Goal: Information Seeking & Learning: Learn about a topic

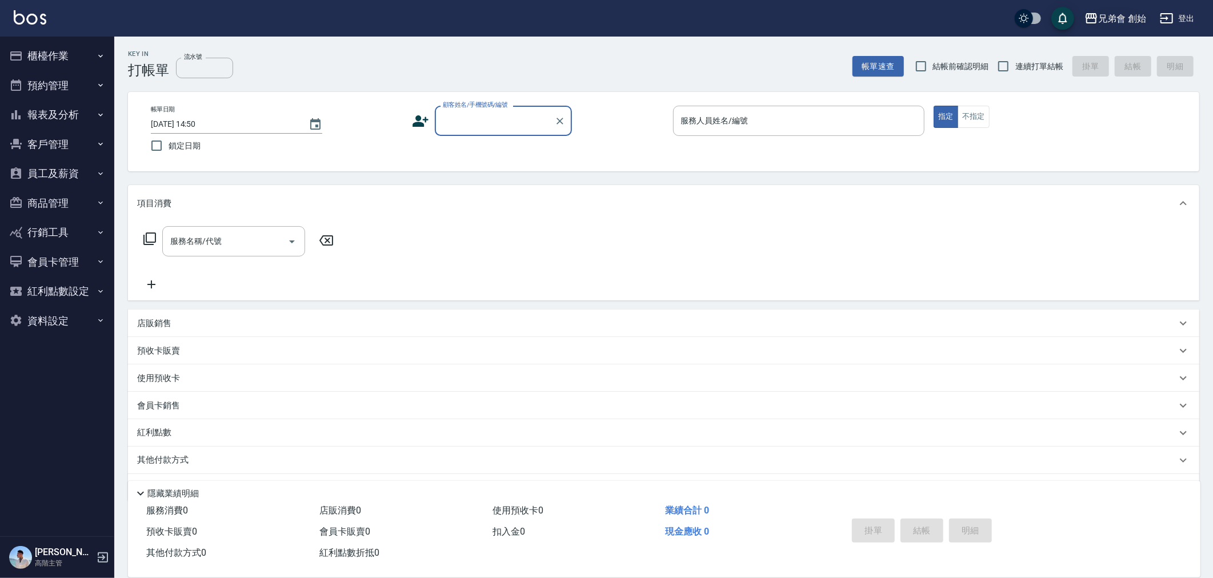
click at [1123, 24] on div "兄弟會 創始" at bounding box center [1123, 18] width 48 height 14
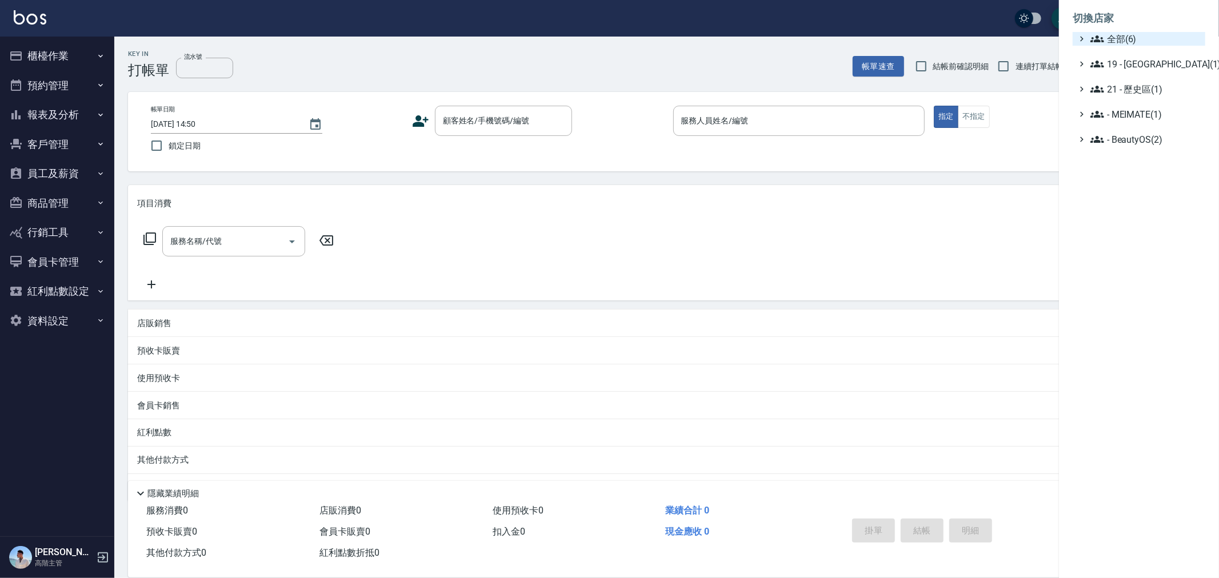
click at [1112, 39] on span "全部(6)" at bounding box center [1146, 39] width 110 height 14
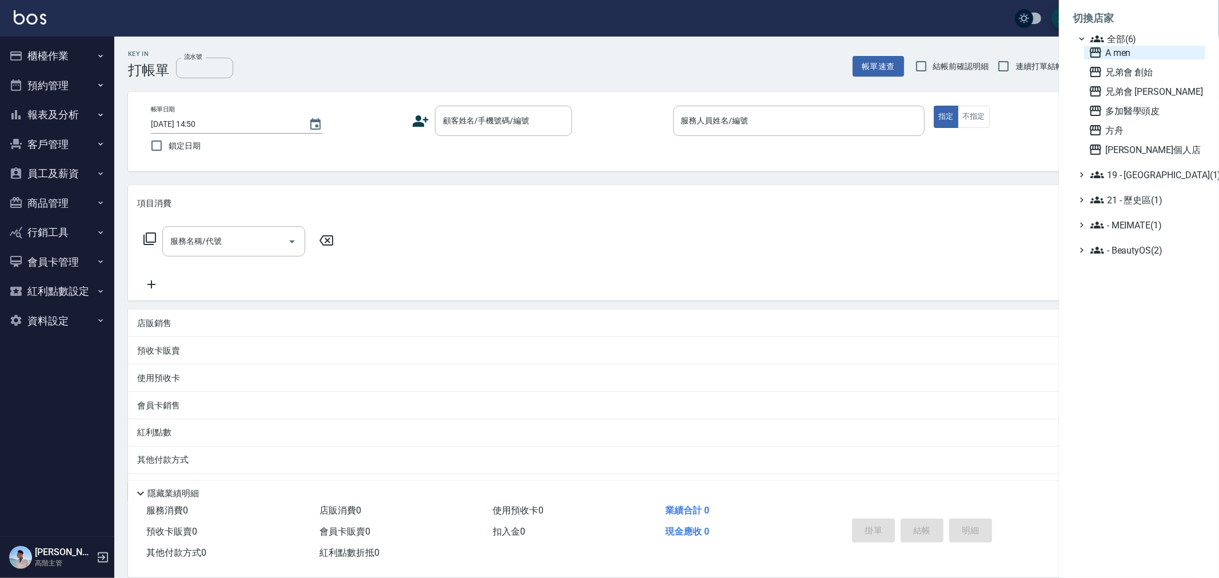
click at [1118, 52] on span "A men" at bounding box center [1145, 53] width 112 height 14
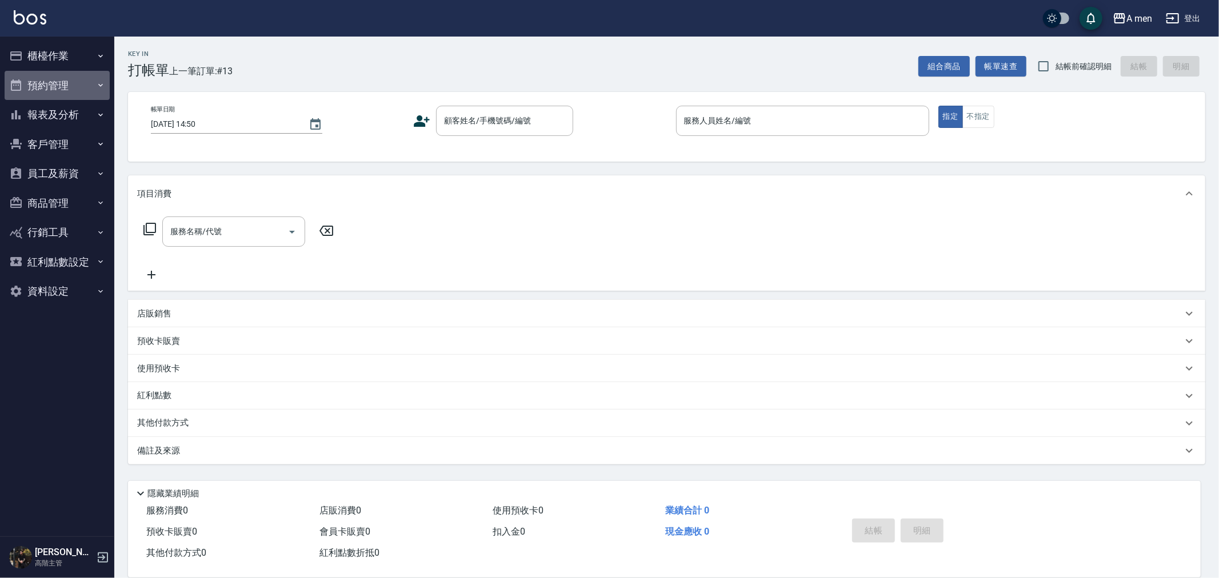
click at [25, 90] on button "預約管理" at bounding box center [57, 86] width 105 height 30
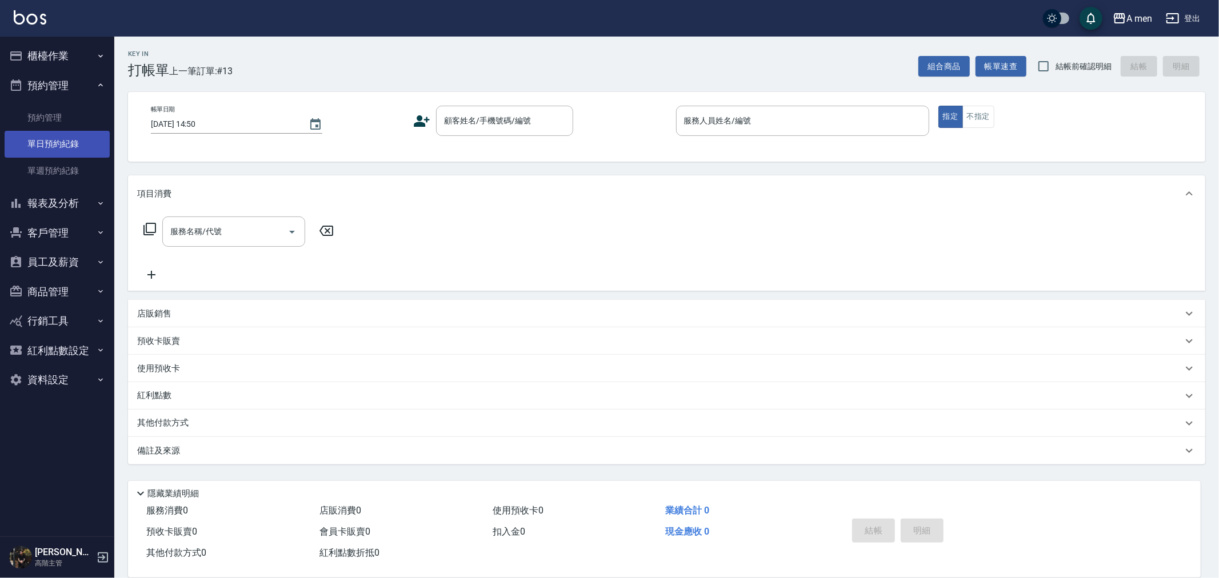
click at [33, 136] on link "單日預約紀錄" at bounding box center [57, 144] width 105 height 26
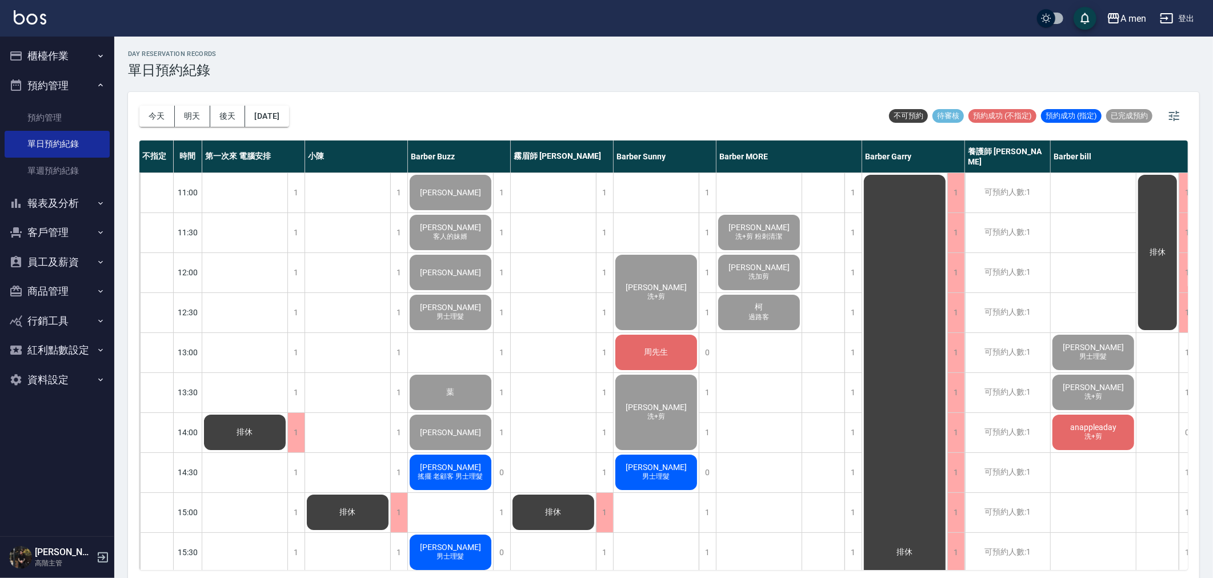
click at [1166, 17] on icon "button" at bounding box center [1167, 18] width 14 height 14
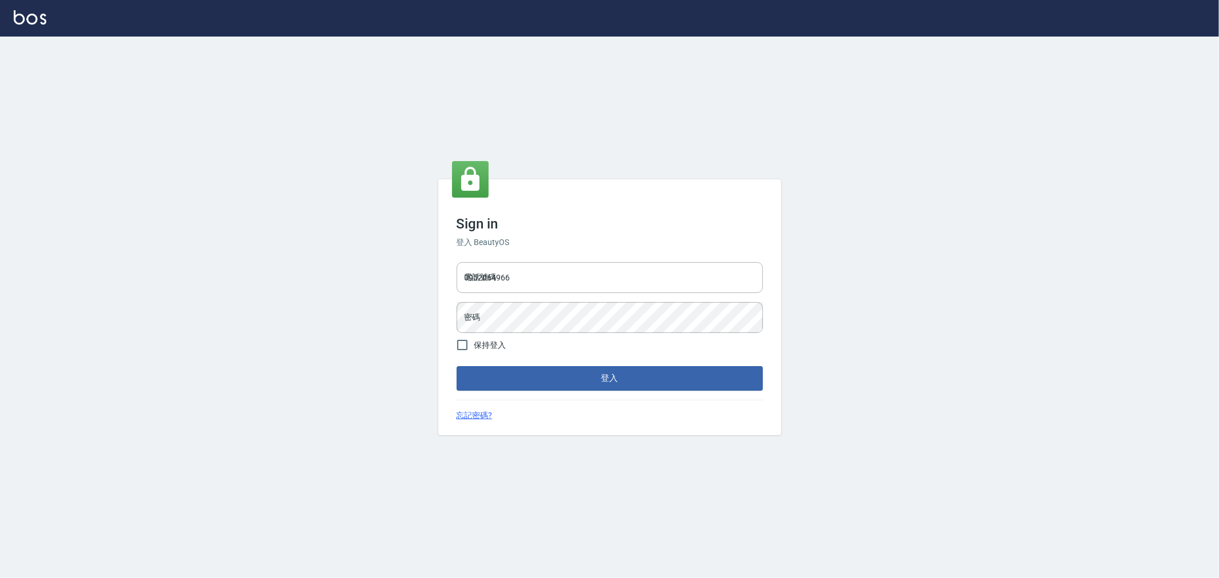
click at [570, 259] on div "電話號碼 0952064966 電話號碼 密碼 密碼" at bounding box center [610, 298] width 316 height 80
click at [570, 269] on input "0952064966" at bounding box center [610, 277] width 306 height 31
click at [457, 366] on button "登入" at bounding box center [610, 378] width 306 height 24
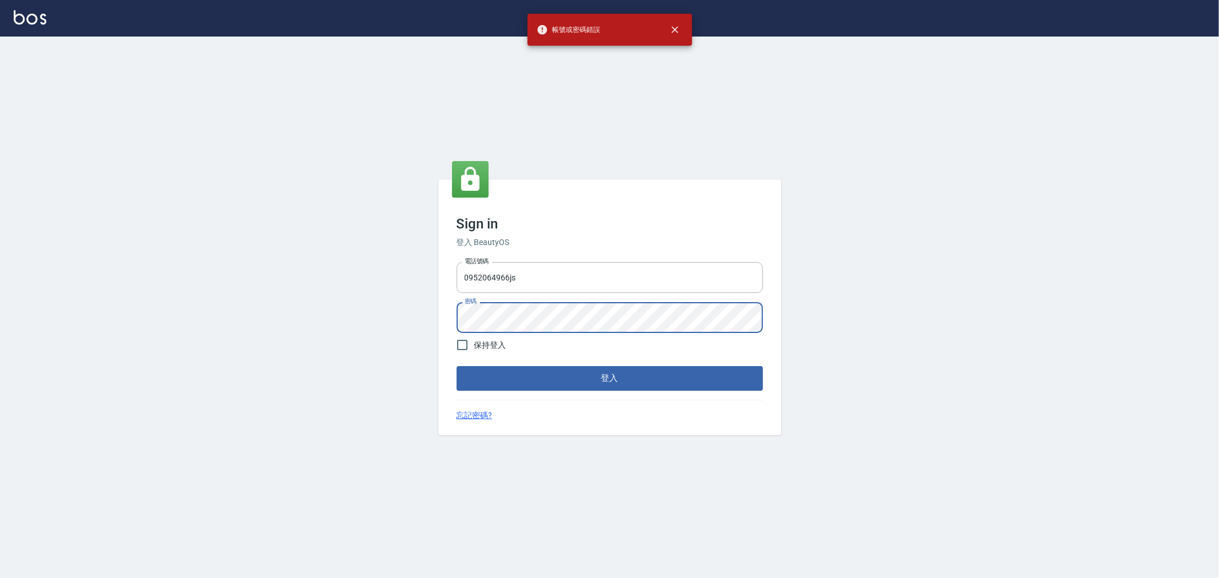
click at [457, 366] on button "登入" at bounding box center [610, 378] width 306 height 24
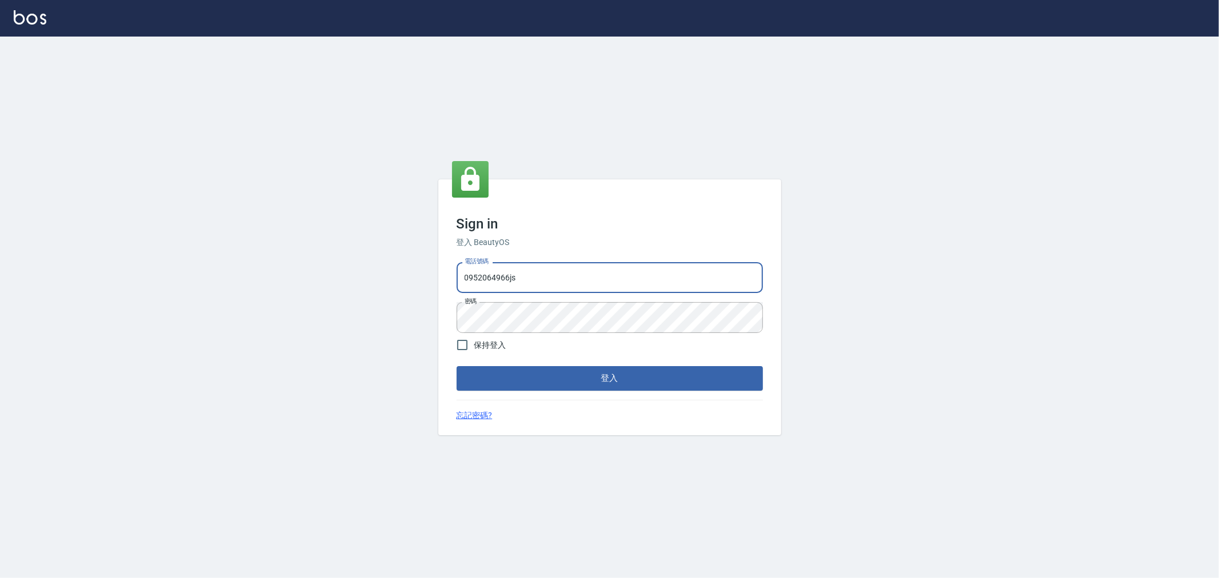
click at [515, 276] on input "0952064966js" at bounding box center [610, 277] width 306 height 31
type input "0952064966JS"
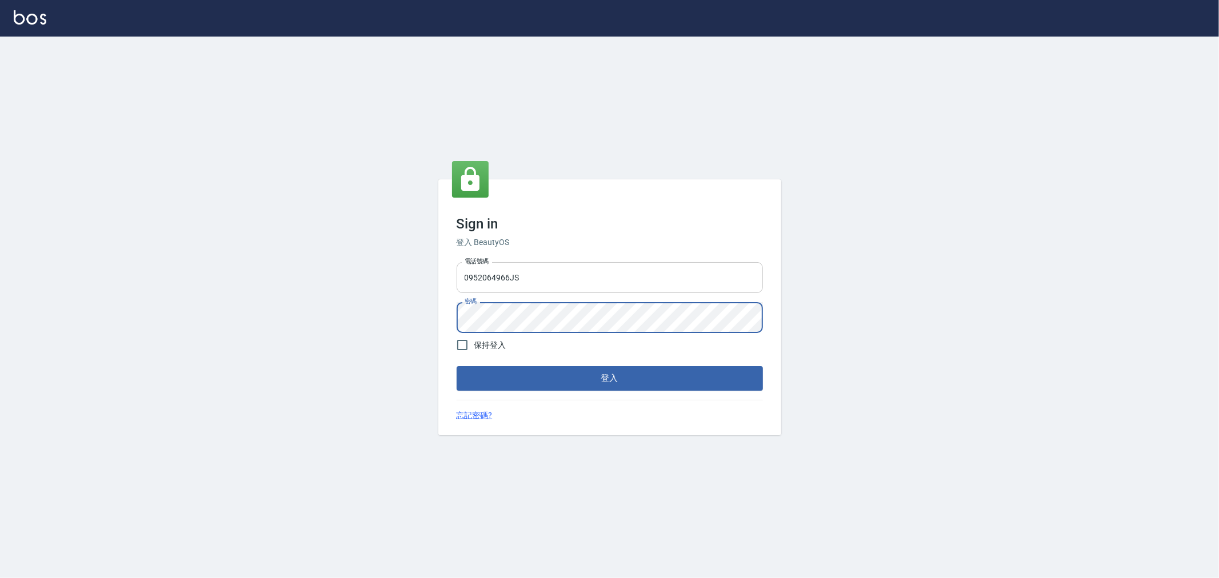
click at [457, 366] on button "登入" at bounding box center [610, 378] width 306 height 24
click at [154, 255] on div "Sign in 登入 BeautyOS 電話號碼 0952064966JS 電話號碼 密碼 密碼 保持登入 登入 忘記密碼?" at bounding box center [609, 308] width 1219 height 542
click at [457, 366] on button "登入" at bounding box center [610, 378] width 306 height 24
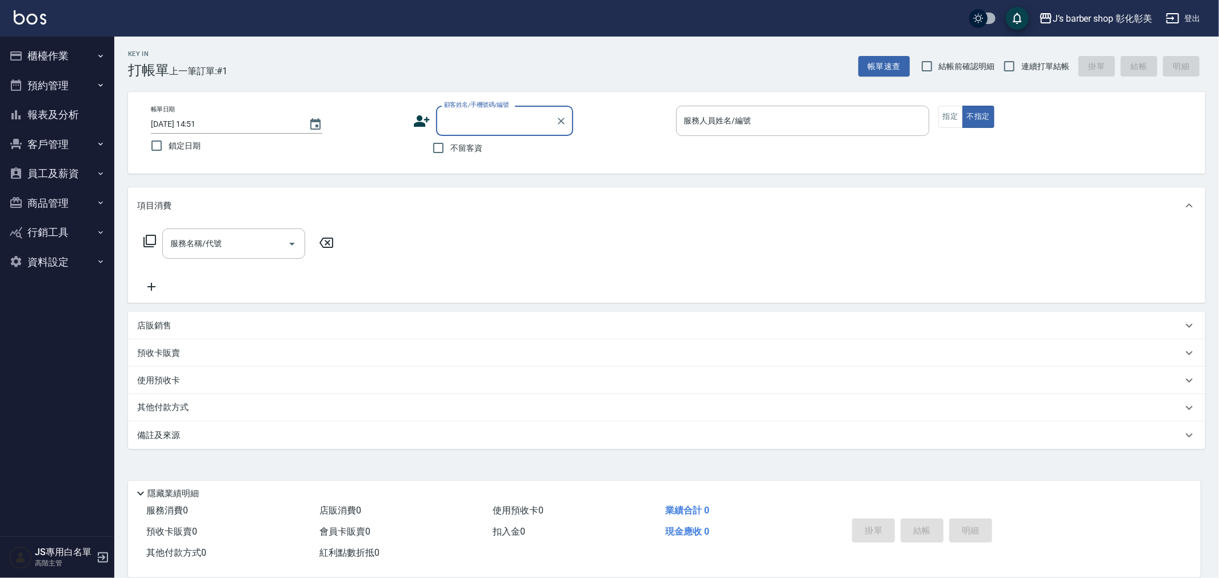
click at [27, 80] on button "預約管理" at bounding box center [57, 86] width 105 height 30
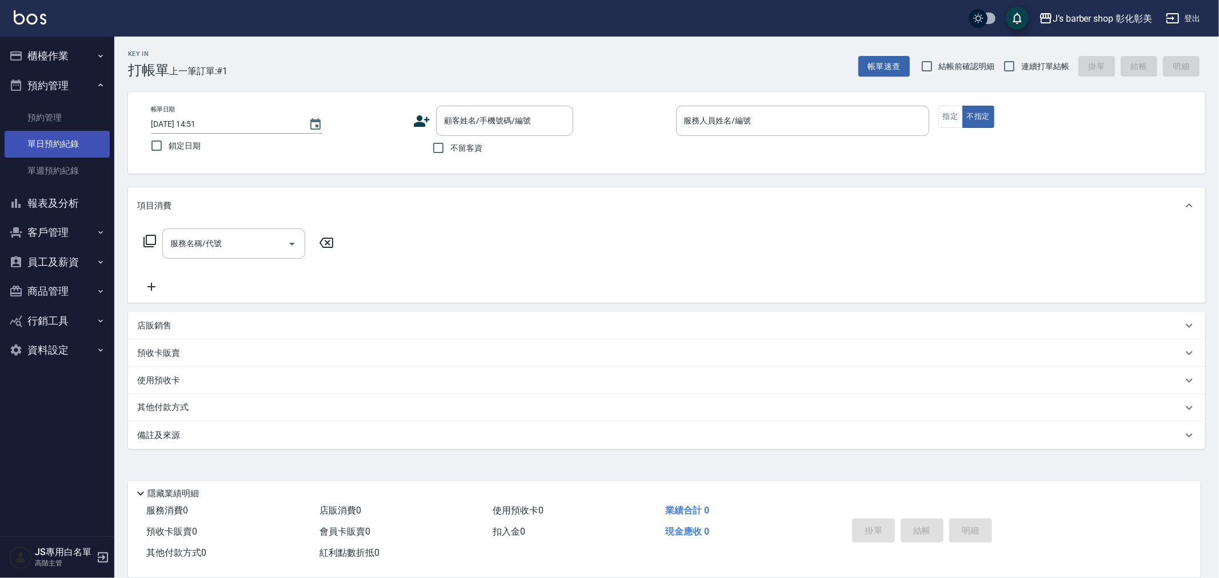
click at [47, 145] on link "單日預約紀錄" at bounding box center [57, 144] width 105 height 26
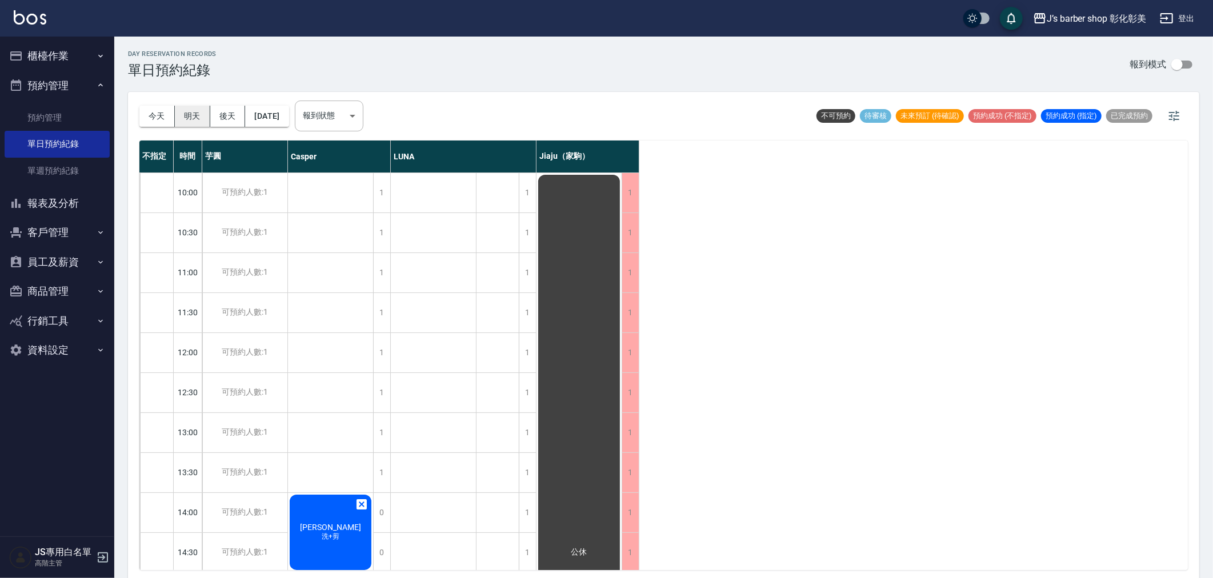
click at [187, 122] on button "明天" at bounding box center [192, 116] width 35 height 21
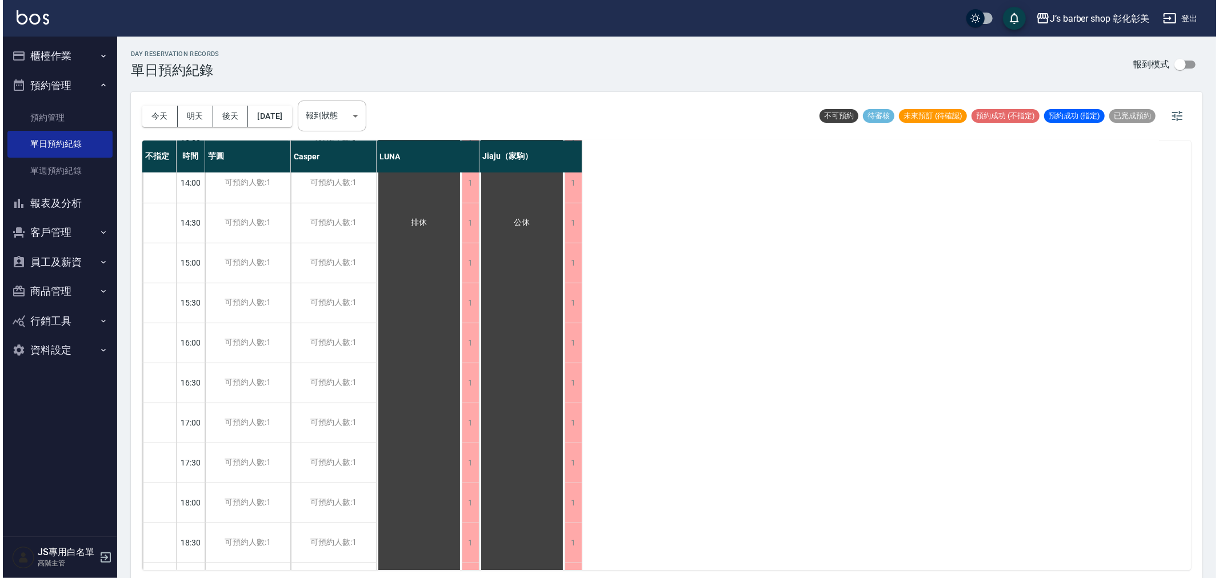
scroll to position [309, 0]
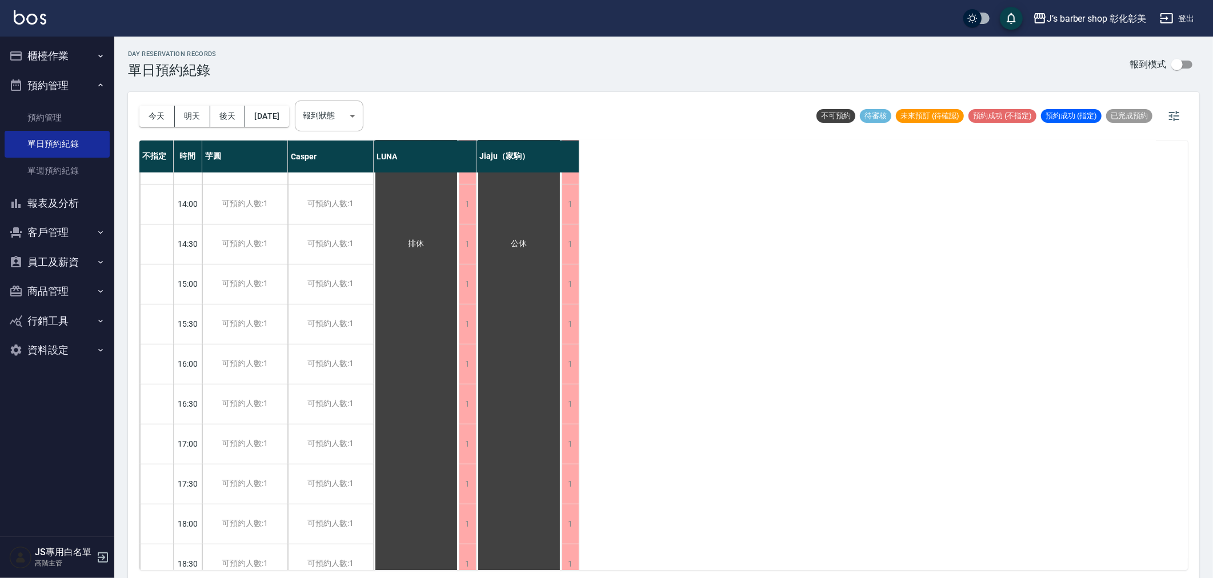
click at [33, 87] on button "預約管理" at bounding box center [57, 86] width 105 height 30
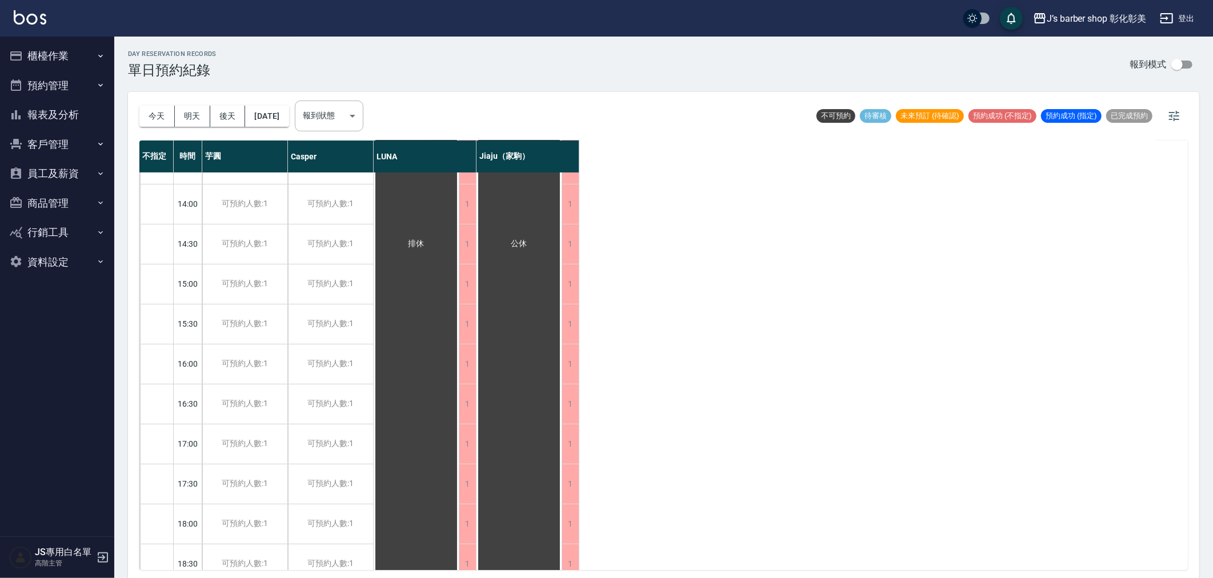
click at [55, 58] on button "櫃檯作業" at bounding box center [57, 56] width 105 height 30
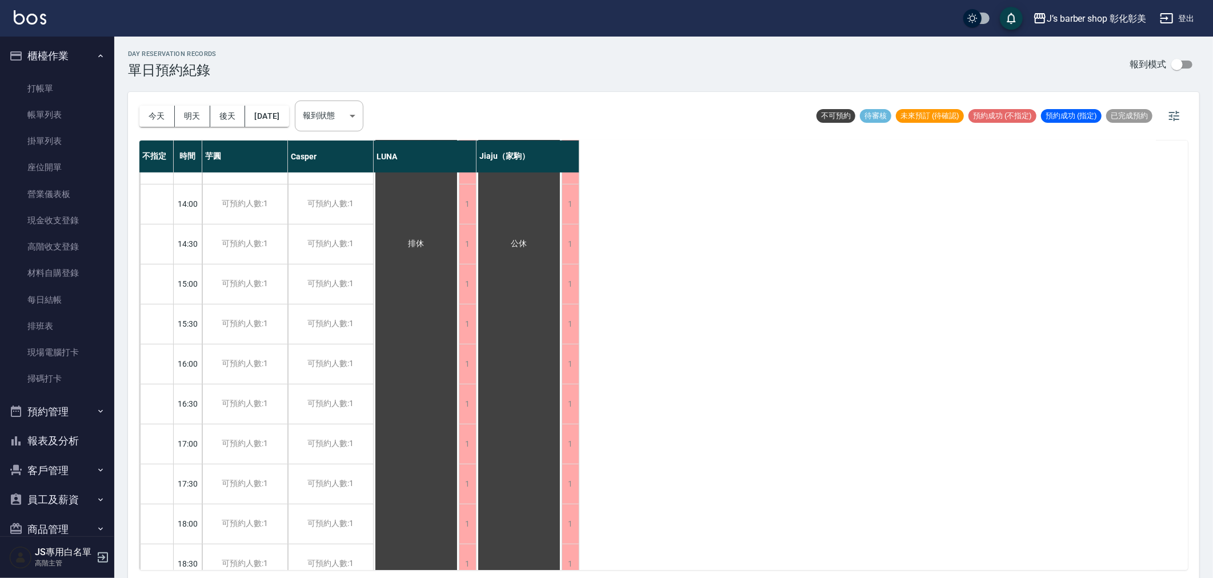
click at [55, 58] on button "櫃檯作業" at bounding box center [57, 56] width 105 height 30
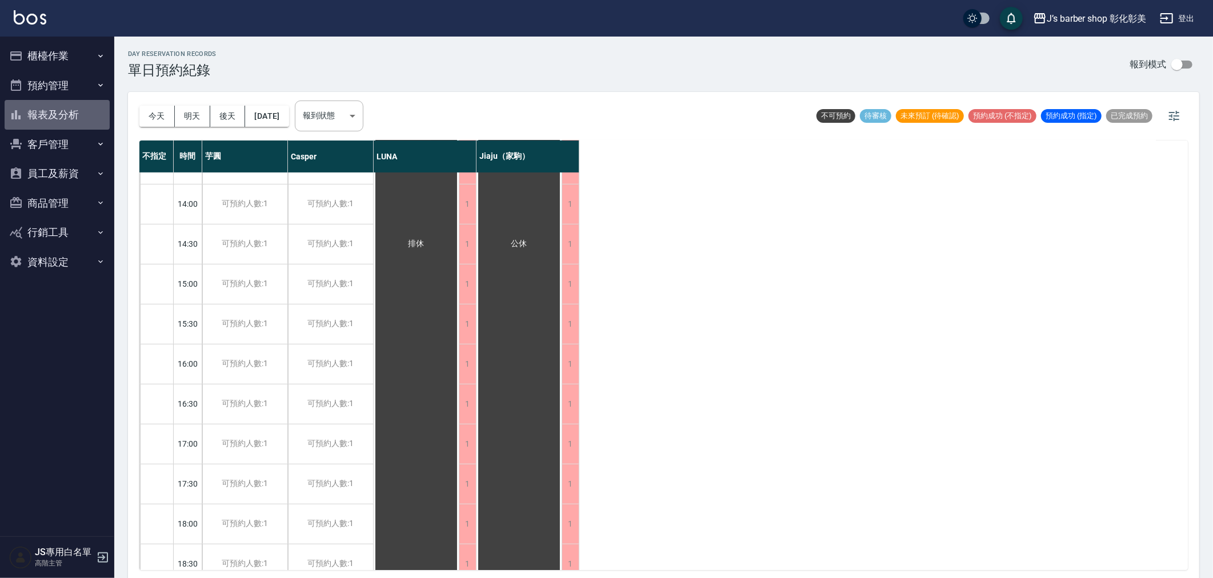
click at [59, 120] on button "報表及分析" at bounding box center [57, 115] width 105 height 30
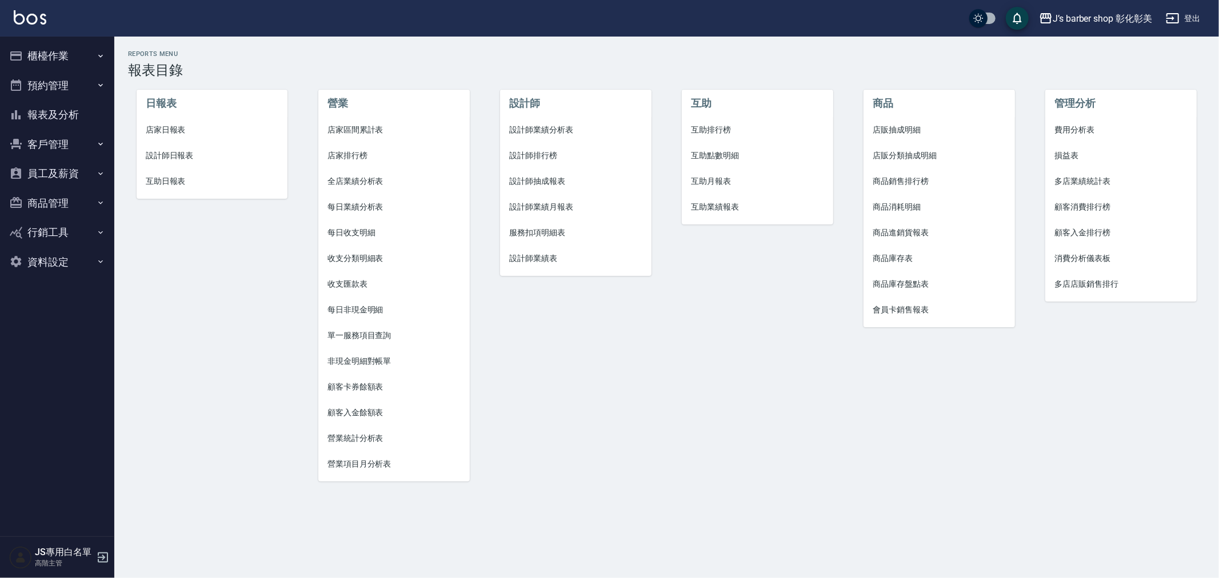
click at [372, 210] on span "每日業績分析表" at bounding box center [394, 207] width 133 height 12
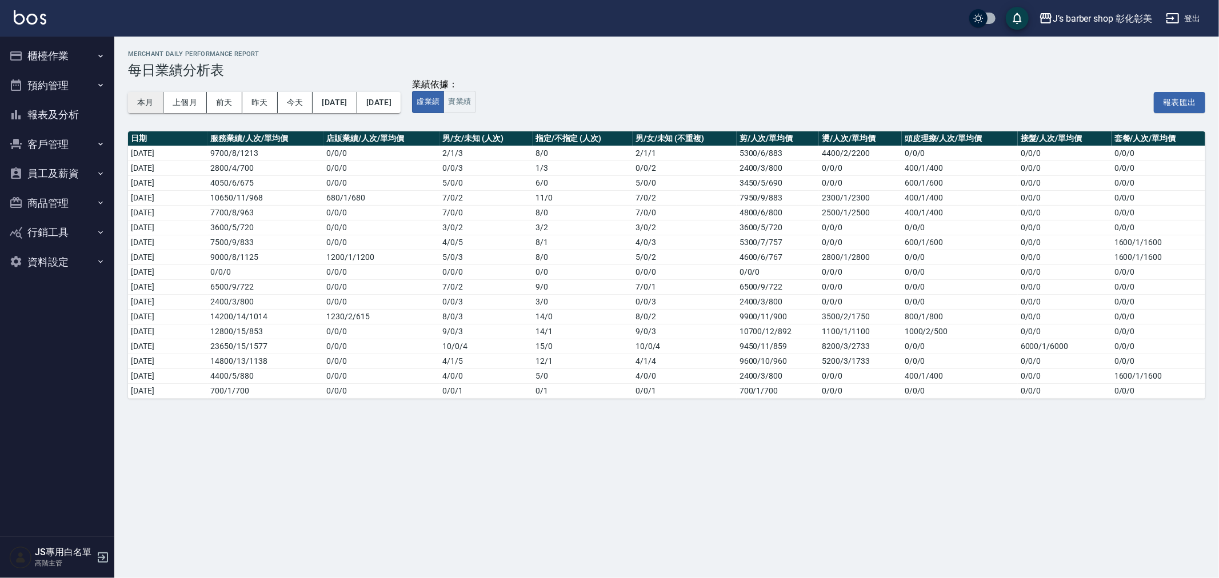
click at [154, 103] on button "本月" at bounding box center [145, 102] width 35 height 21
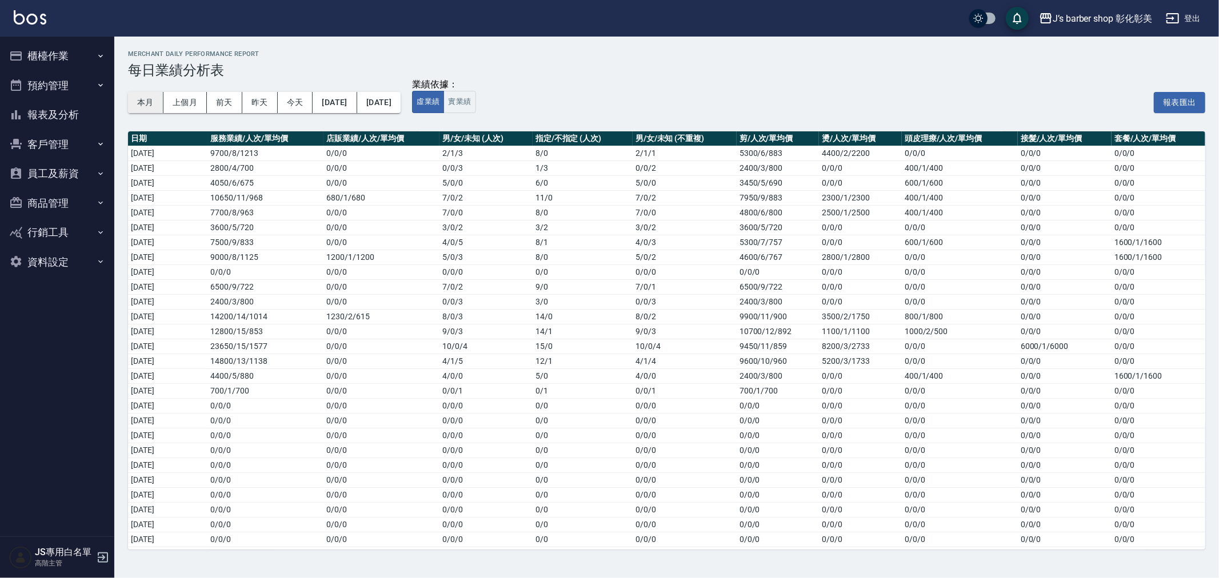
click at [137, 104] on button "本月" at bounding box center [145, 102] width 35 height 21
click at [52, 118] on button "報表及分析" at bounding box center [57, 115] width 105 height 30
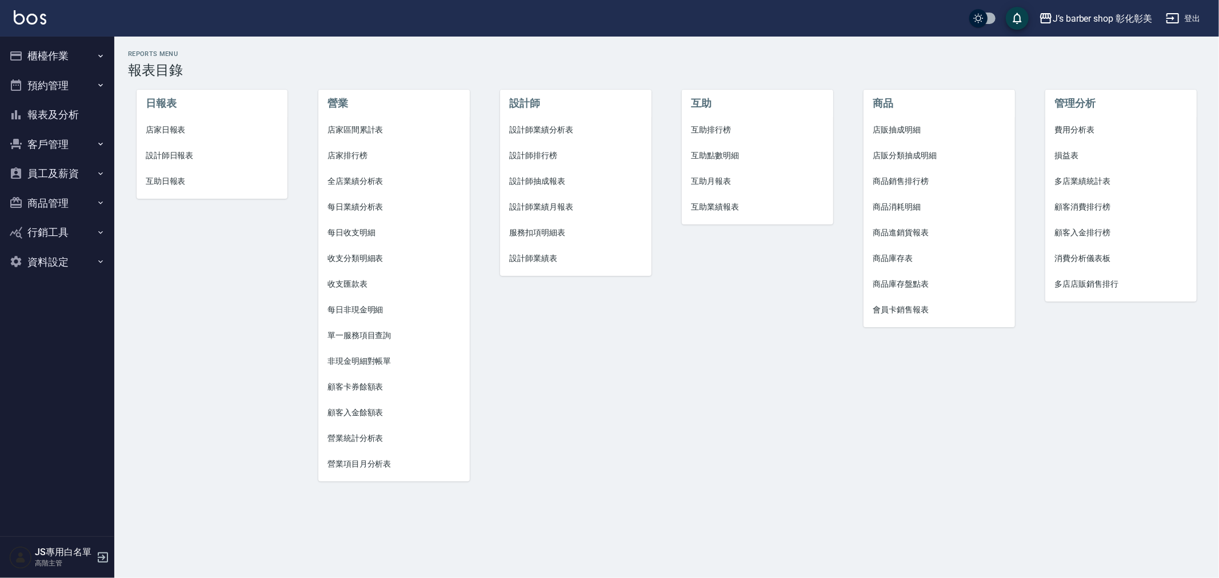
click at [561, 129] on span "設計師業績分析表" at bounding box center [575, 130] width 133 height 12
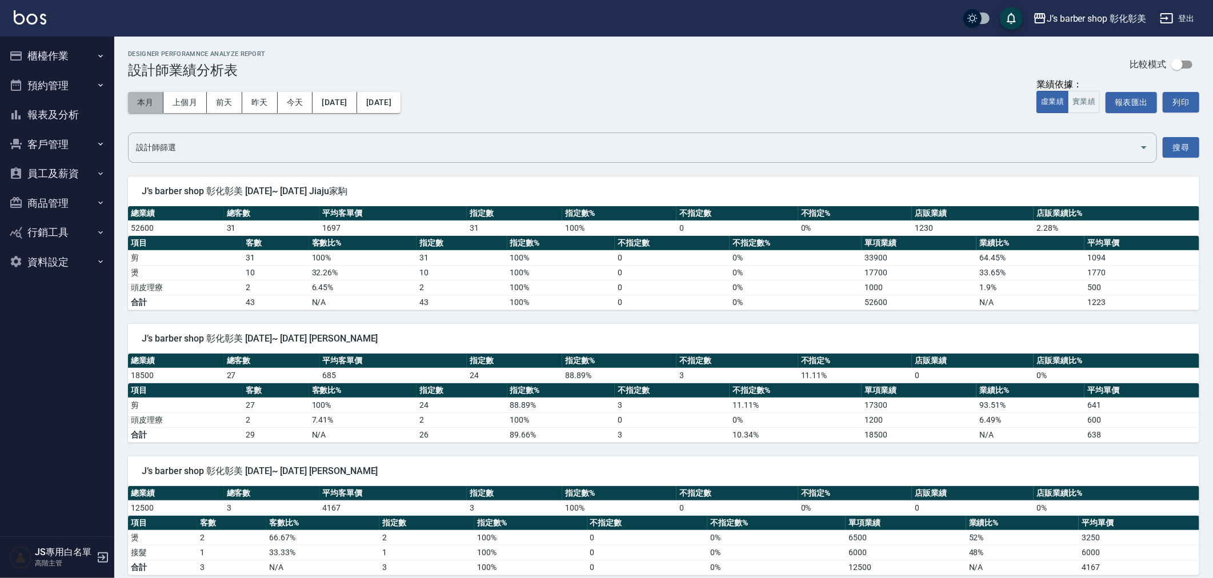
click at [162, 109] on button "本月" at bounding box center [145, 102] width 35 height 21
click at [185, 106] on button "上個月" at bounding box center [184, 102] width 43 height 21
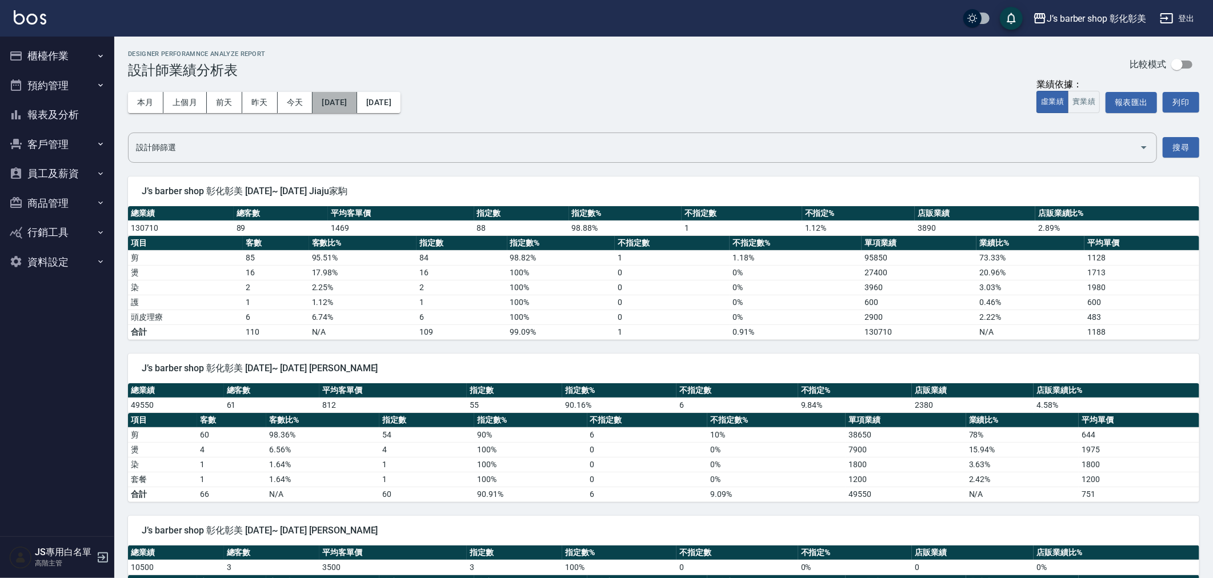
click at [357, 106] on button "2025/08/01" at bounding box center [335, 102] width 44 height 21
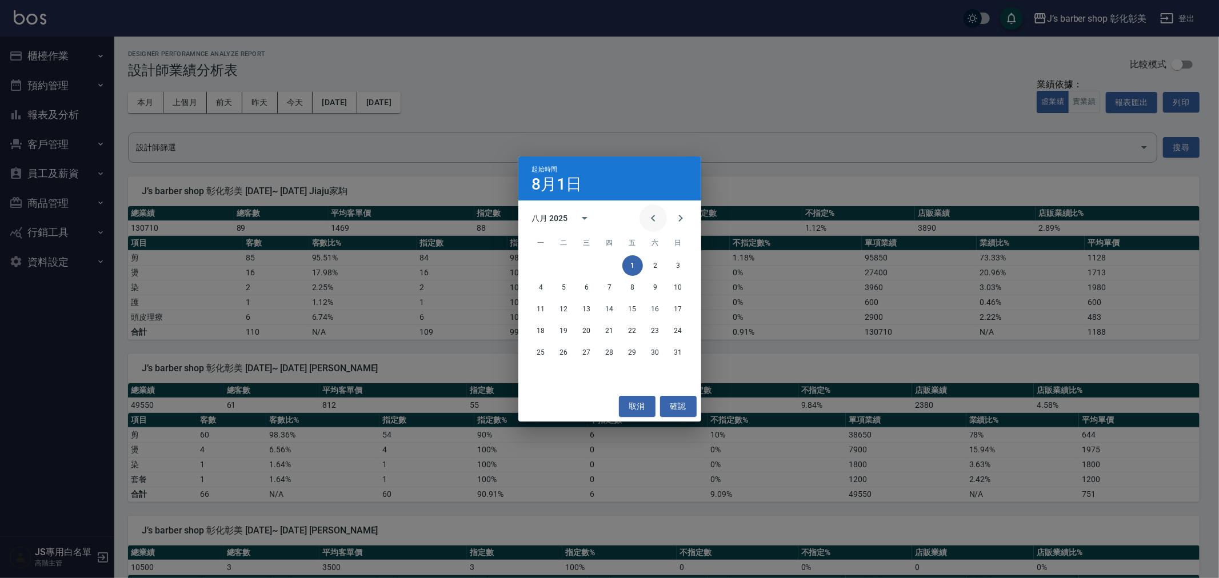
click at [650, 219] on icon "Previous month" at bounding box center [653, 218] width 14 height 14
click at [566, 263] on button "1" at bounding box center [564, 265] width 21 height 21
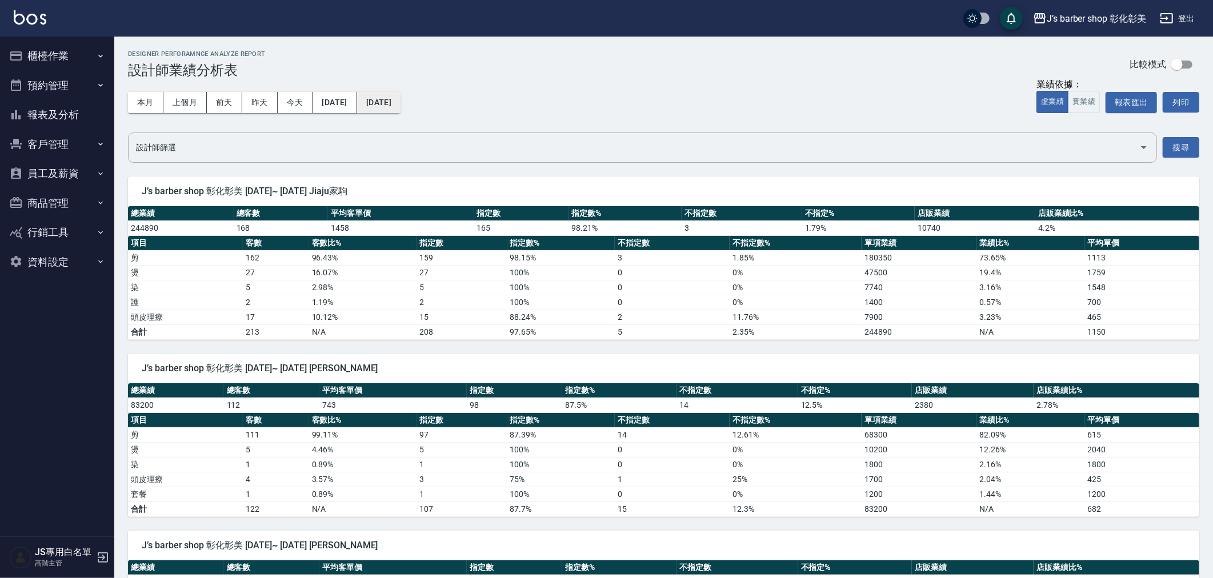
click at [401, 107] on button "2025/08/31" at bounding box center [378, 102] width 43 height 21
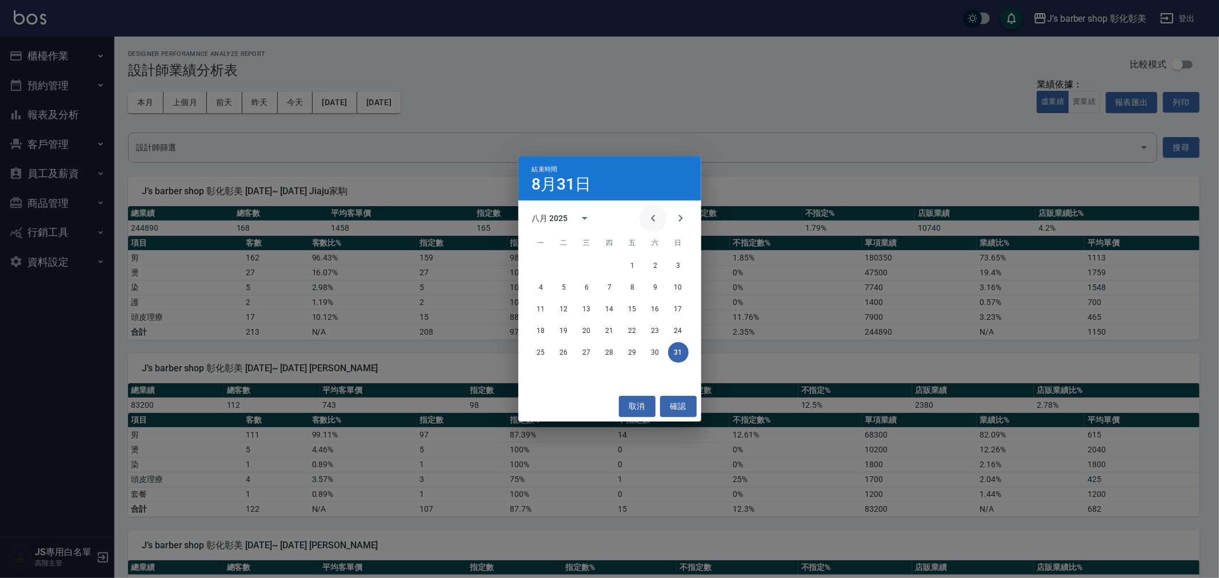
click at [658, 221] on icon "Previous month" at bounding box center [653, 218] width 14 height 14
click at [608, 347] on button "31" at bounding box center [610, 352] width 21 height 21
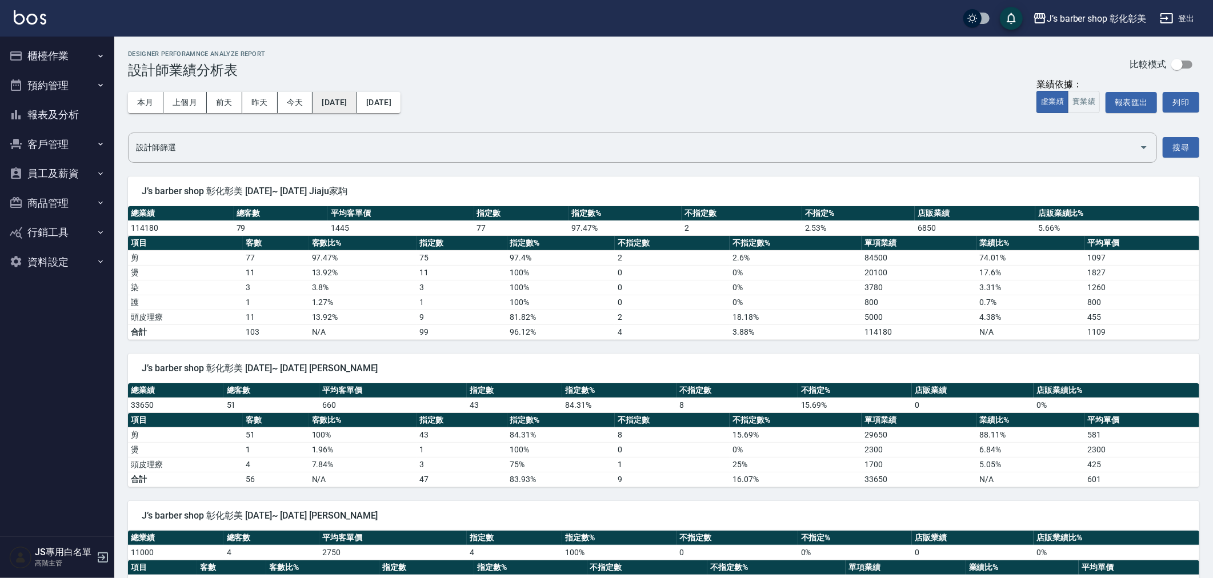
click at [357, 101] on button "2025/07/01" at bounding box center [335, 102] width 44 height 21
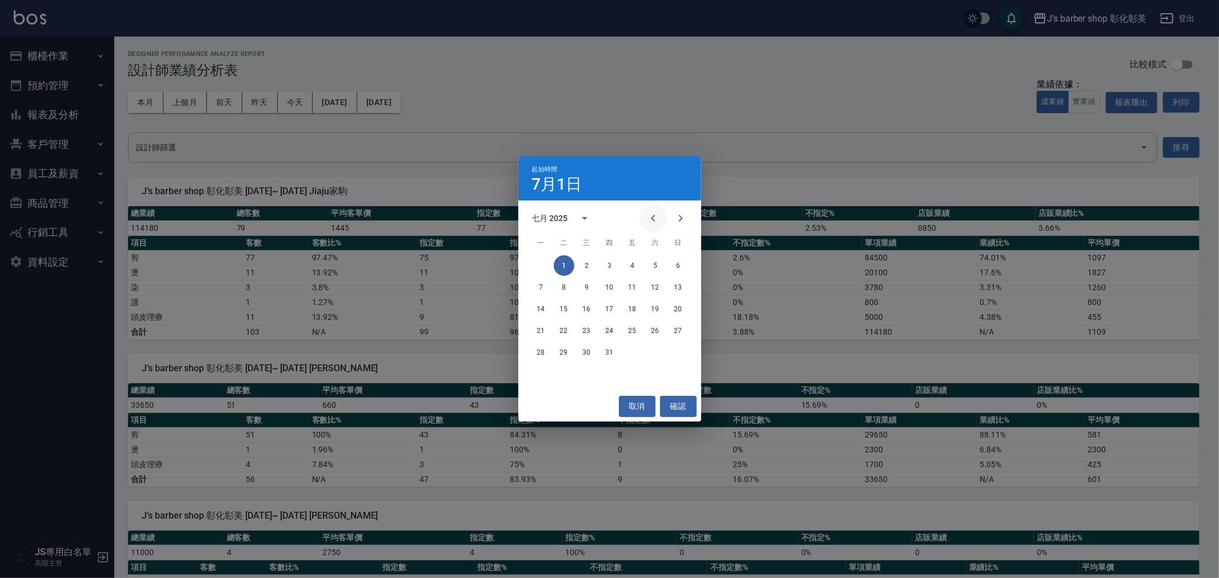
click at [658, 221] on icon "Previous month" at bounding box center [653, 218] width 14 height 14
click at [672, 267] on button "1" at bounding box center [678, 265] width 21 height 21
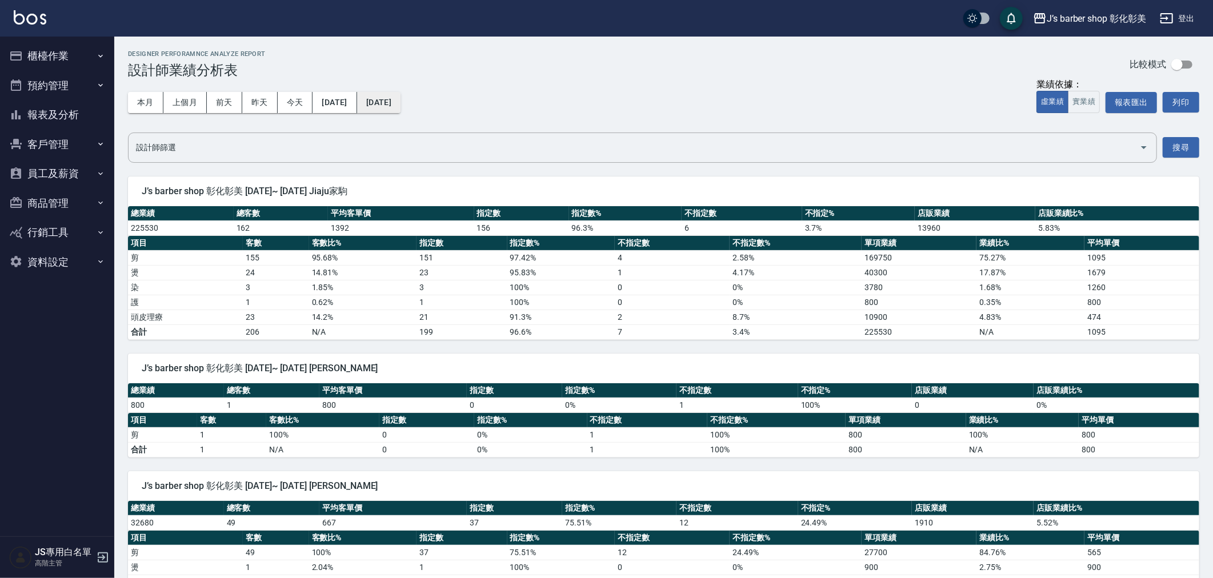
click at [401, 110] on button "[DATE]" at bounding box center [378, 102] width 43 height 21
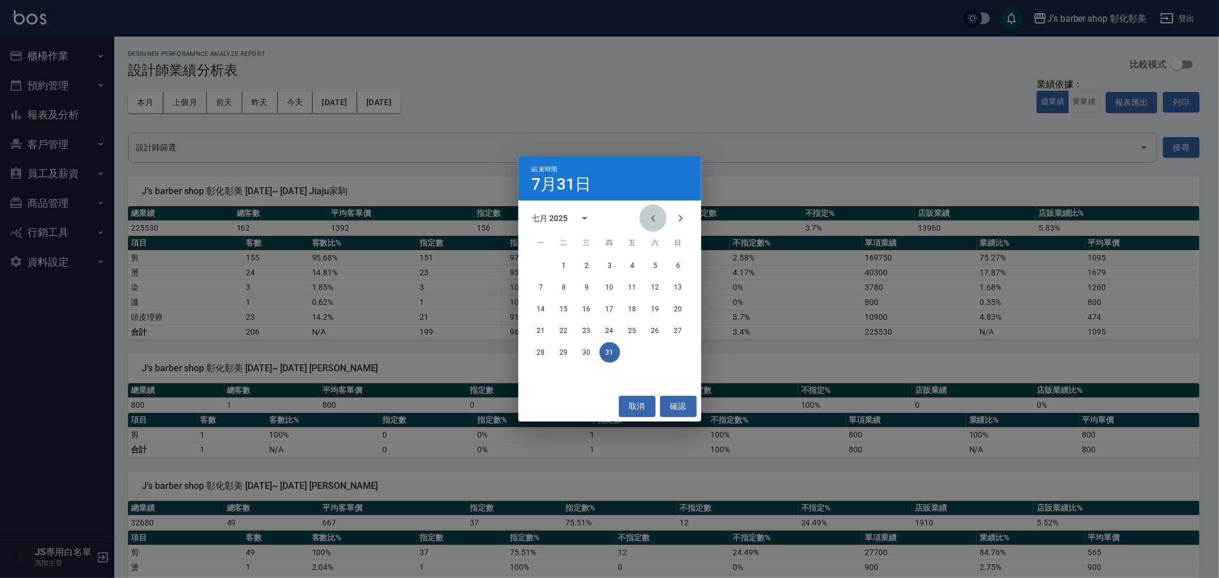
click at [649, 218] on icon "Previous month" at bounding box center [653, 218] width 14 height 14
click at [550, 372] on button "30" at bounding box center [541, 374] width 21 height 21
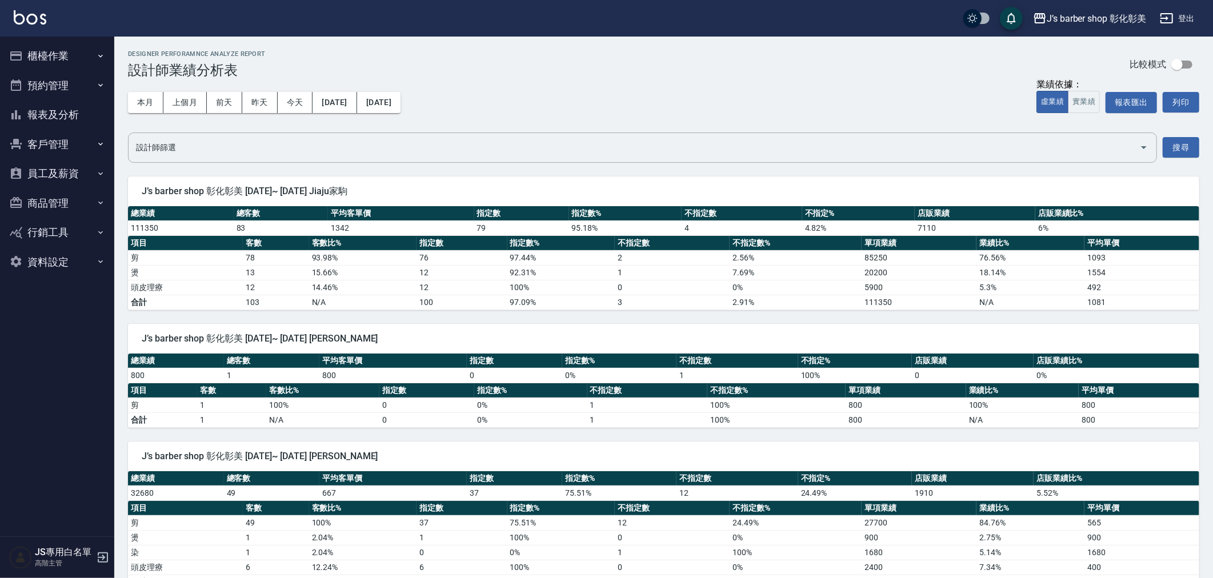
click at [1092, 14] on div "J’s barber shop 彰化彰美" at bounding box center [1096, 18] width 99 height 14
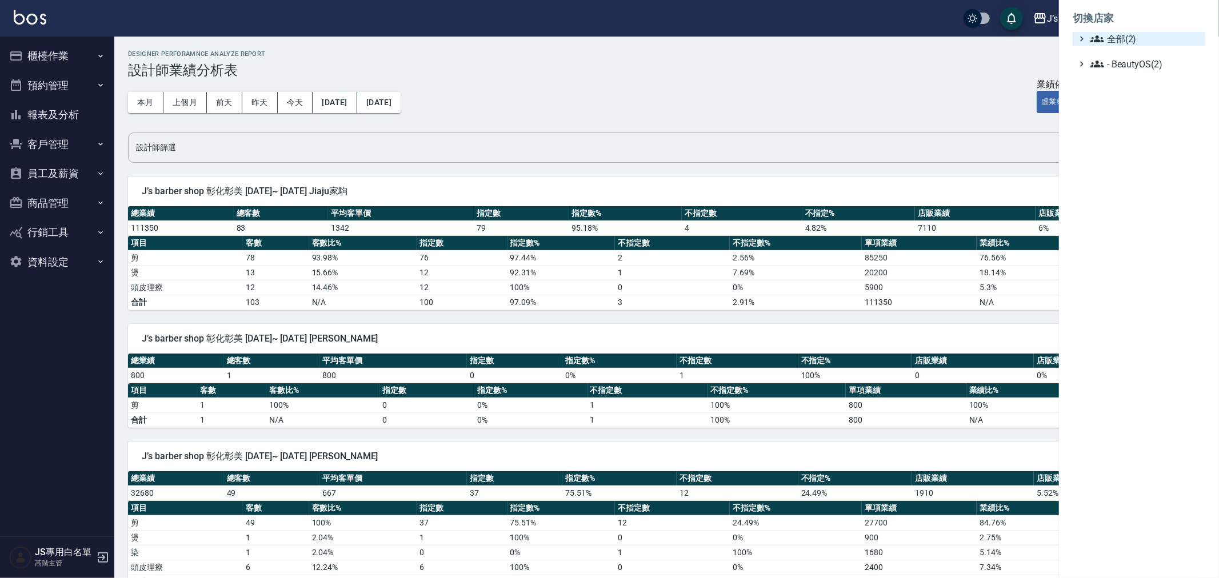
click at [1095, 44] on icon at bounding box center [1098, 39] width 14 height 14
click at [1106, 58] on span "J’s barber shop 台中大隆" at bounding box center [1145, 53] width 112 height 14
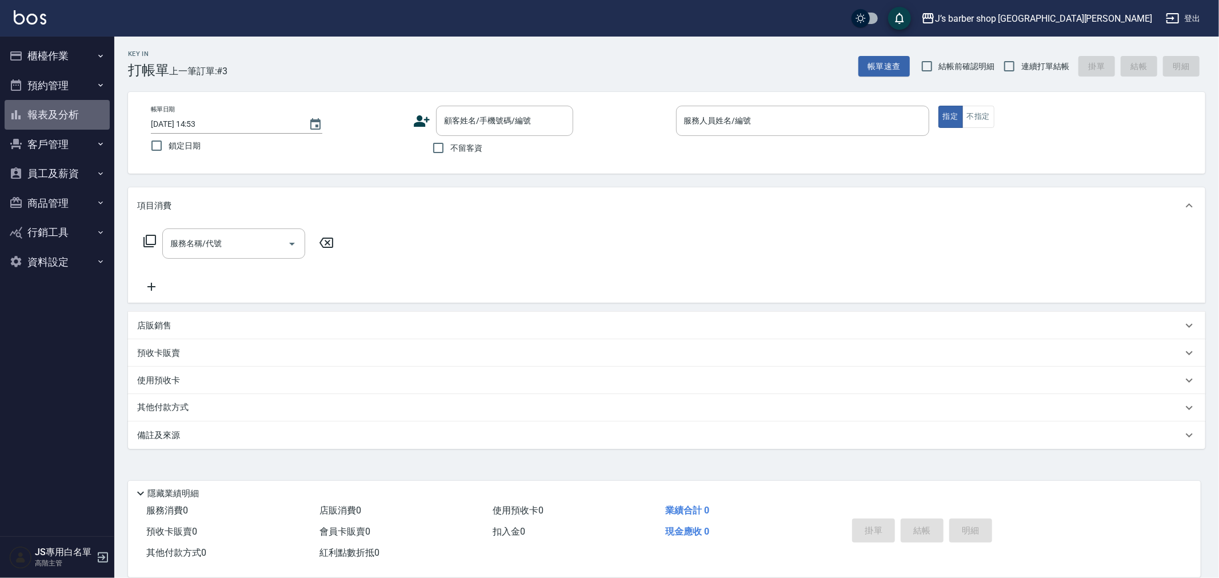
click at [38, 121] on button "報表及分析" at bounding box center [57, 115] width 105 height 30
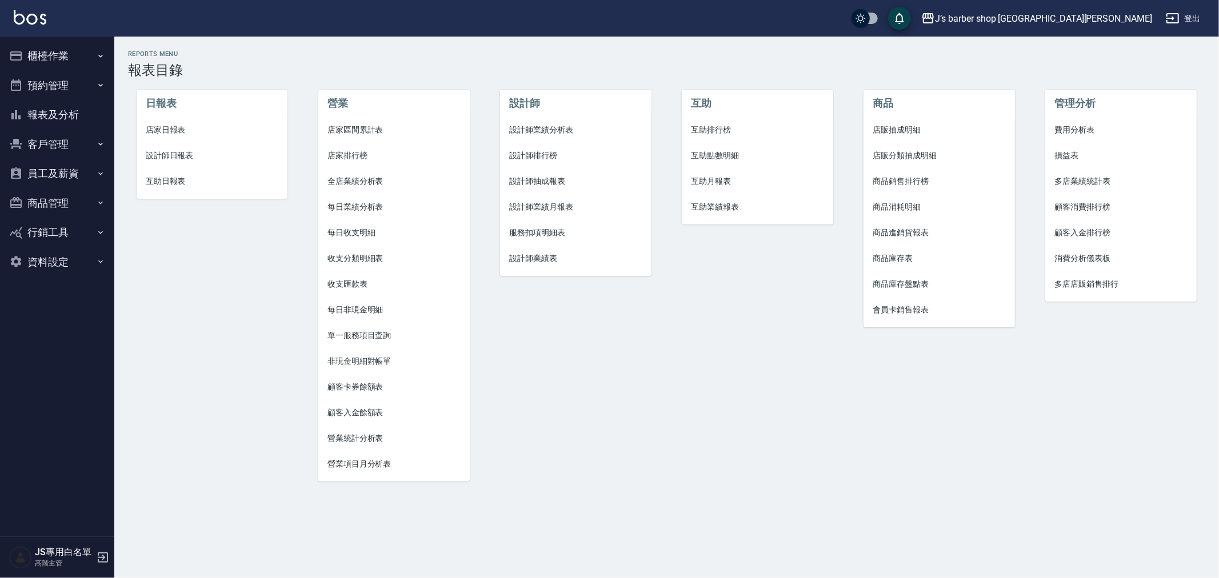
click at [518, 131] on span "設計師業績分析表" at bounding box center [575, 130] width 133 height 12
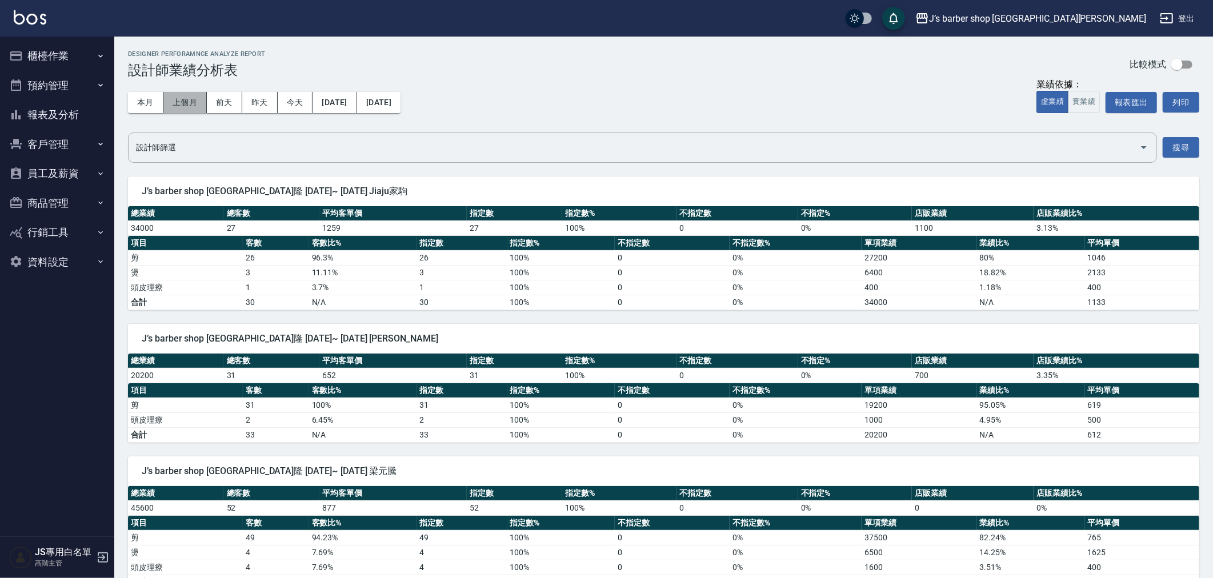
click at [195, 106] on button "上個月" at bounding box center [184, 102] width 43 height 21
click at [77, 117] on button "報表及分析" at bounding box center [57, 115] width 105 height 30
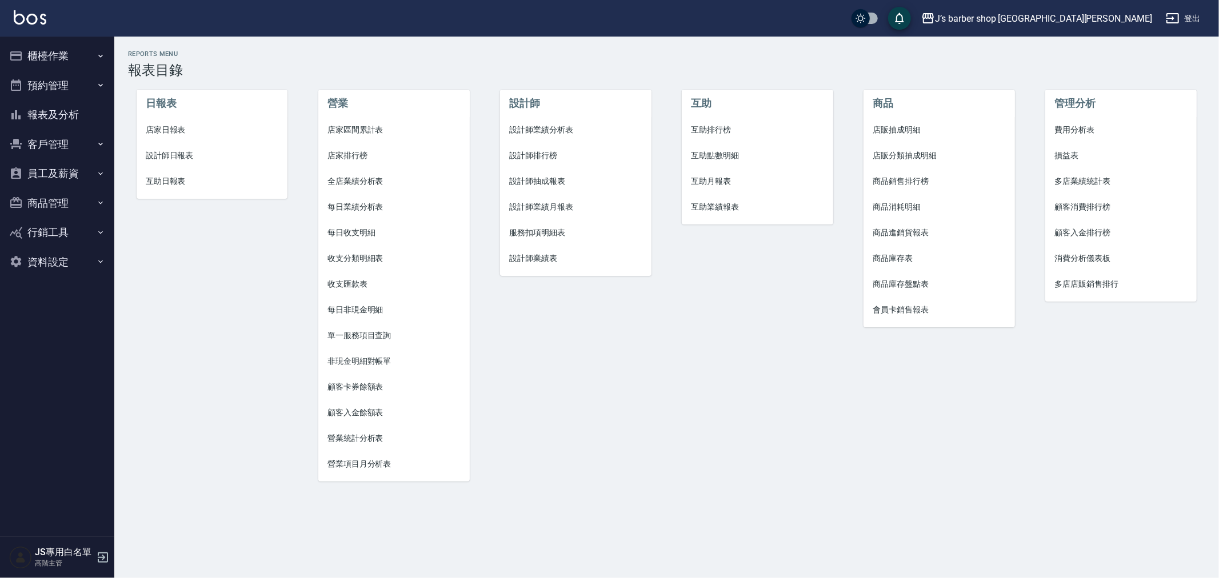
click at [528, 206] on span "設計師業績月報表" at bounding box center [575, 207] width 133 height 12
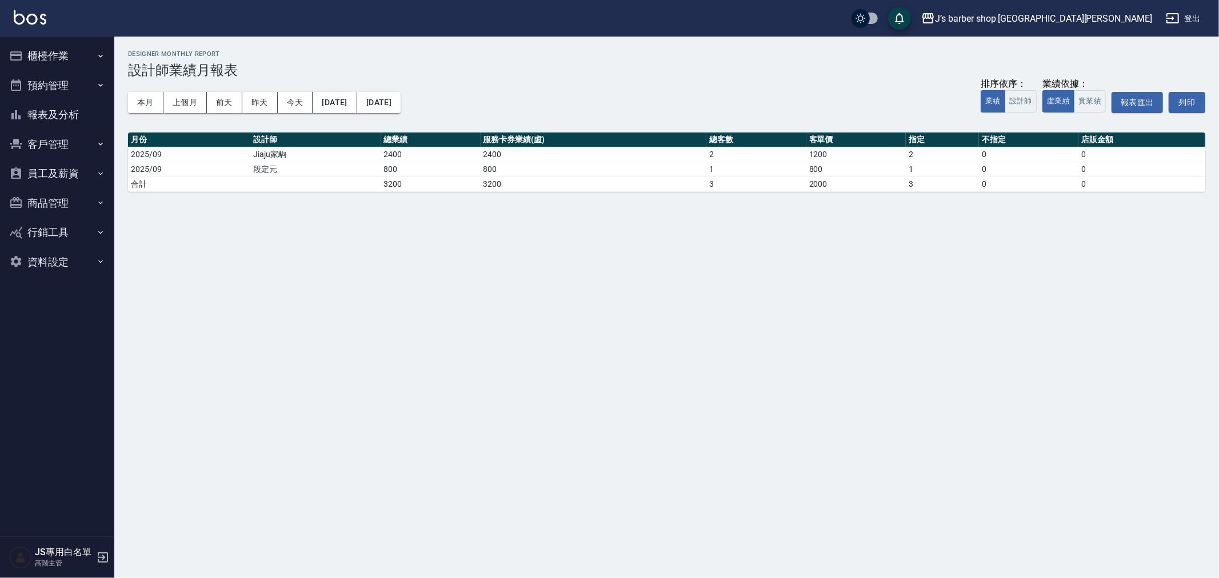
click at [61, 115] on button "報表及分析" at bounding box center [57, 115] width 105 height 30
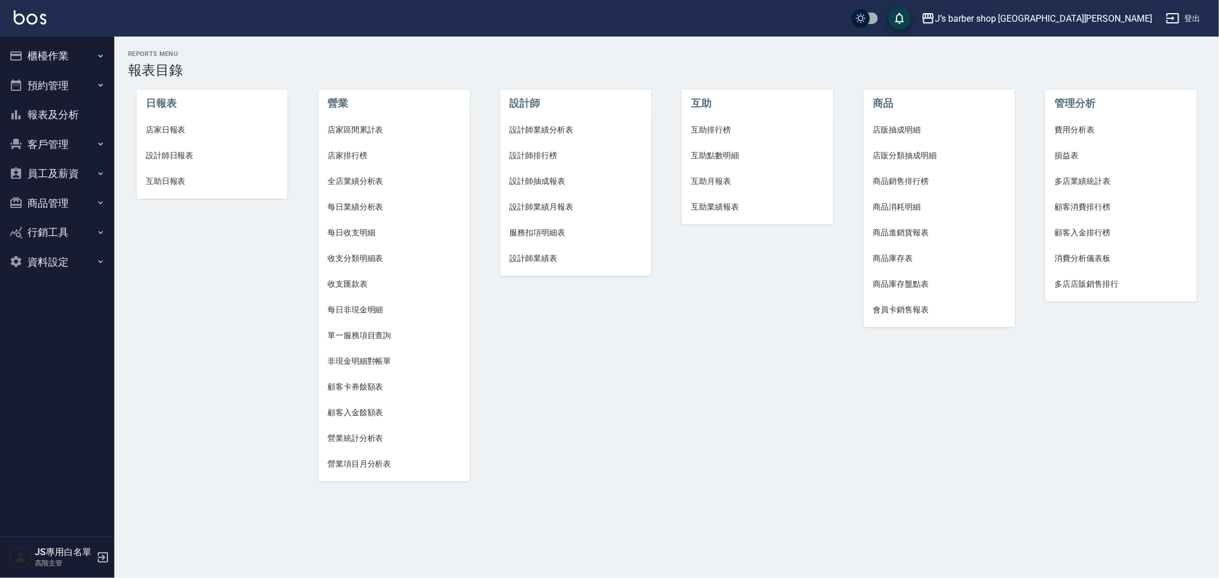
click at [342, 182] on span "全店業績分析表" at bounding box center [394, 181] width 133 height 12
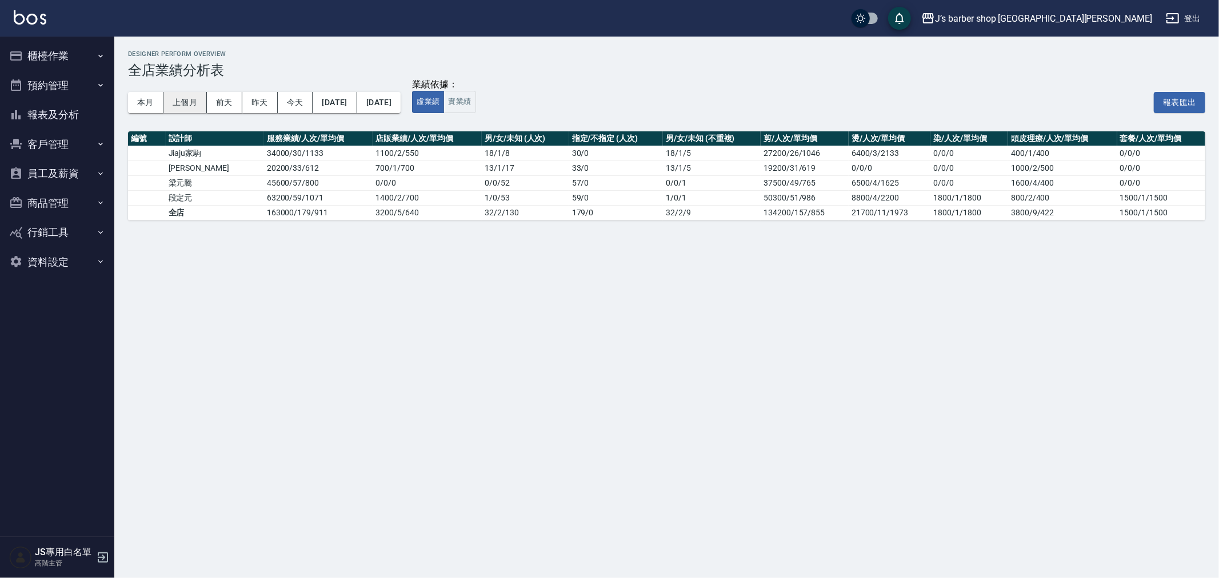
click at [179, 101] on button "上個月" at bounding box center [184, 102] width 43 height 21
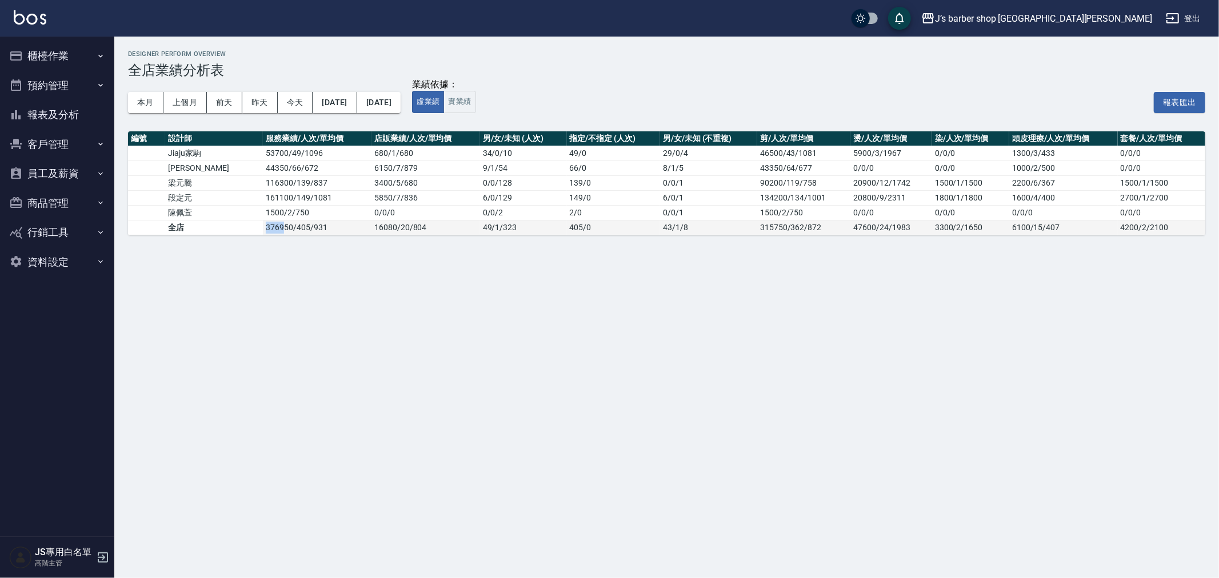
drag, startPoint x: 230, startPoint y: 227, endPoint x: 265, endPoint y: 229, distance: 34.3
click at [264, 229] on tr "全店 376950 / 405 / 931 16080 / 20 / 804 49 / 1 / 323 405 / 0 43 / 1 / 8 315750/3…" at bounding box center [666, 227] width 1077 height 15
click at [265, 229] on td "376950 / 405 / 931" at bounding box center [317, 227] width 109 height 15
click at [340, 110] on button "2025/08/01" at bounding box center [335, 102] width 44 height 21
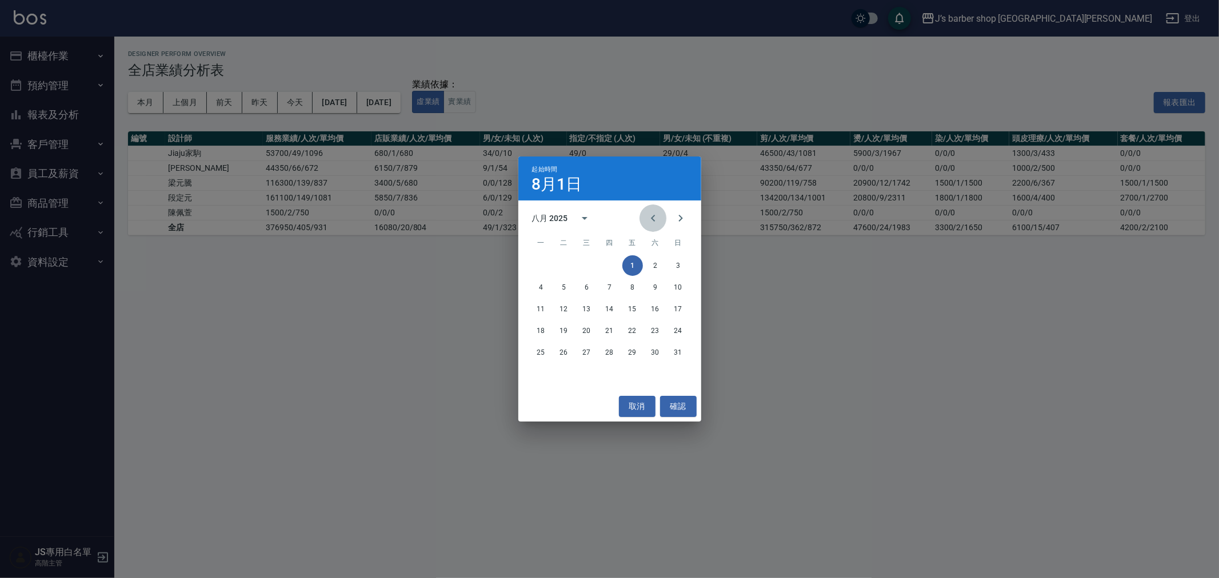
click at [654, 219] on icon "Previous month" at bounding box center [653, 218] width 14 height 14
click at [573, 263] on button "1" at bounding box center [564, 265] width 21 height 21
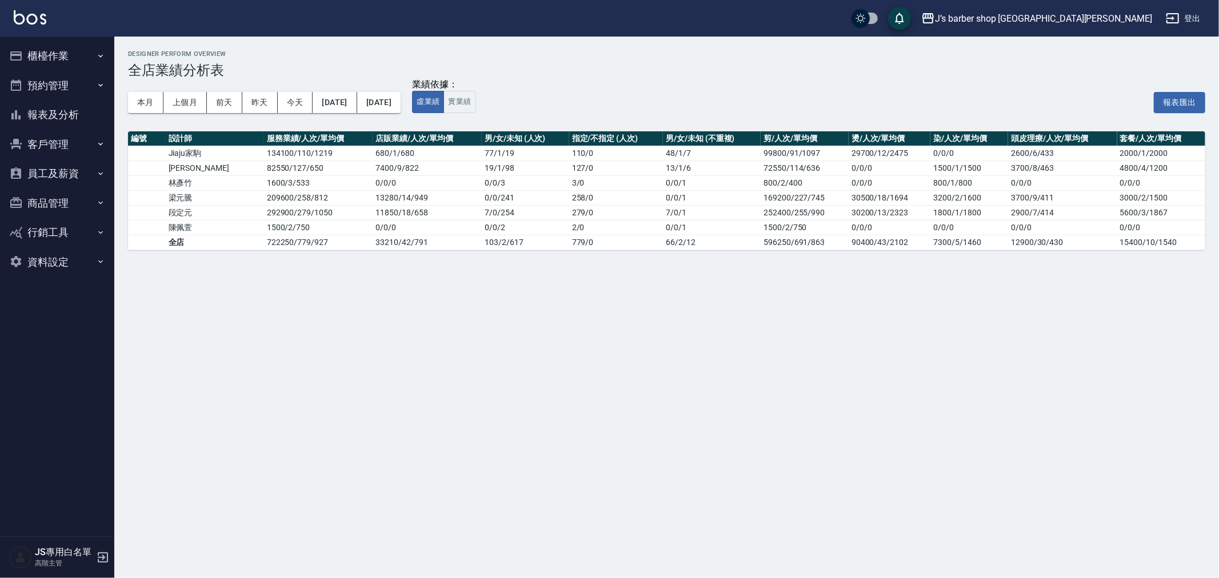
click at [401, 121] on div "本月 上個月 前天 昨天 今天 [DATE] [DATE]" at bounding box center [264, 102] width 273 height 49
click at [401, 105] on button "[DATE]" at bounding box center [378, 102] width 43 height 21
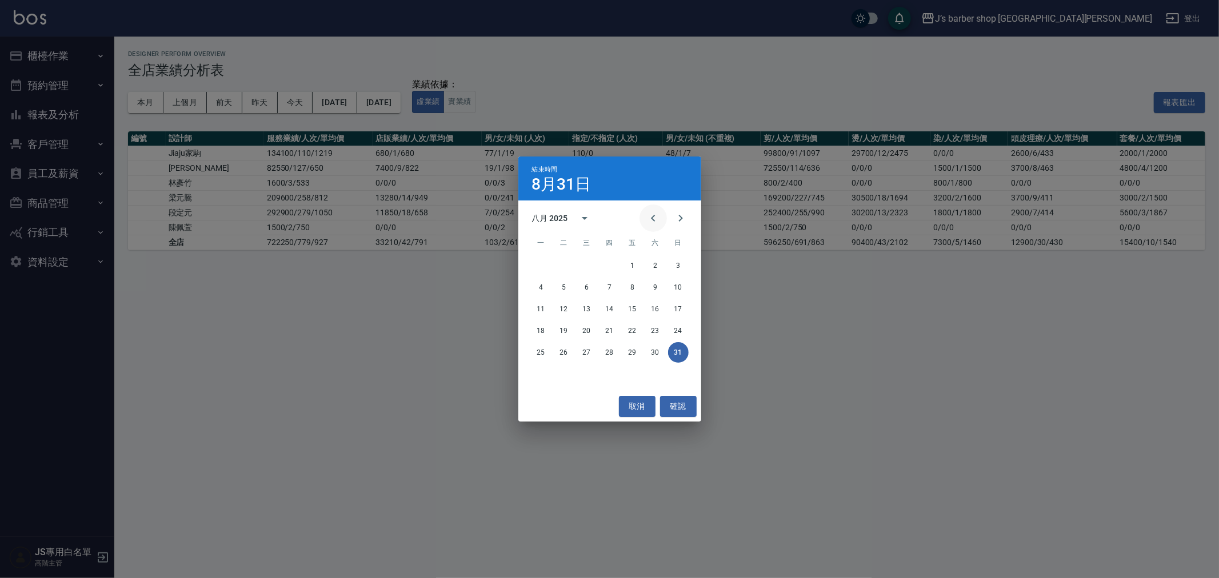
click at [648, 207] on button "Previous month" at bounding box center [653, 218] width 27 height 27
click at [609, 352] on button "31" at bounding box center [610, 352] width 21 height 21
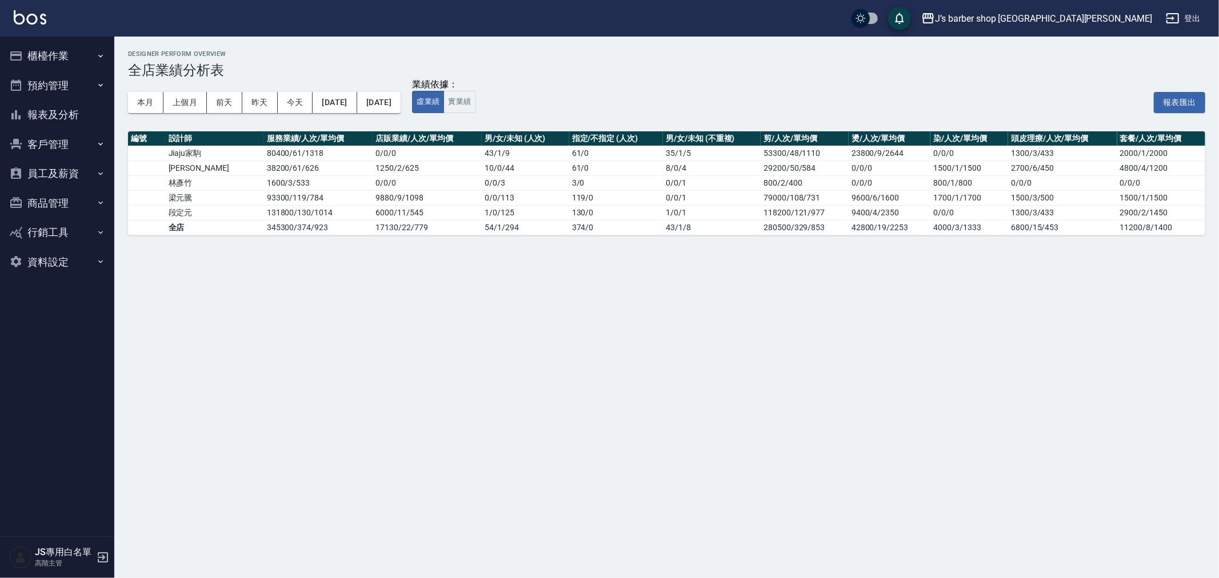
click at [365, 115] on div "本月 上個月 前天 昨天 今天 2025/07/01 2025/07/31" at bounding box center [264, 102] width 273 height 49
click at [382, 110] on button "[DATE]" at bounding box center [378, 102] width 43 height 21
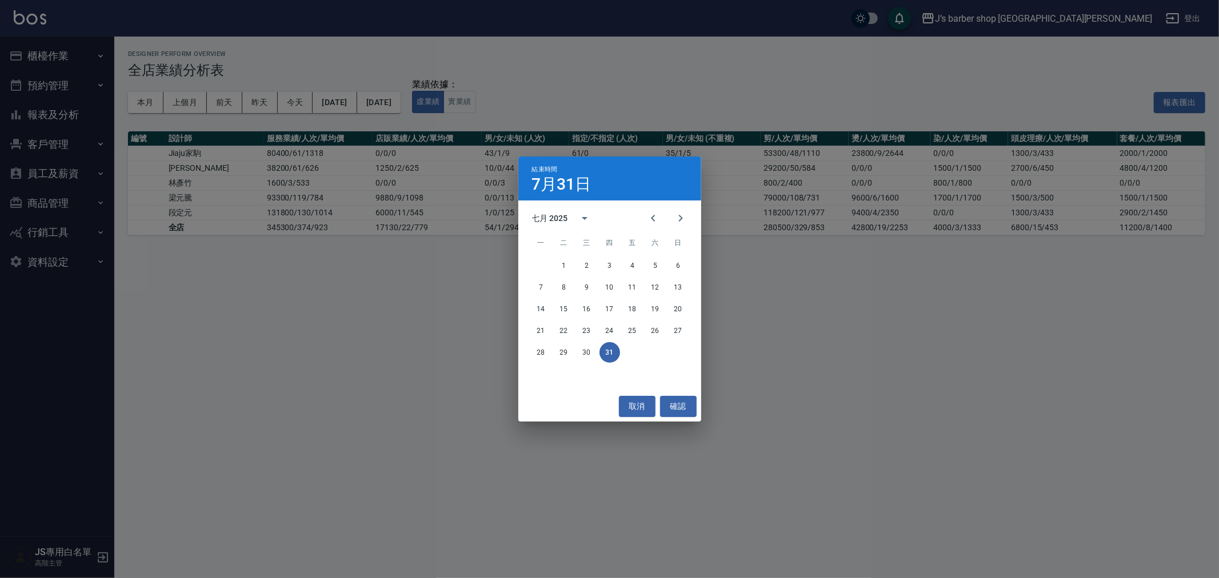
click at [361, 105] on div "結束時間 7月31日 七月 2025 一 二 三 四 五 六 日 1 2 3 4 5 6 7 8 9 10 11 12 13 14 15 16 17 18 1…" at bounding box center [609, 289] width 1219 height 578
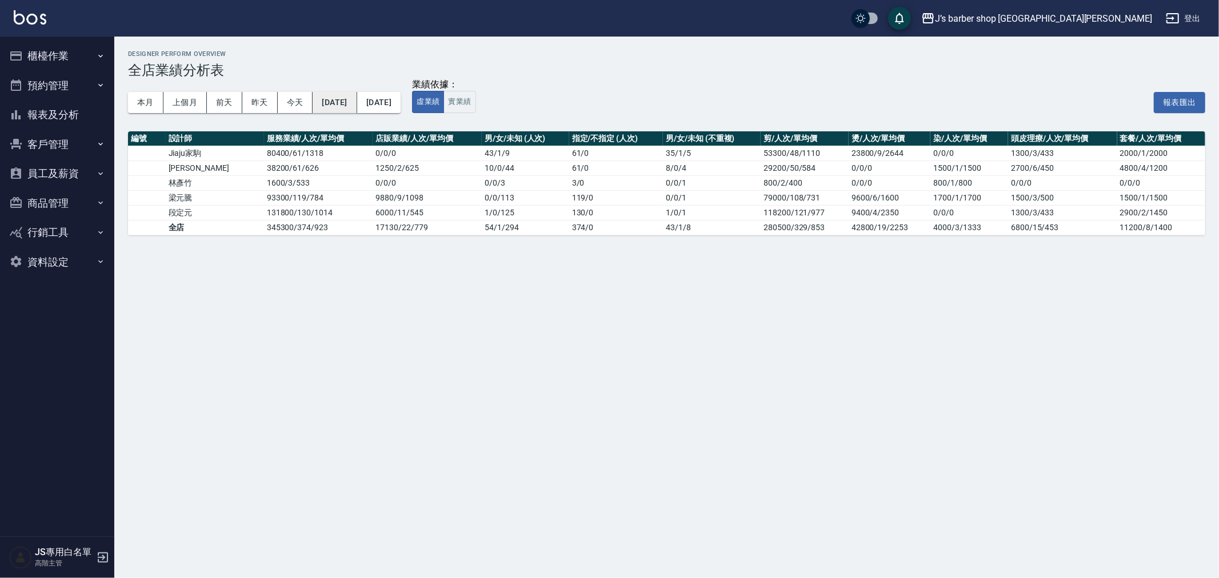
click at [351, 105] on button "[DATE]" at bounding box center [335, 102] width 44 height 21
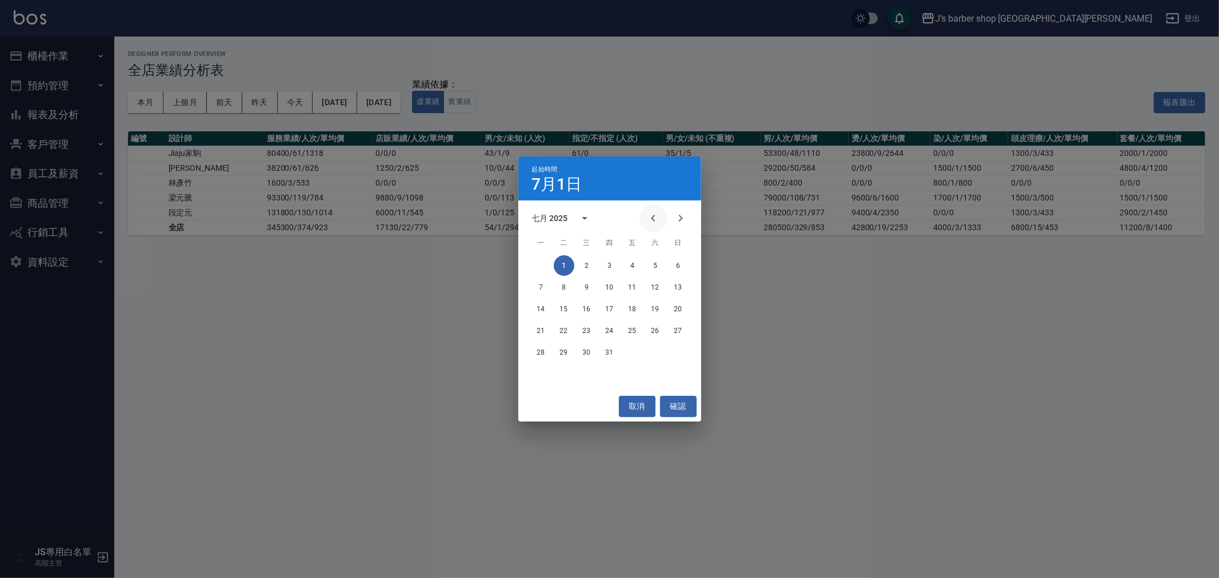
click at [647, 223] on icon "Previous month" at bounding box center [653, 218] width 14 height 14
click at [682, 269] on button "1" at bounding box center [678, 265] width 21 height 21
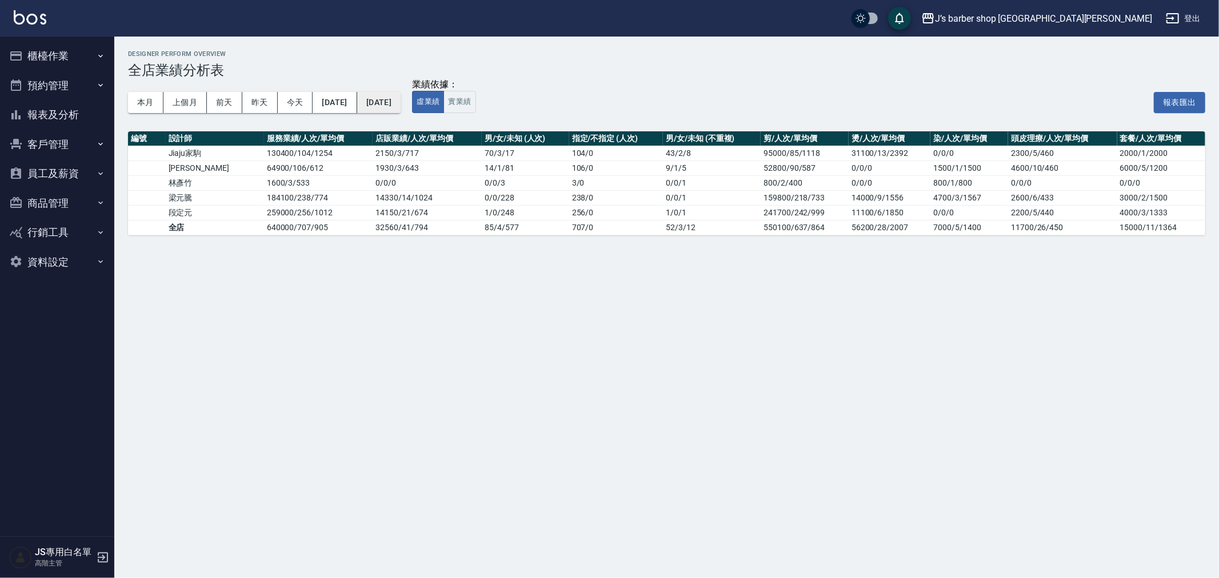
click at [398, 106] on button "[DATE]" at bounding box center [378, 102] width 43 height 21
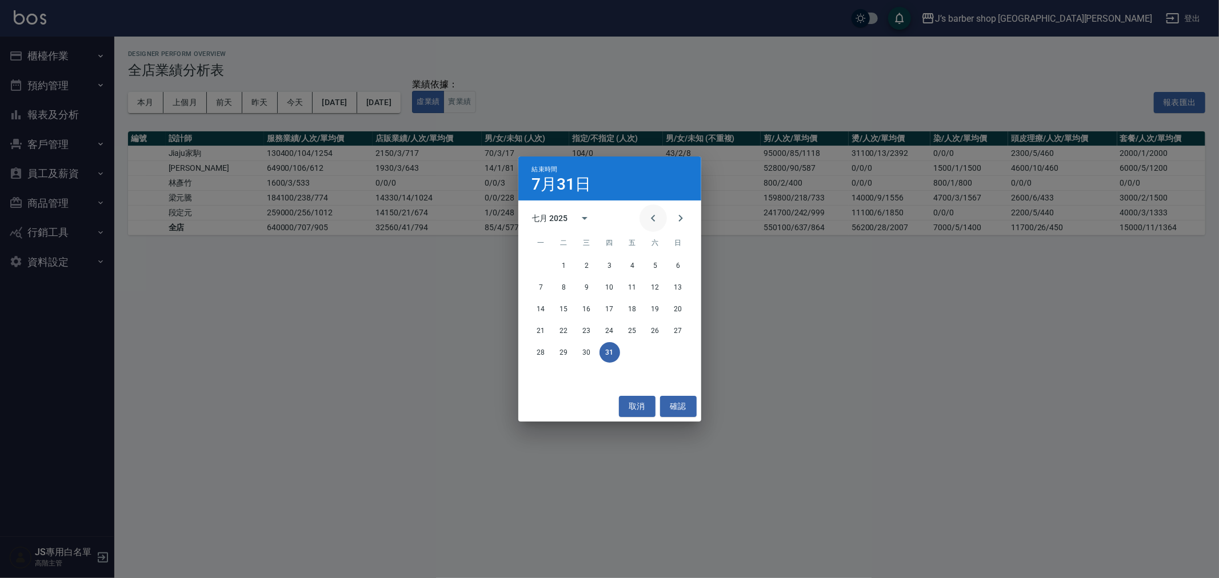
click at [648, 219] on icon "Previous month" at bounding box center [653, 218] width 14 height 14
click at [544, 374] on button "30" at bounding box center [541, 374] width 21 height 21
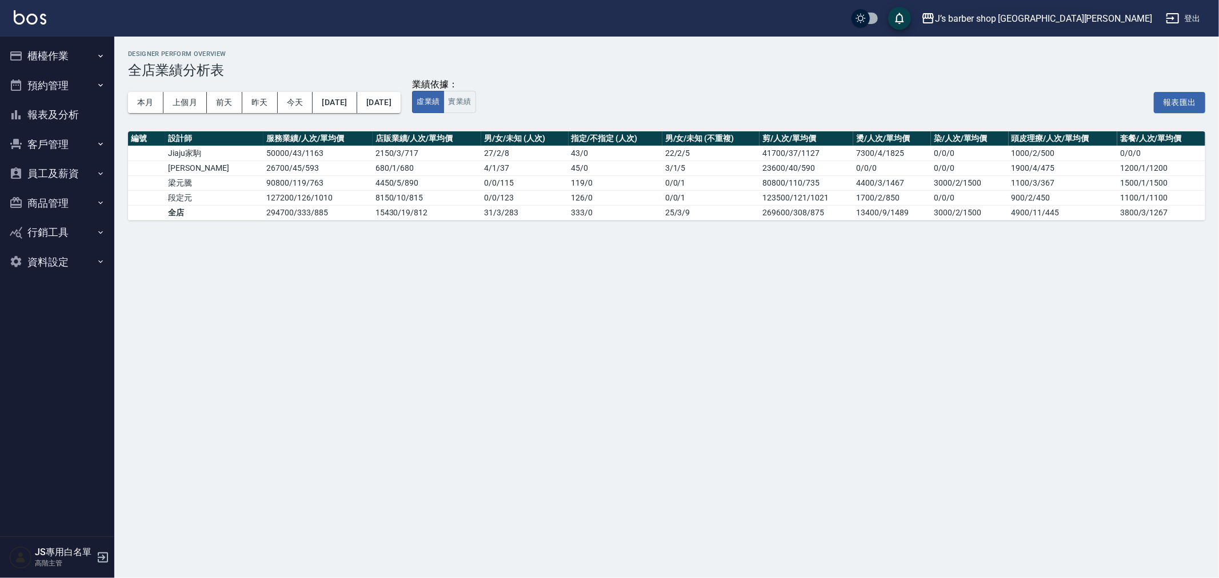
click at [1094, 18] on div "J’s barber shop [GEOGRAPHIC_DATA][PERSON_NAME]" at bounding box center [1043, 18] width 217 height 14
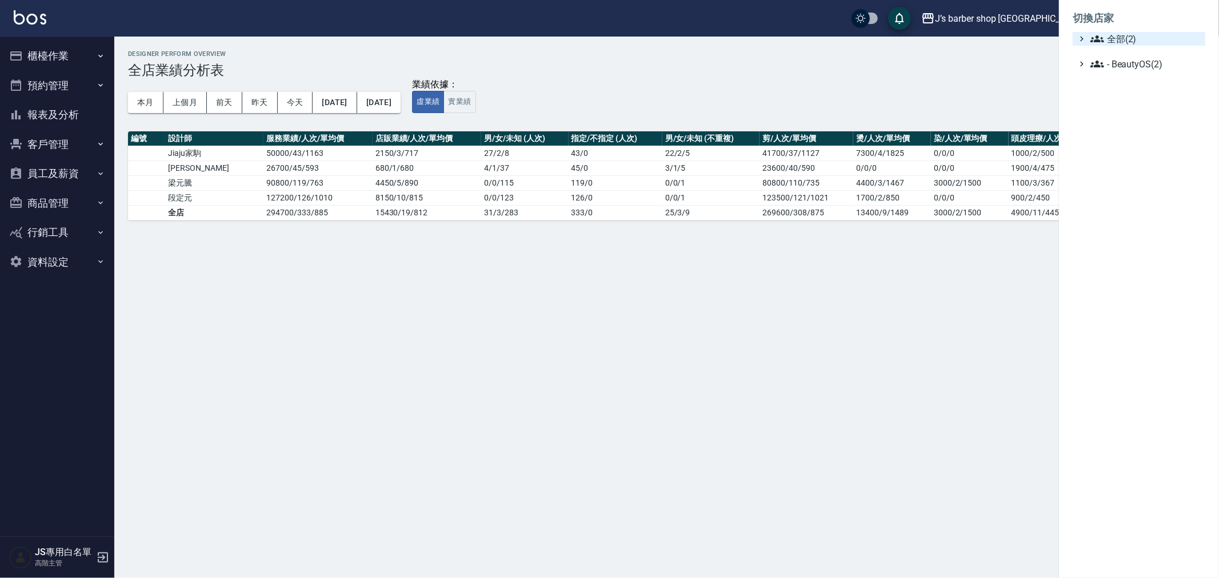
click at [1095, 45] on ul "全部(2) - BeautyOS(2)" at bounding box center [1139, 51] width 133 height 39
click at [1100, 39] on icon at bounding box center [1098, 39] width 14 height 14
click at [1102, 69] on icon at bounding box center [1096, 72] width 14 height 14
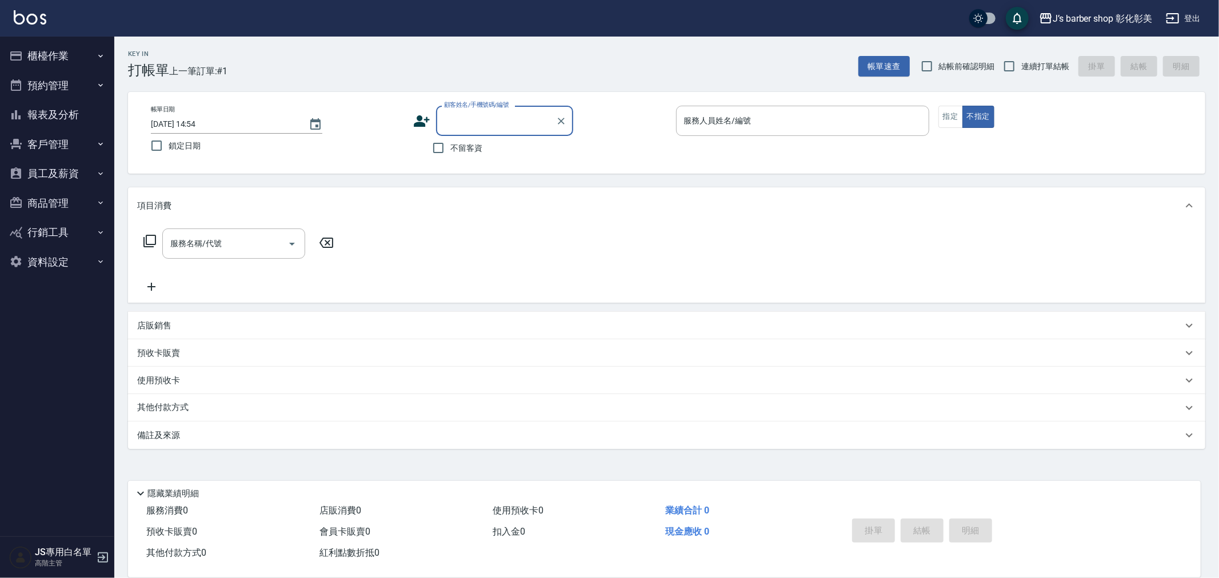
click at [63, 111] on button "報表及分析" at bounding box center [57, 115] width 105 height 30
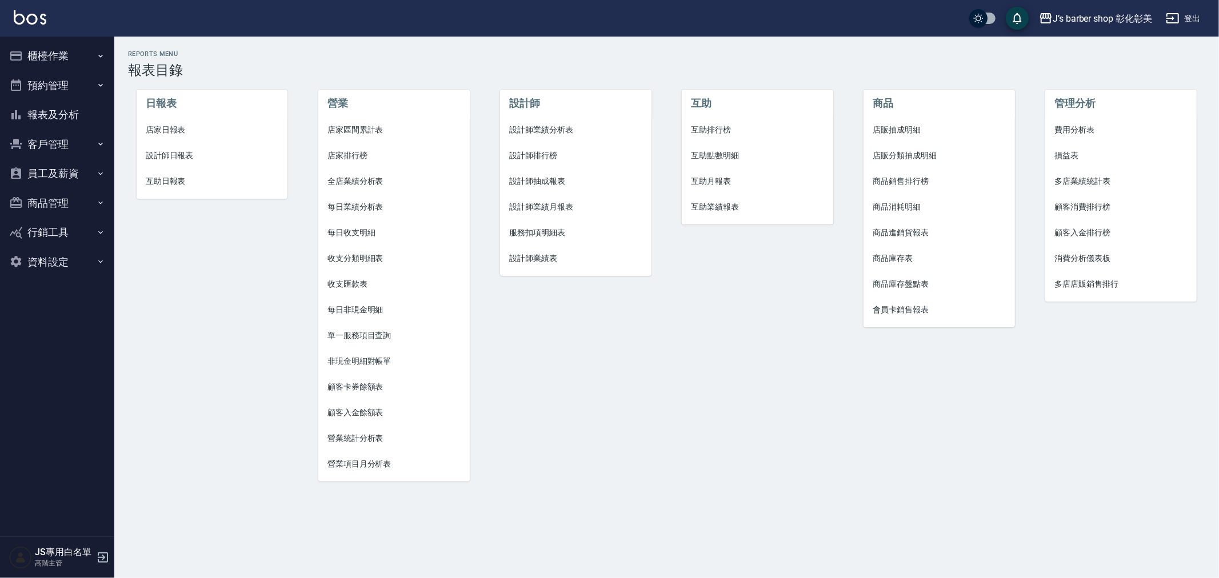
click at [381, 180] on span "全店業績分析表" at bounding box center [394, 181] width 133 height 12
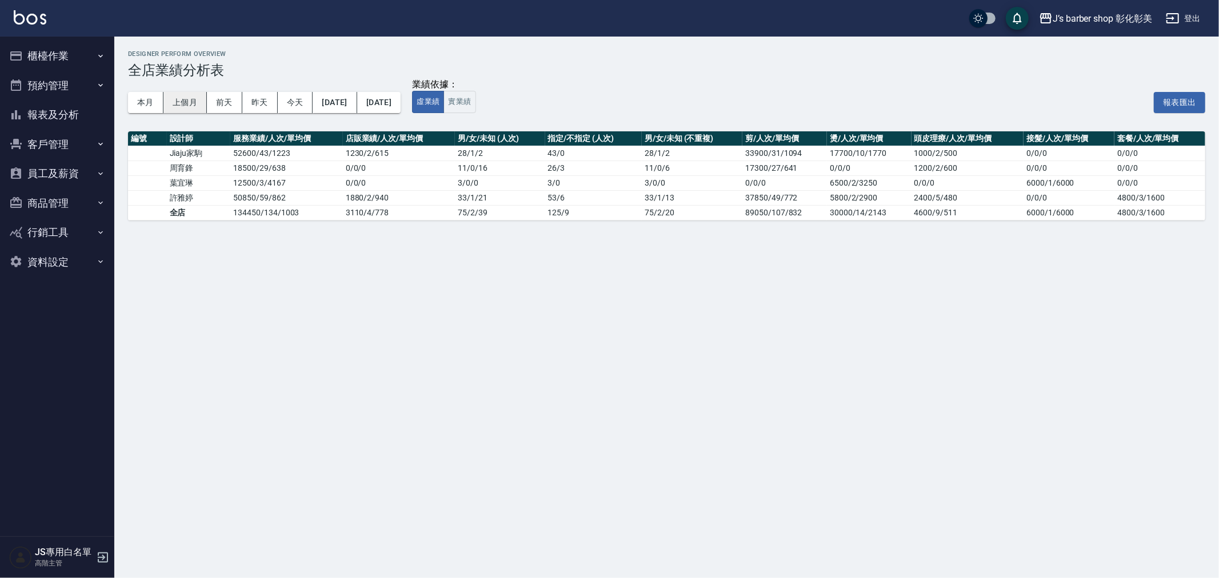
click at [191, 103] on button "上個月" at bounding box center [184, 102] width 43 height 21
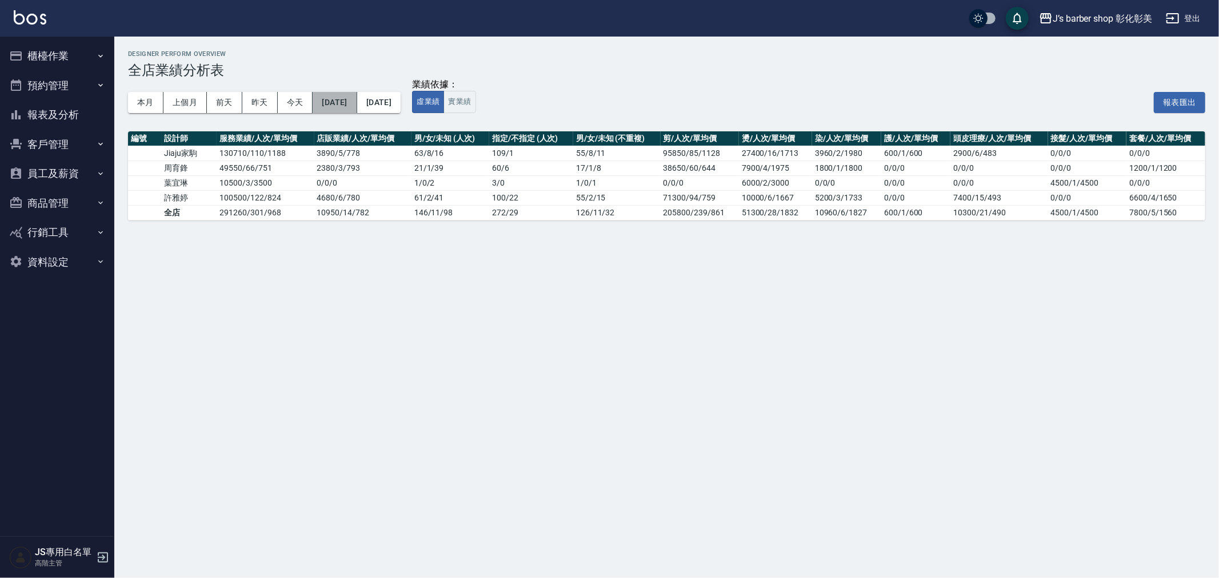
click at [345, 106] on button "2025/08/01" at bounding box center [335, 102] width 44 height 21
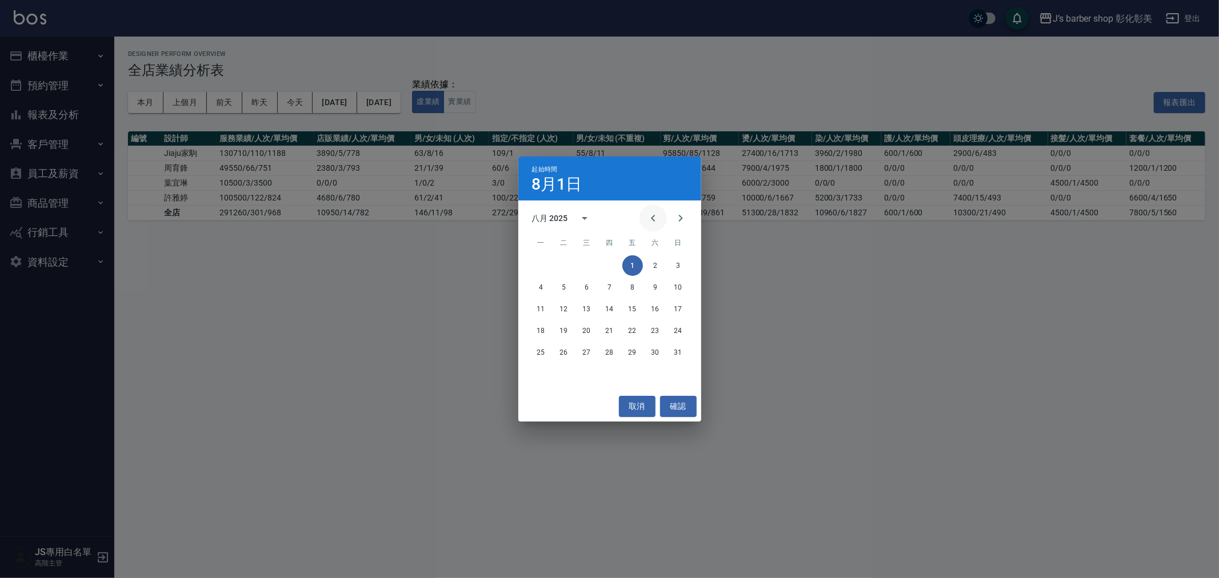
click at [661, 220] on button "Previous month" at bounding box center [653, 218] width 27 height 27
click at [686, 219] on icon "Next month" at bounding box center [681, 218] width 14 height 14
click at [557, 263] on button "1" at bounding box center [564, 265] width 21 height 21
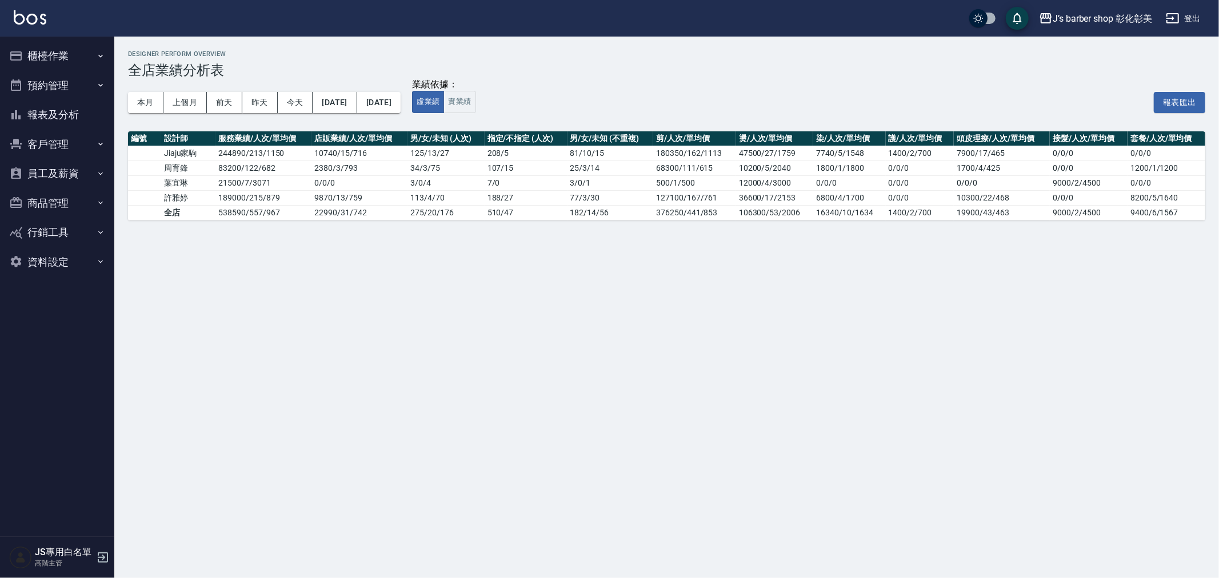
drag, startPoint x: 420, startPoint y: 120, endPoint x: 421, endPoint y: 113, distance: 7.1
click at [401, 118] on div "本月 上個月 前天 昨天 今天 2025/07/01 2025/08/31" at bounding box center [264, 102] width 273 height 49
drag, startPoint x: 422, startPoint y: 113, endPoint x: 426, endPoint y: 109, distance: 6.1
click at [401, 111] on div "本月 上個月 前天 昨天 今天 2025/07/01 2025/08/31" at bounding box center [264, 102] width 273 height 49
click at [401, 99] on button "2025/08/31" at bounding box center [378, 102] width 43 height 21
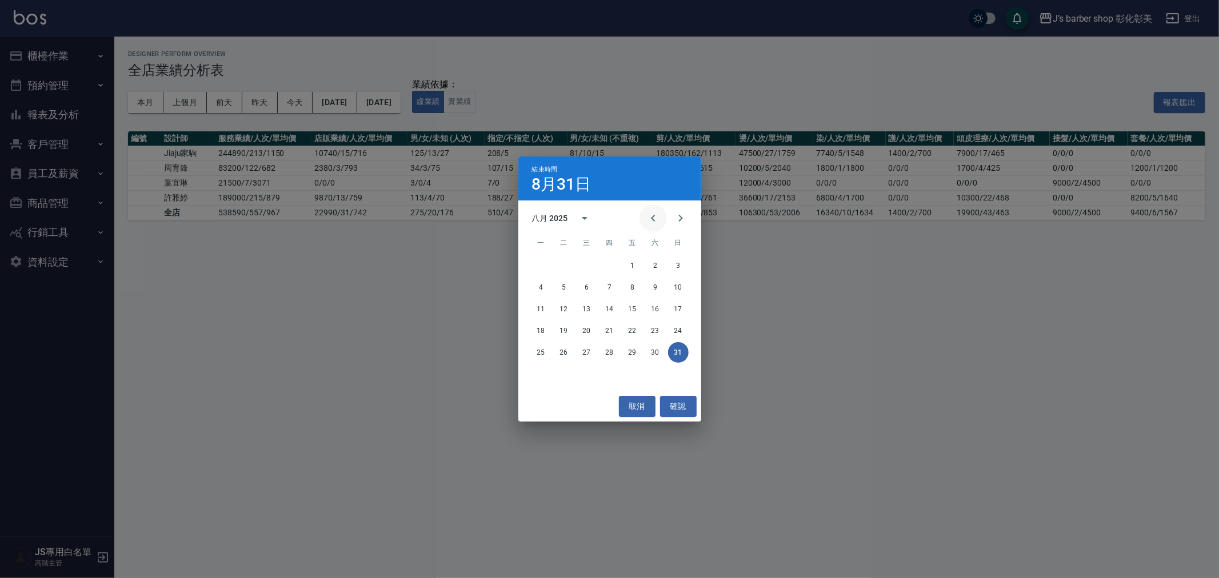
click at [648, 217] on icon "Previous month" at bounding box center [653, 218] width 14 height 14
click at [683, 218] on icon "Next month" at bounding box center [681, 218] width 14 height 14
click at [606, 355] on button "31" at bounding box center [610, 352] width 21 height 21
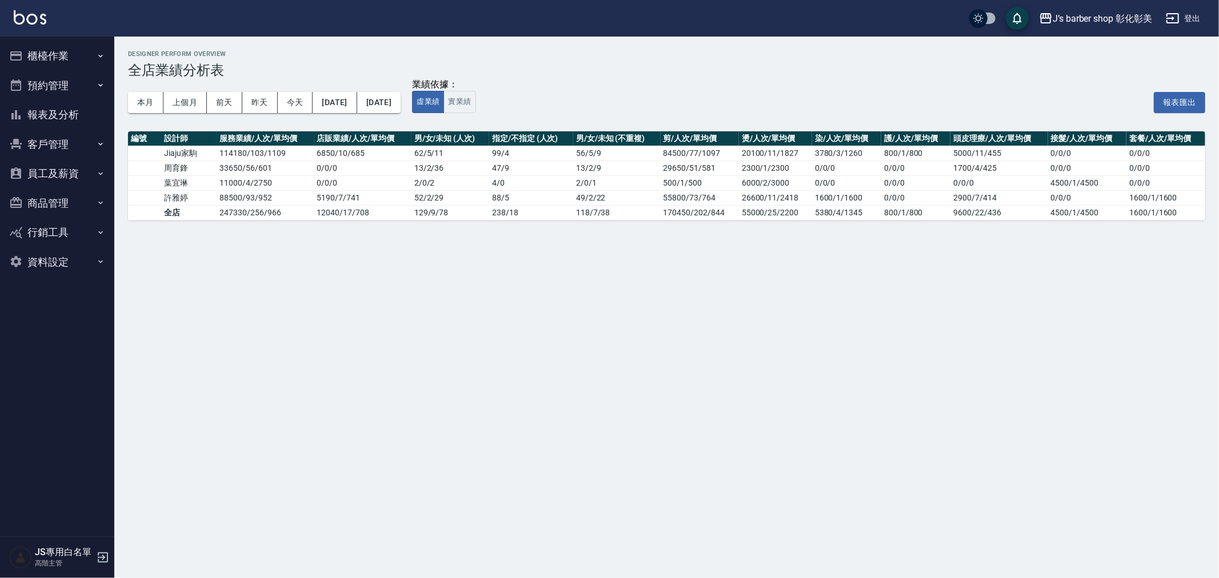
click at [1181, 15] on button "登出" at bounding box center [1183, 18] width 44 height 21
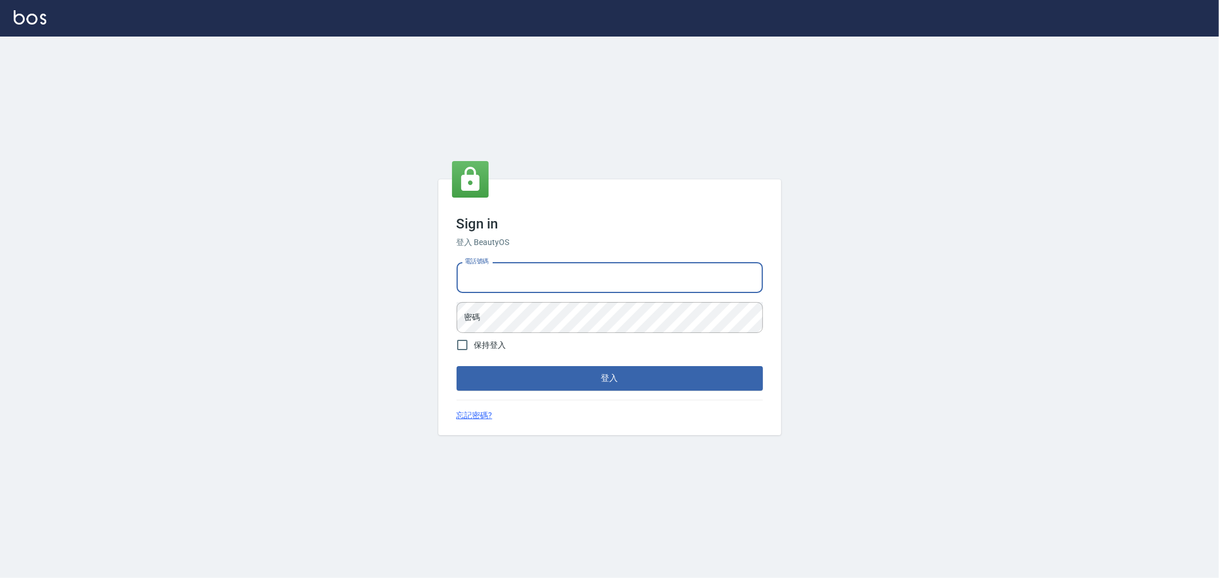
click at [602, 276] on input "電話號碼" at bounding box center [610, 277] width 306 height 31
click at [558, 283] on input "0952064966JS" at bounding box center [610, 277] width 306 height 31
type input "0952064966"
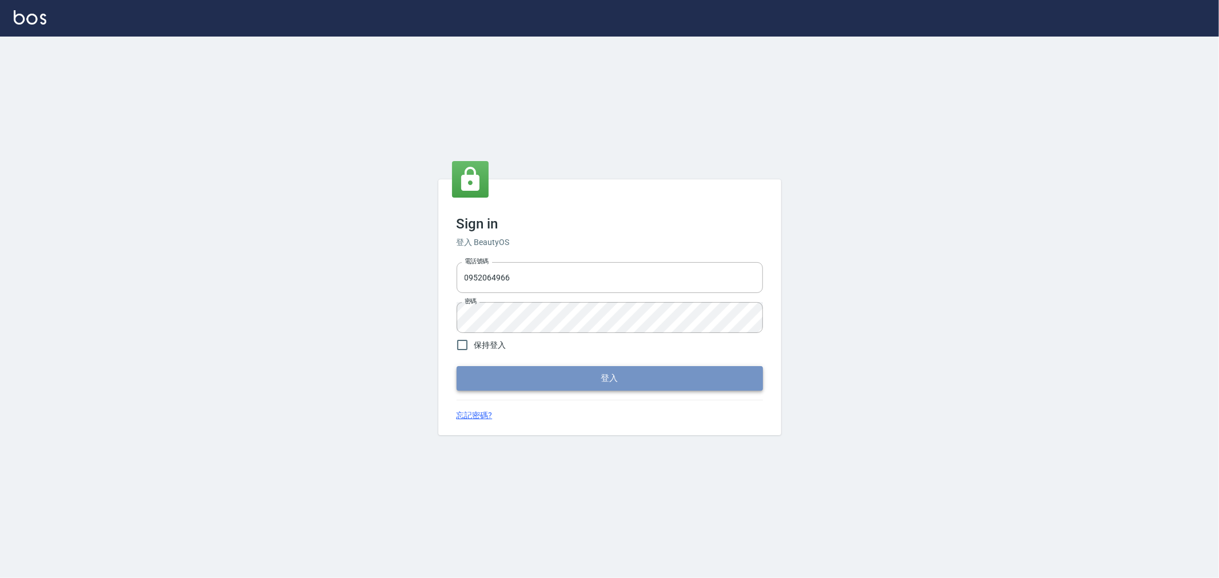
click at [585, 375] on button "登入" at bounding box center [610, 378] width 306 height 24
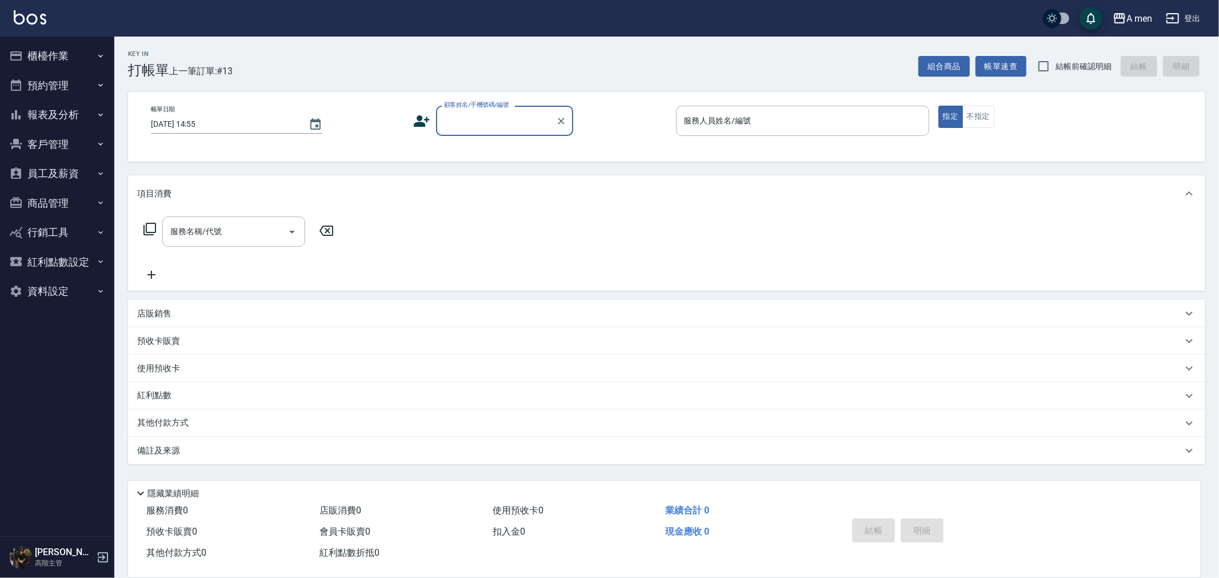
click at [36, 113] on button "報表及分析" at bounding box center [57, 115] width 105 height 30
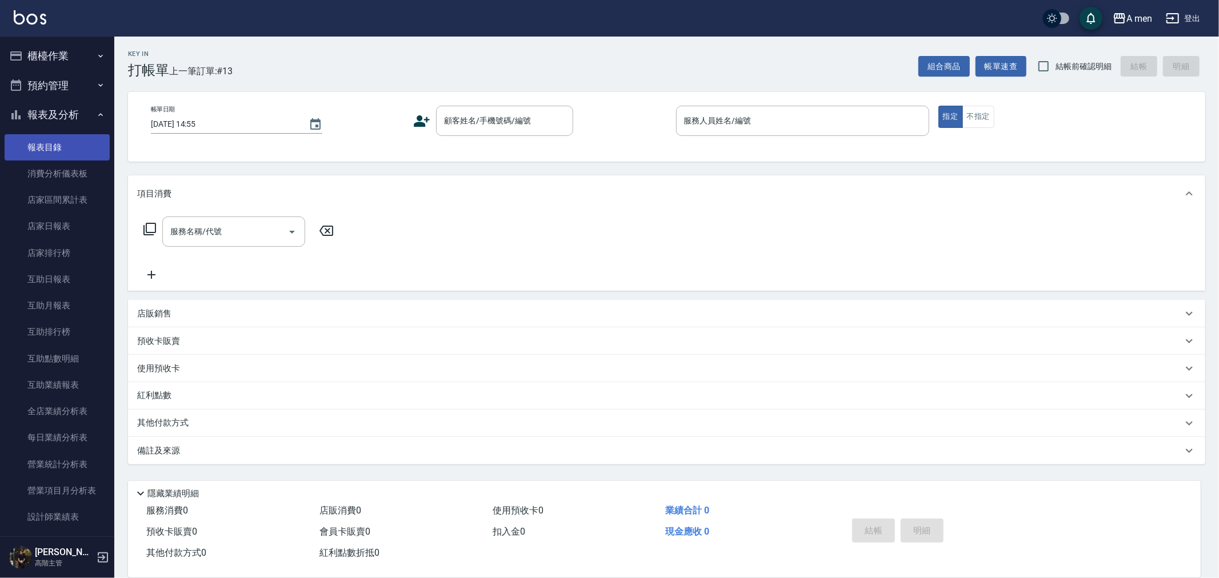
click at [54, 151] on link "報表目錄" at bounding box center [57, 147] width 105 height 26
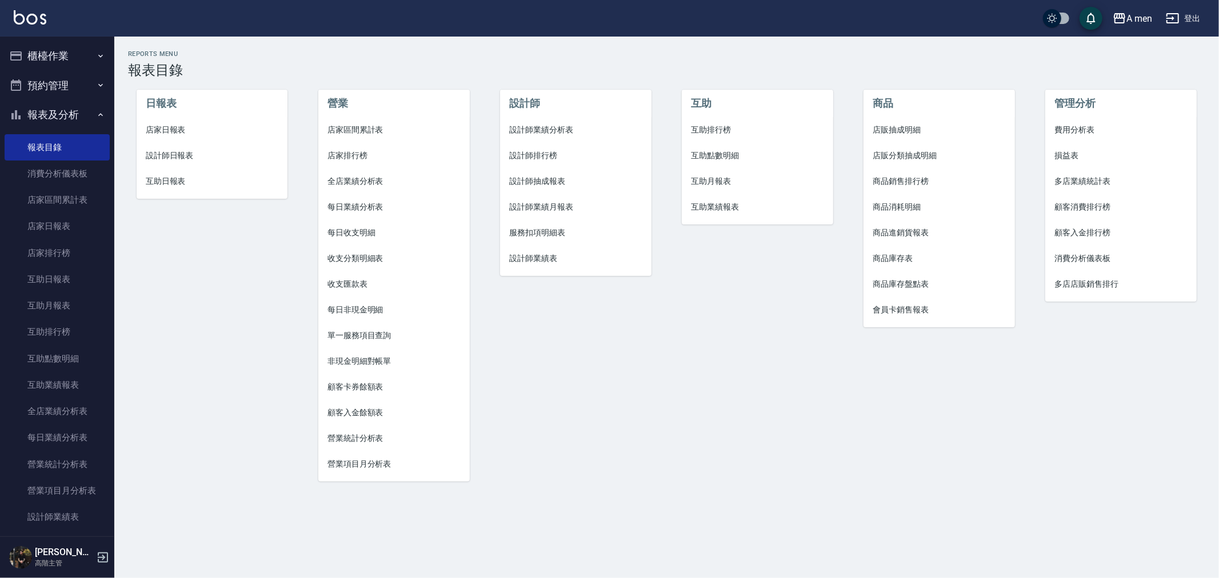
click at [356, 181] on span "全店業績分析表" at bounding box center [394, 181] width 133 height 12
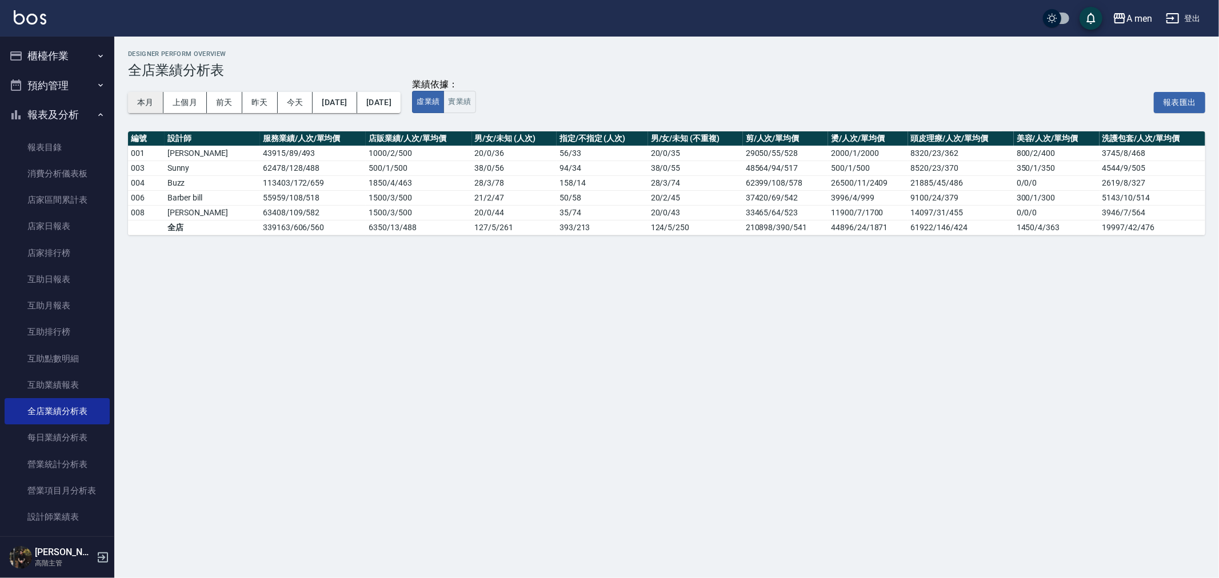
click at [152, 107] on button "本月" at bounding box center [145, 102] width 35 height 21
click at [350, 106] on button "[DATE]" at bounding box center [335, 102] width 44 height 21
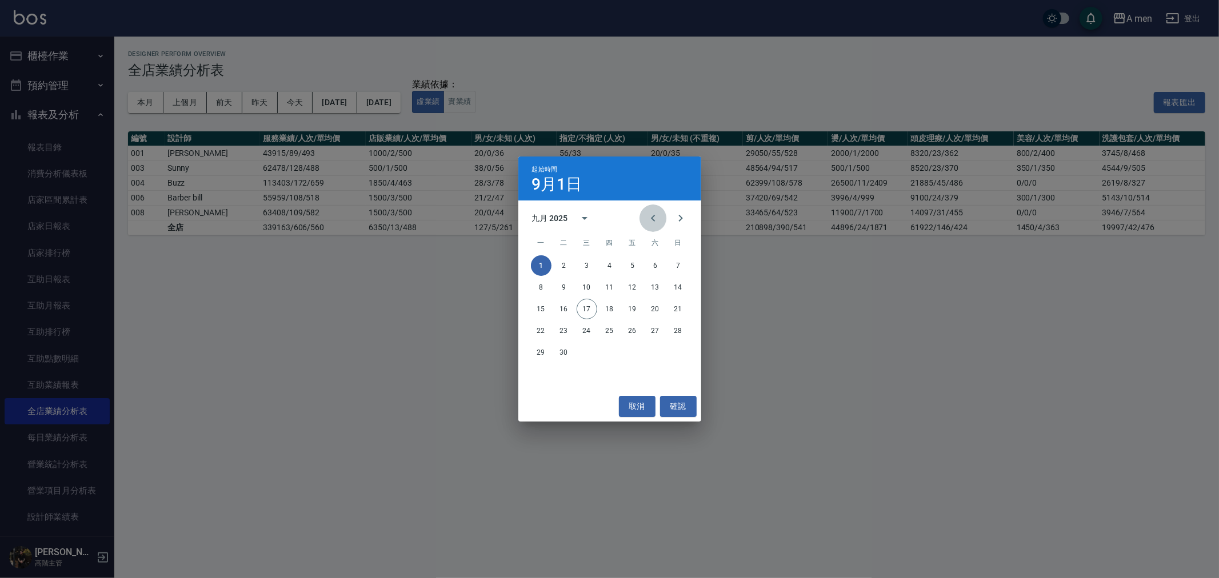
click at [654, 221] on icon "Previous month" at bounding box center [653, 218] width 14 height 14
click at [633, 261] on button "1" at bounding box center [632, 265] width 21 height 21
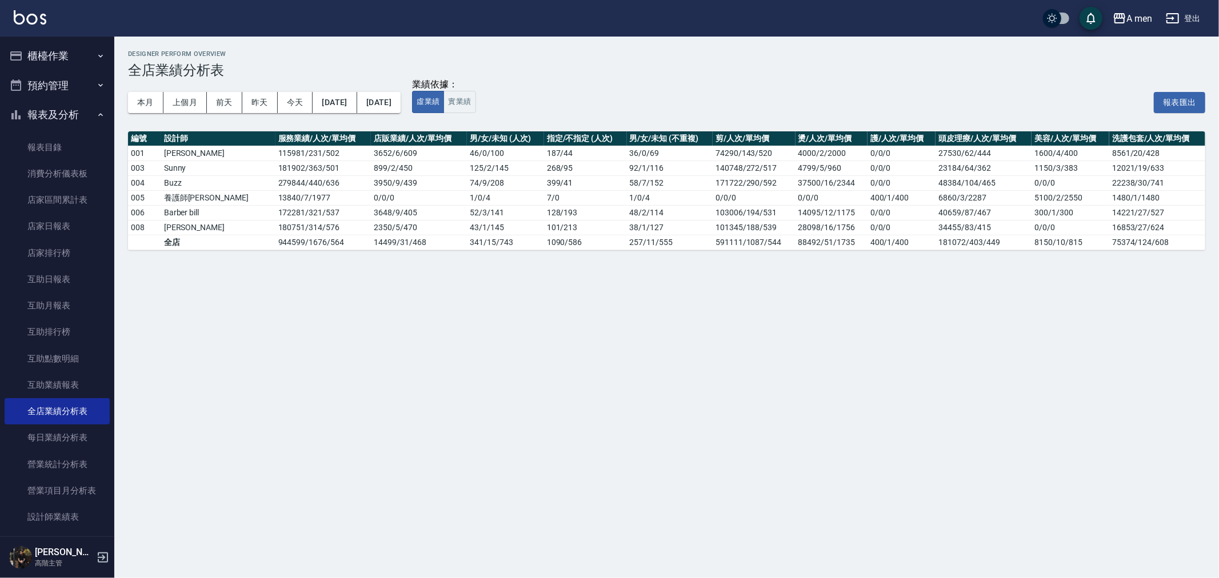
click at [401, 111] on button "[DATE]" at bounding box center [378, 102] width 43 height 21
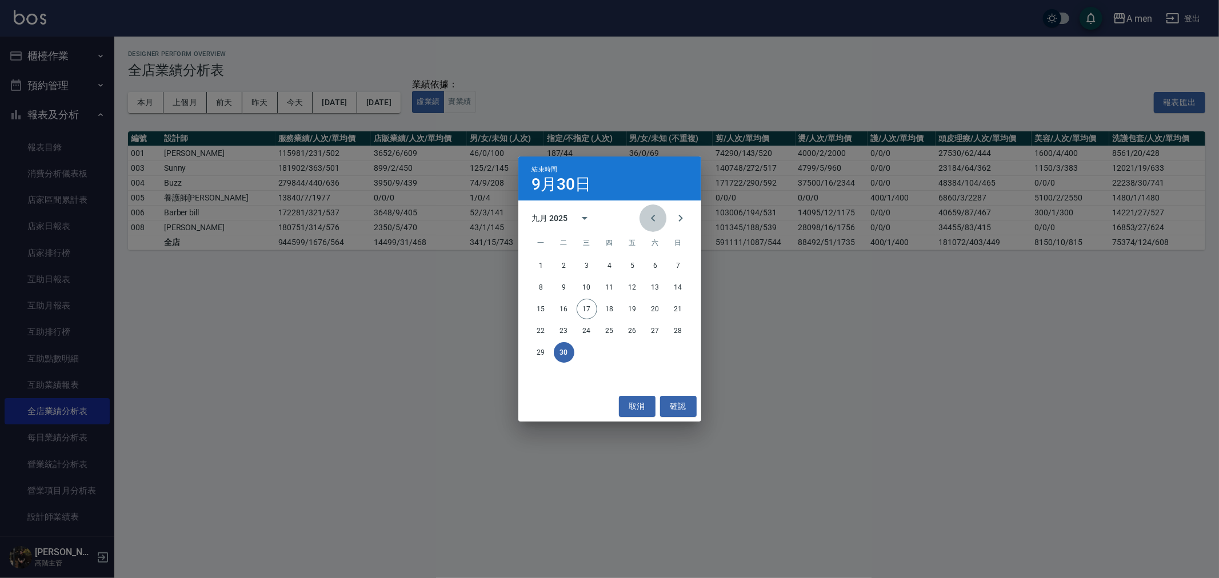
click at [661, 215] on button "Previous month" at bounding box center [653, 218] width 27 height 27
click at [669, 352] on button "31" at bounding box center [678, 352] width 21 height 21
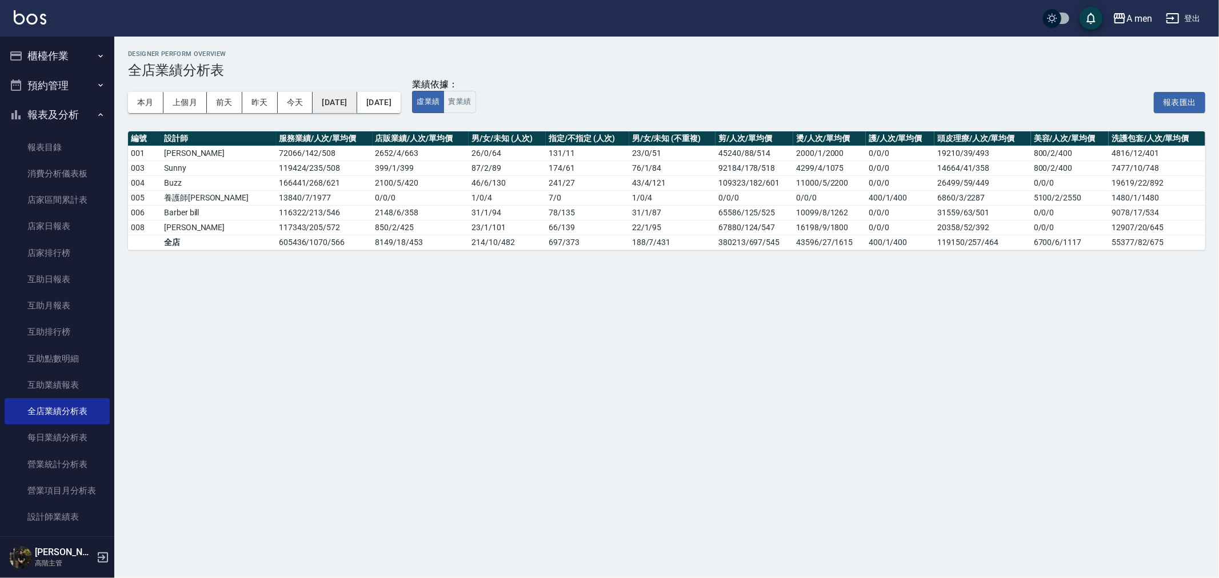
click at [338, 103] on button "[DATE]" at bounding box center [335, 102] width 44 height 21
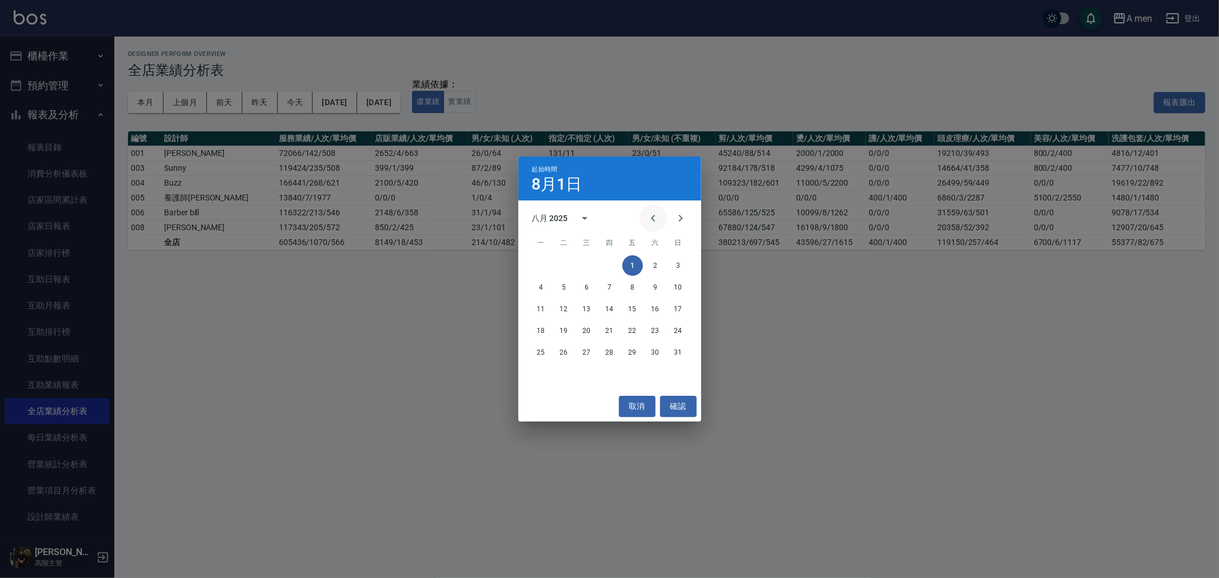
click at [646, 215] on button "Previous month" at bounding box center [653, 218] width 27 height 27
click at [562, 265] on button "1" at bounding box center [564, 265] width 21 height 21
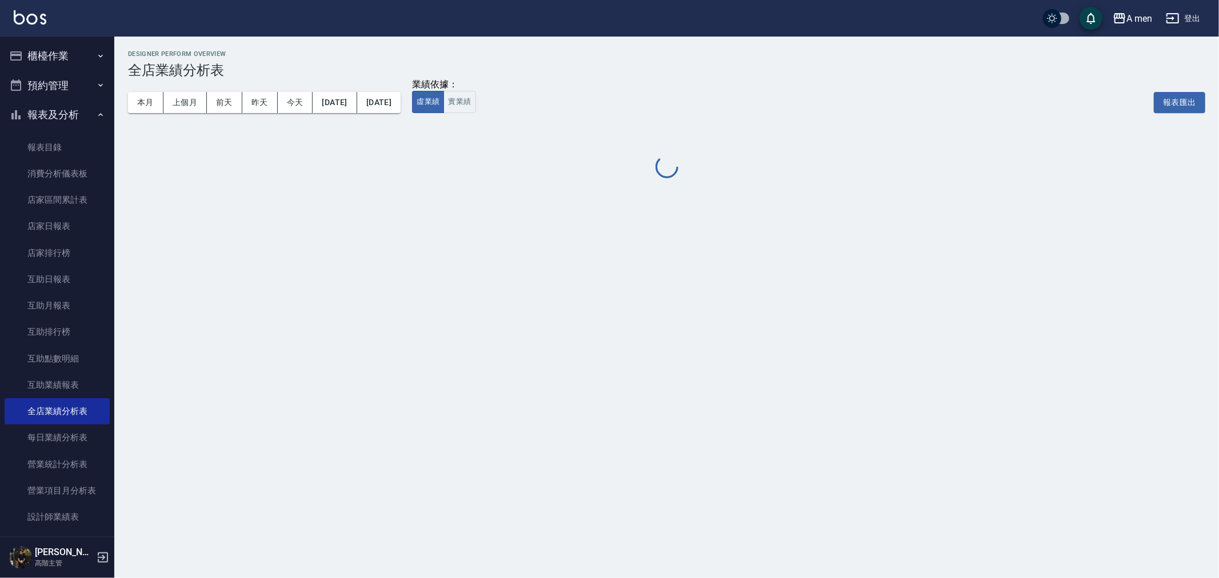
click at [401, 115] on div "本月 上個月 前天 昨天 今天 2025/07/01 2025/08/31" at bounding box center [264, 102] width 273 height 49
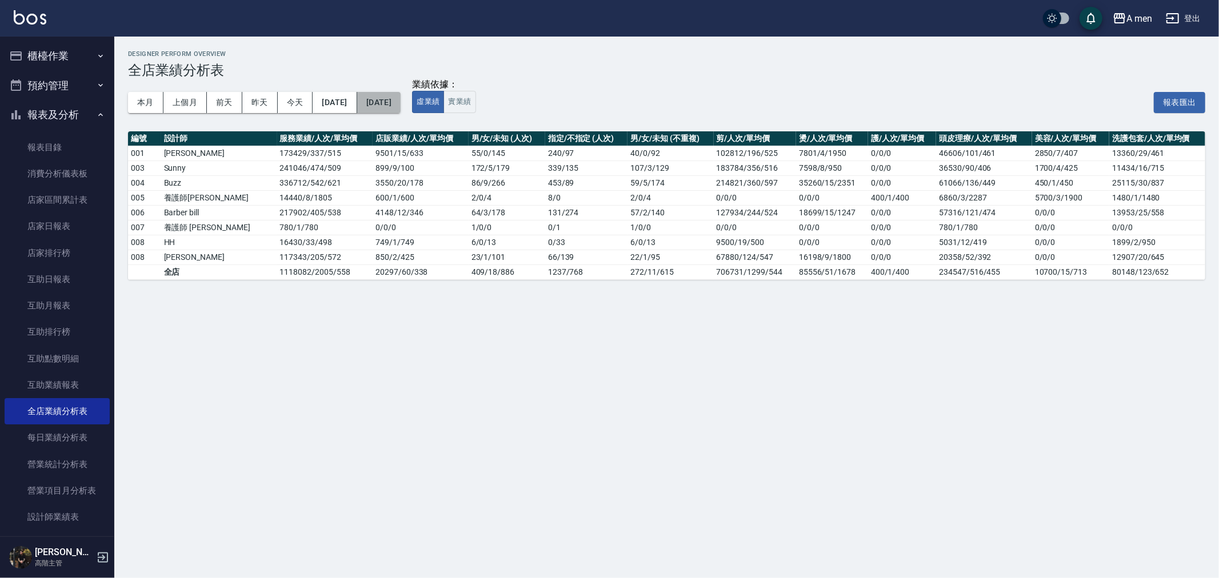
click at [401, 107] on button "[DATE]" at bounding box center [378, 102] width 43 height 21
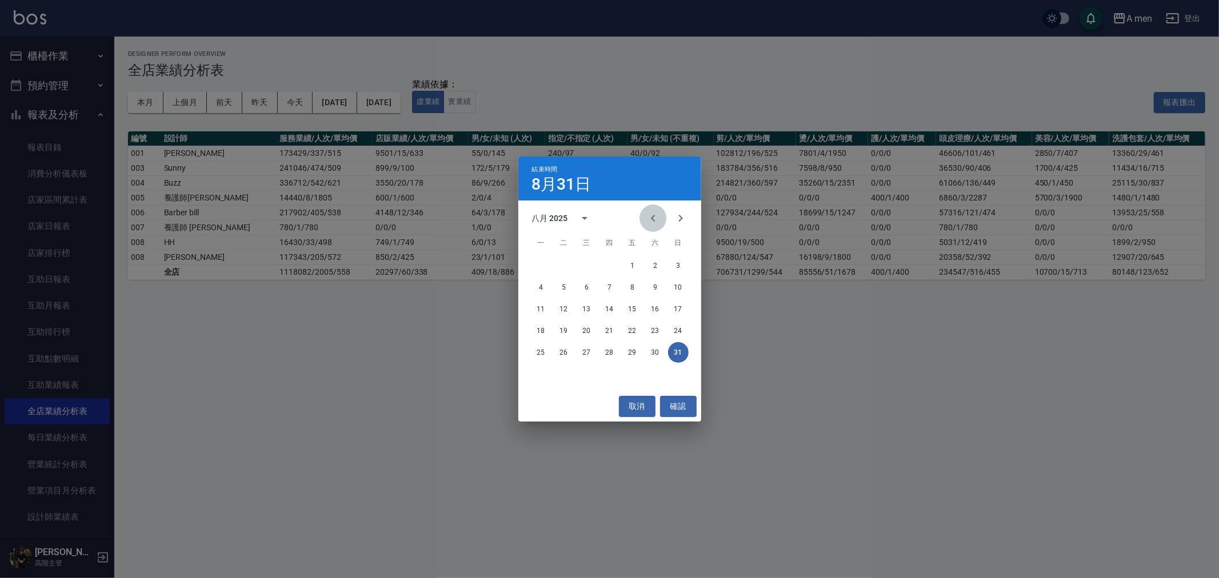
click at [646, 216] on icon "Previous month" at bounding box center [653, 218] width 14 height 14
click at [620, 353] on div "28 29 30 31" at bounding box center [609, 352] width 183 height 21
click at [612, 353] on button "31" at bounding box center [610, 352] width 21 height 21
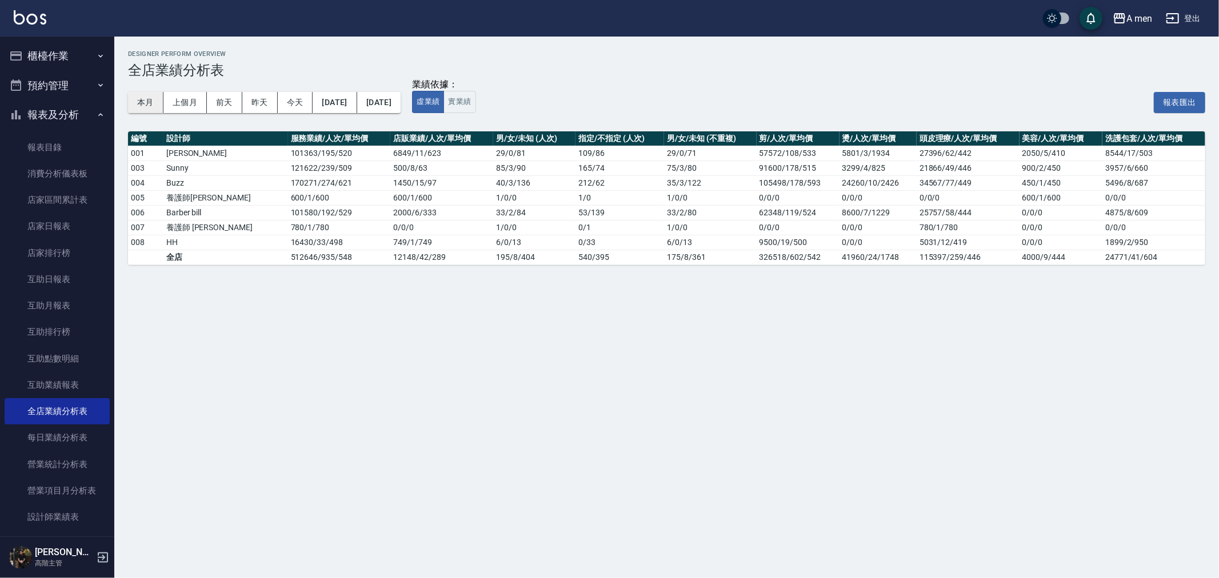
click at [147, 107] on button "本月" at bounding box center [145, 102] width 35 height 21
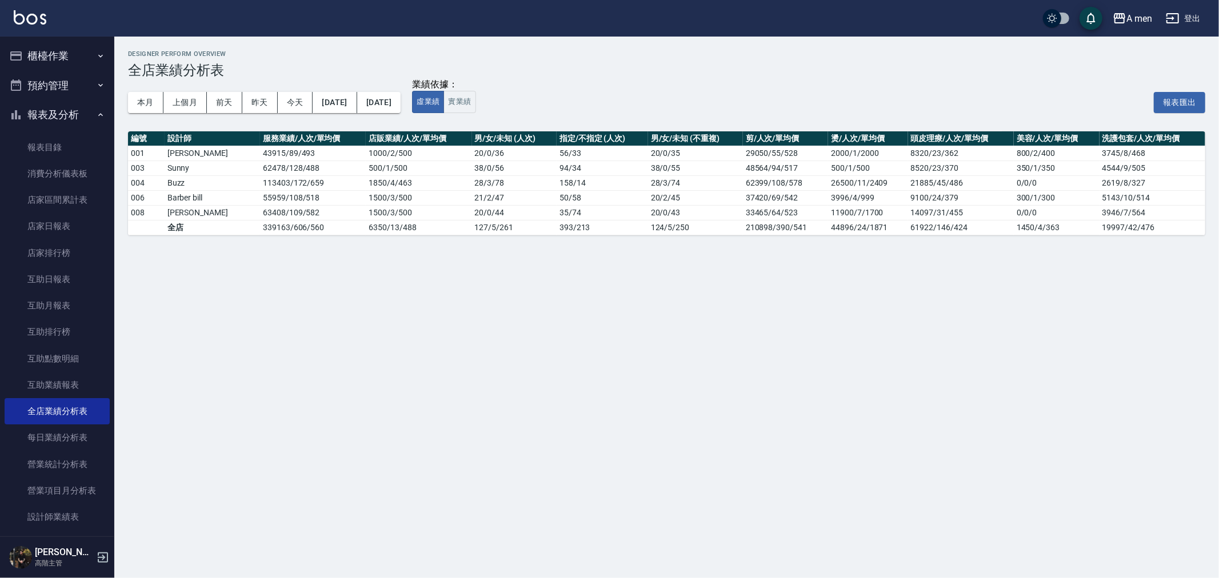
click at [399, 357] on div "Designer Perform Overview 全店業績分析表 本月 上個月 前天 昨天 今天 2025/09/01 2025/09/30 業績依據： 虛…" at bounding box center [609, 289] width 1219 height 578
click at [979, 460] on div "Designer Perform Overview 全店業績分析表 本月 上個月 前天 昨天 今天 2025/09/01 2025/09/30 業績依據： 虛…" at bounding box center [609, 289] width 1219 height 578
click at [1163, 11] on div "A men 登出" at bounding box center [609, 18] width 1219 height 37
click at [1176, 17] on icon "button" at bounding box center [1173, 18] width 14 height 14
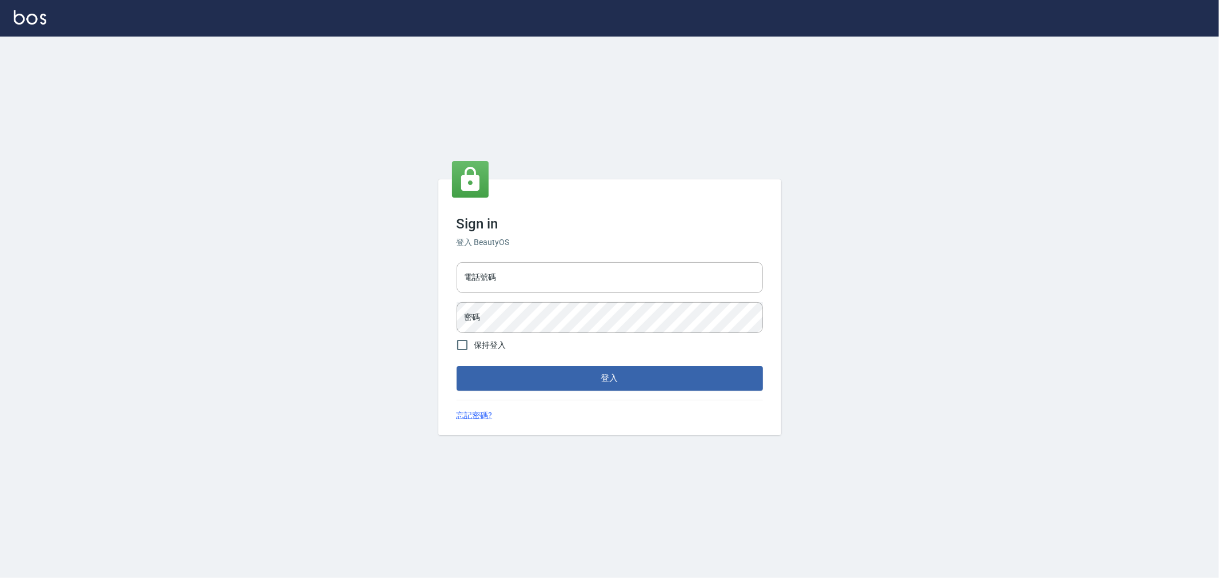
type input "0952064966"
click at [616, 282] on input "0952064966" at bounding box center [610, 277] width 306 height 31
click at [585, 277] on input "0952064966" at bounding box center [610, 277] width 306 height 31
type input "0952064966JS"
click at [584, 369] on button "登入" at bounding box center [610, 378] width 306 height 24
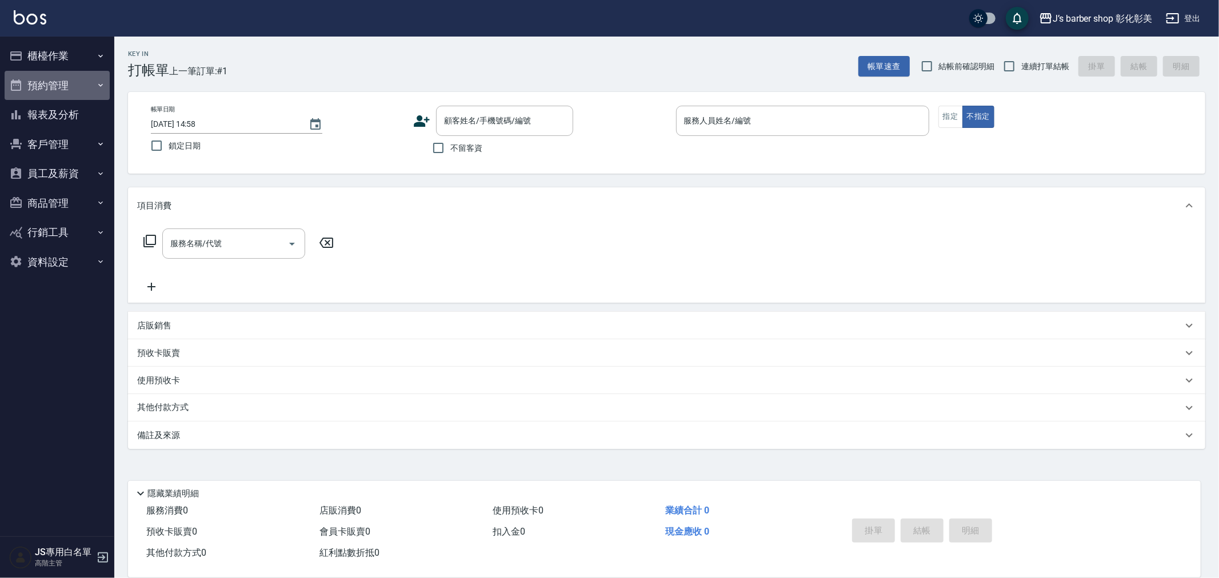
click at [60, 90] on button "預約管理" at bounding box center [57, 86] width 105 height 30
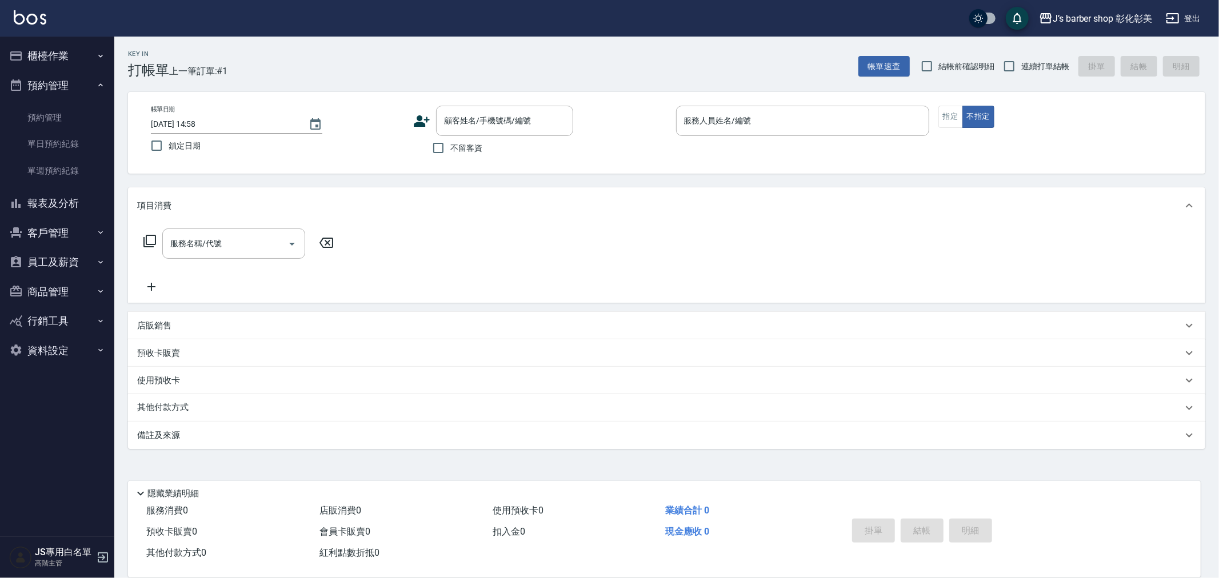
click at [60, 90] on button "預約管理" at bounding box center [57, 86] width 105 height 30
click at [54, 116] on button "報表及分析" at bounding box center [57, 115] width 105 height 30
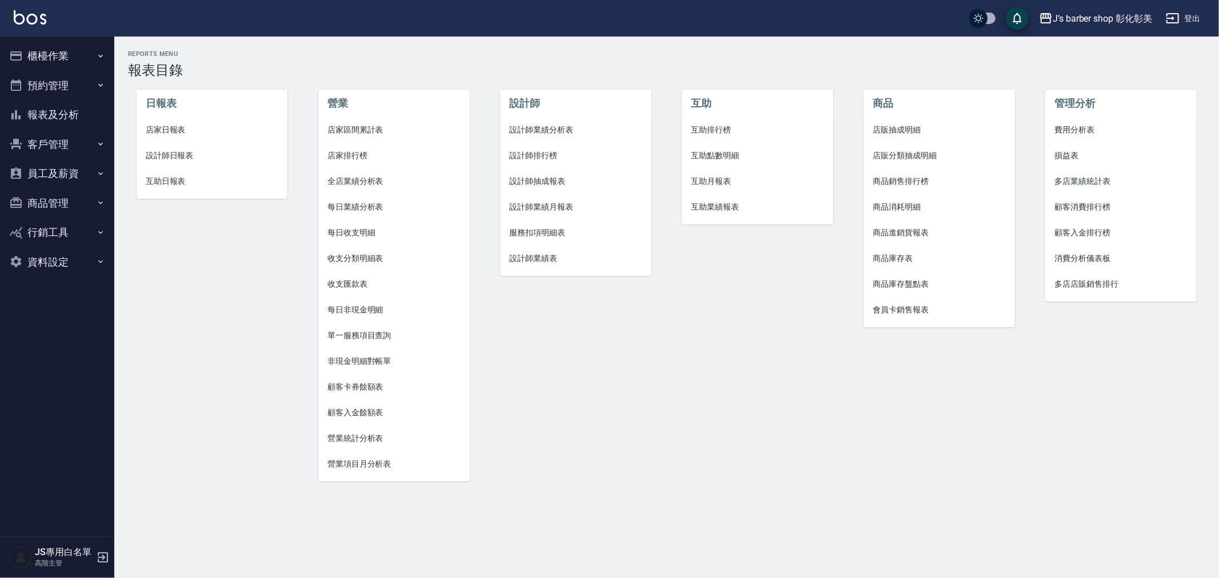
click at [362, 179] on span "全店業績分析表" at bounding box center [394, 181] width 133 height 12
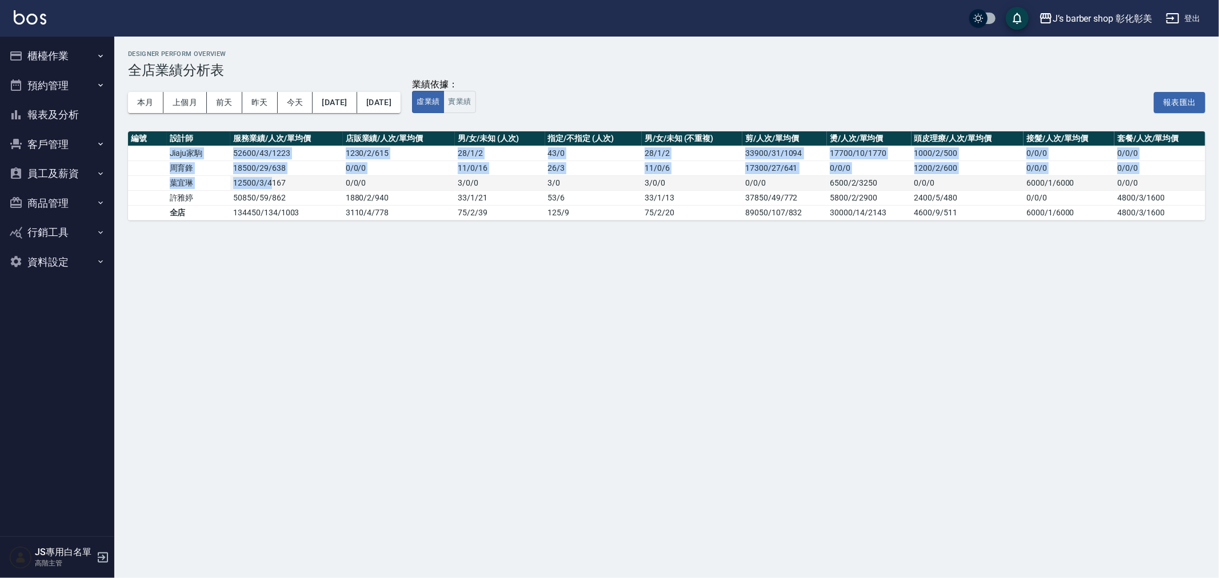
drag, startPoint x: 161, startPoint y: 156, endPoint x: 272, endPoint y: 187, distance: 115.3
click at [271, 187] on tbody "Jiaju家駒 52600 / 43 / 1223 1230 / 2 / 615 28 / 1 / 2 43 / 0 28 / 1 / 2 33900/31/…" at bounding box center [666, 183] width 1077 height 74
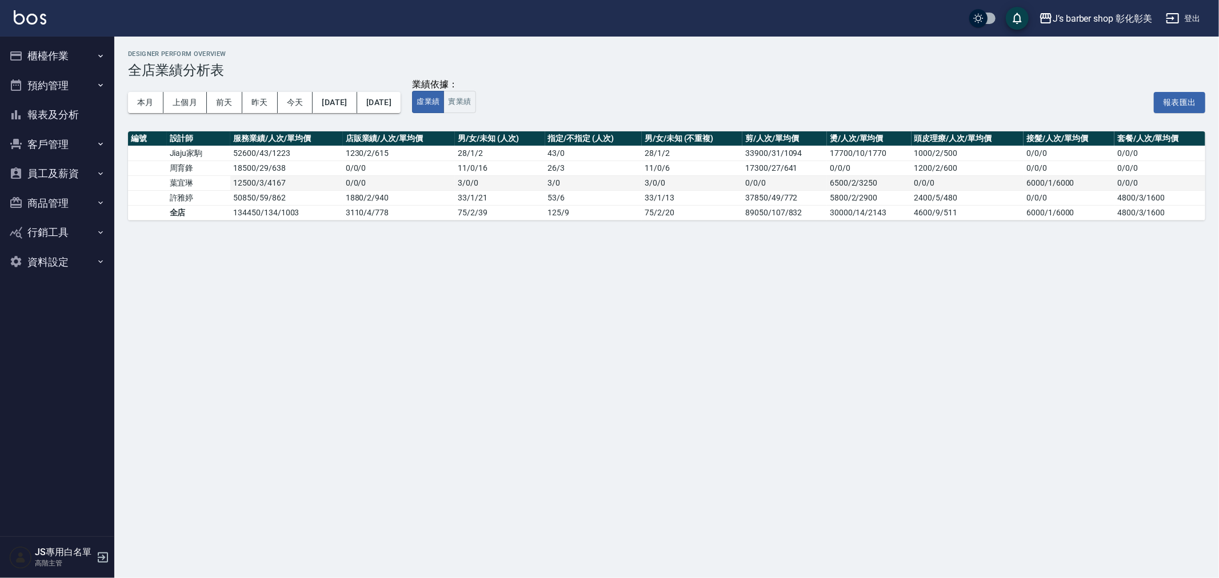
click at [276, 189] on td "12500 / 3 / 4167" at bounding box center [286, 182] width 113 height 15
drag, startPoint x: 284, startPoint y: 197, endPoint x: 246, endPoint y: 186, distance: 39.3
click at [246, 186] on tbody "Jiaju家駒 52600 / 43 / 1223 1230 / 2 / 615 28 / 1 / 2 43 / 0 28 / 1 / 2 33900/31/…" at bounding box center [666, 183] width 1077 height 74
click at [246, 186] on td "12500 / 3 / 4167" at bounding box center [286, 182] width 113 height 15
click at [222, 184] on td "葉宜琳" at bounding box center [199, 182] width 64 height 15
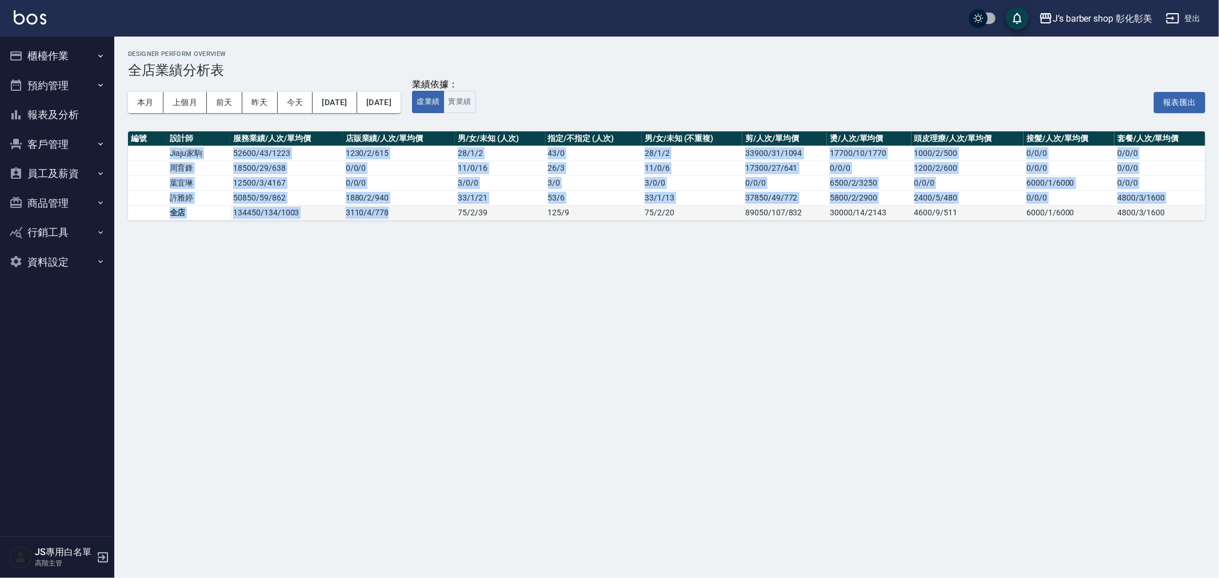
drag, startPoint x: 301, startPoint y: 183, endPoint x: 448, endPoint y: 211, distance: 150.1
click at [448, 211] on tbody "Jiaju家駒 52600 / 43 / 1223 1230 / 2 / 615 28 / 1 / 2 43 / 0 28 / 1 / 2 33900/31/…" at bounding box center [666, 183] width 1077 height 74
click at [448, 211] on td "3110 / 4 / 778" at bounding box center [399, 212] width 113 height 15
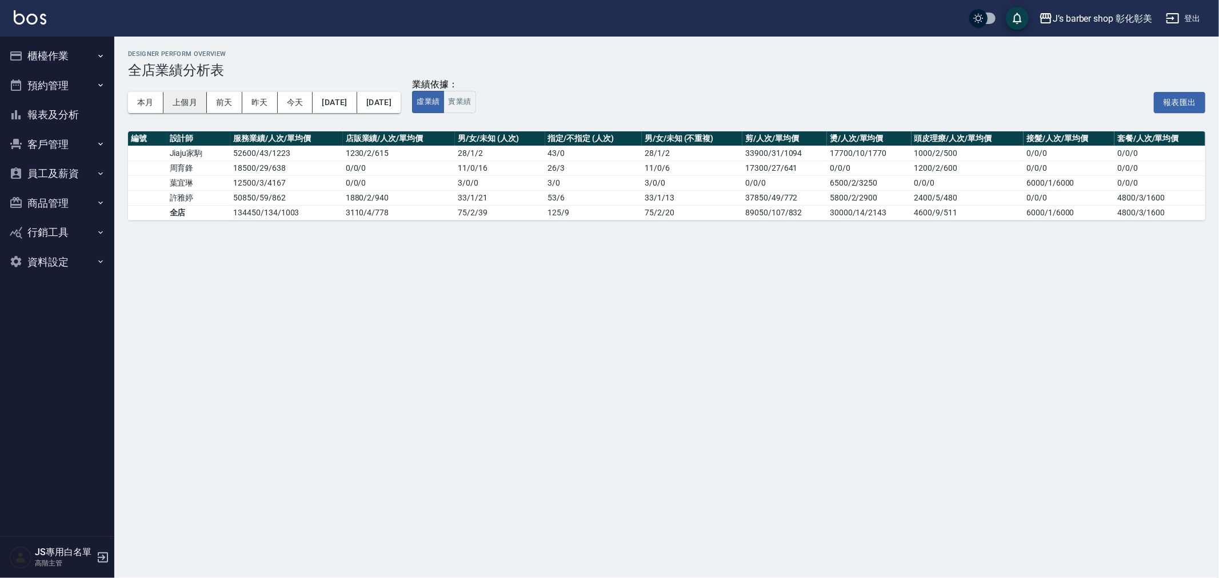
click at [169, 109] on button "上個月" at bounding box center [184, 102] width 43 height 21
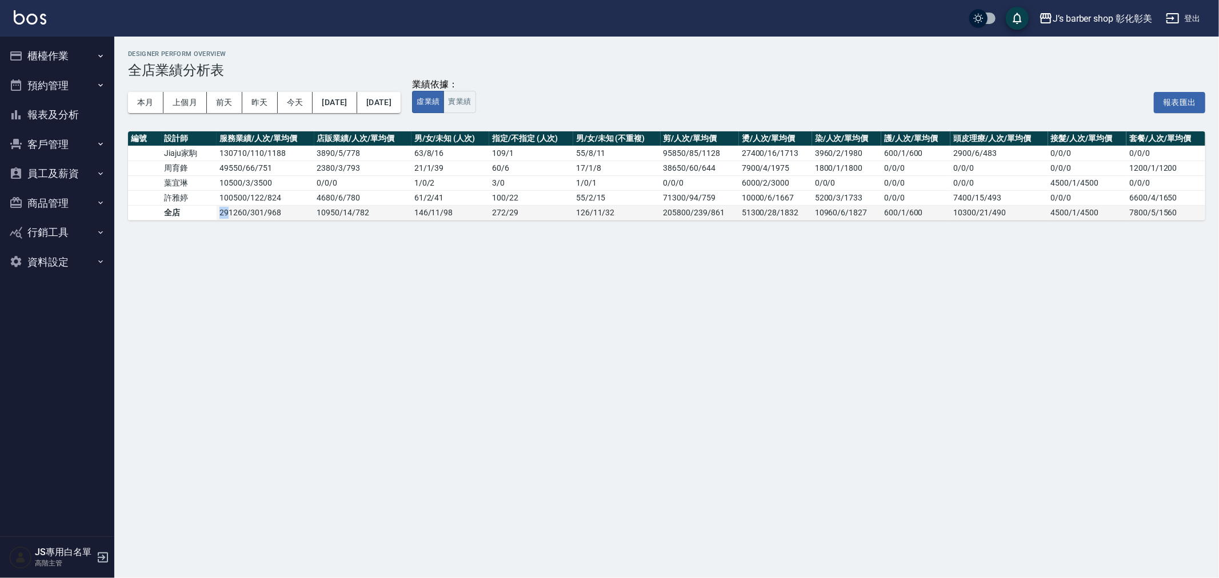
drag, startPoint x: 218, startPoint y: 218, endPoint x: 227, endPoint y: 216, distance: 9.3
click at [227, 216] on td "291260 / 301 / 968" at bounding box center [265, 212] width 97 height 15
click at [218, 214] on td "291260 / 301 / 968" at bounding box center [265, 212] width 97 height 15
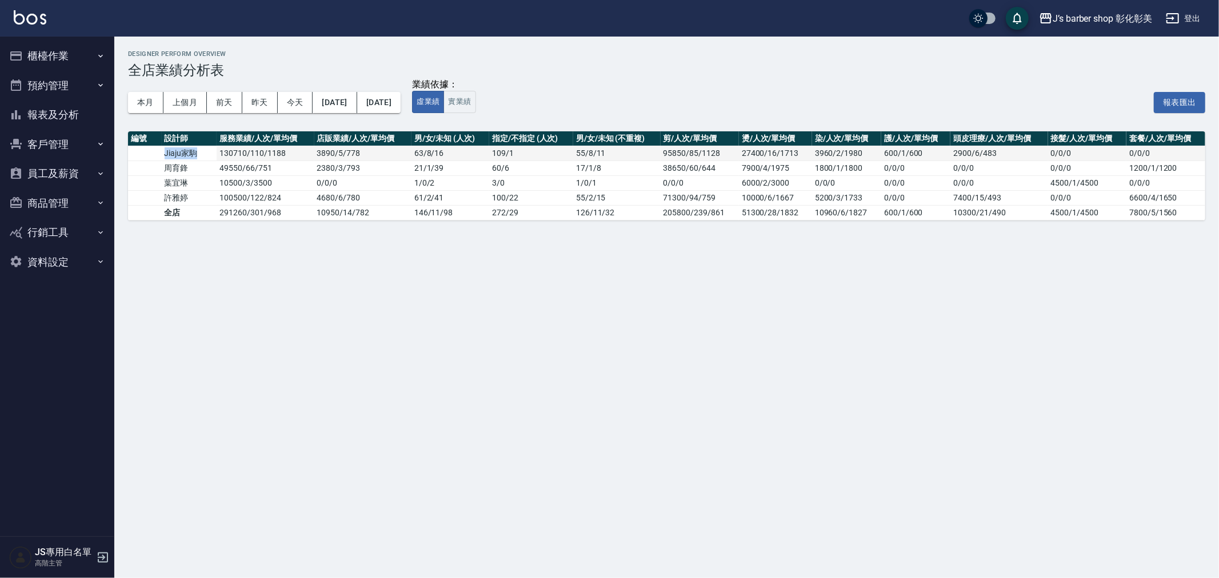
drag, startPoint x: 165, startPoint y: 151, endPoint x: 201, endPoint y: 151, distance: 36.0
click at [200, 151] on td "Jiaju家駒" at bounding box center [189, 153] width 55 height 15
click at [201, 152] on td "Jiaju家駒" at bounding box center [189, 153] width 55 height 15
click at [229, 150] on td "130710 / 110 / 1188" at bounding box center [265, 153] width 97 height 15
click at [344, 103] on button "[DATE]" at bounding box center [335, 102] width 44 height 21
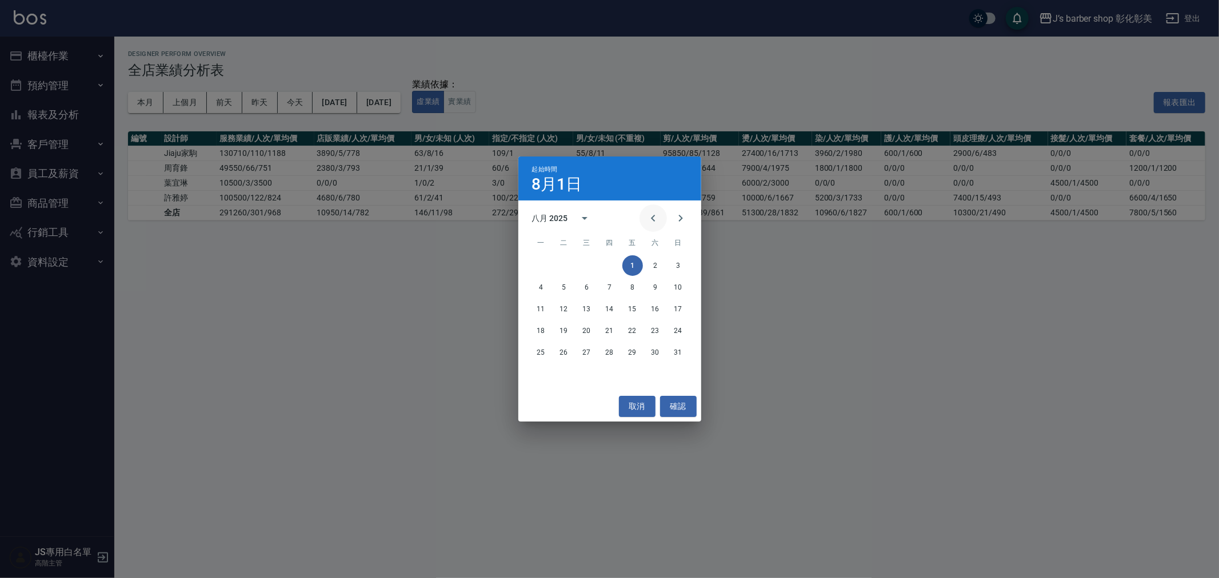
click at [652, 215] on icon "Previous month" at bounding box center [653, 218] width 14 height 14
click at [557, 261] on button "1" at bounding box center [564, 265] width 21 height 21
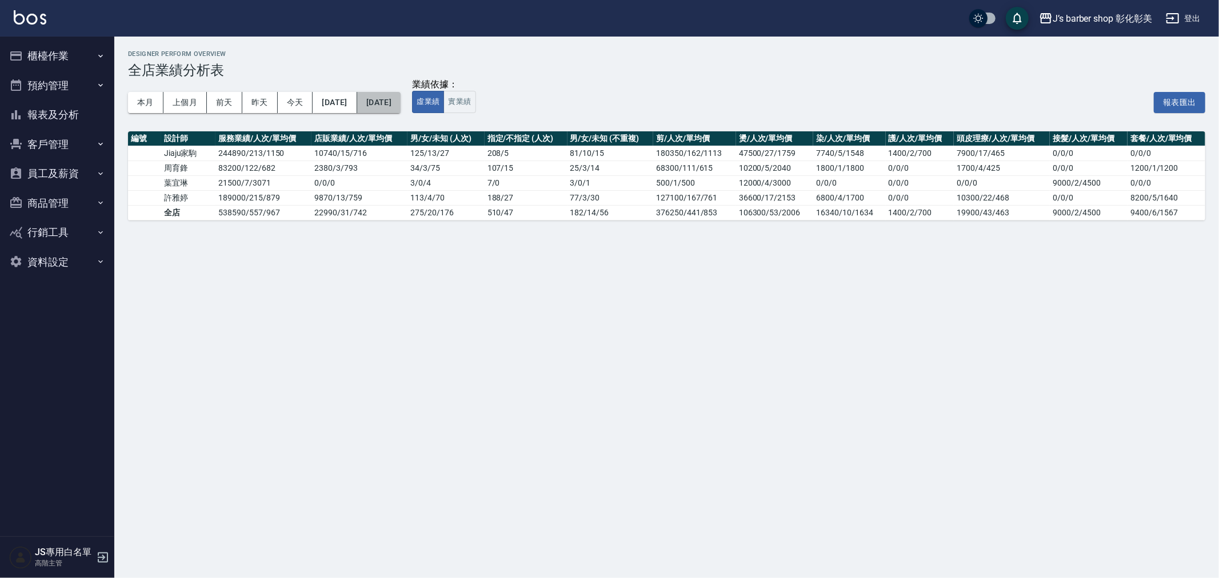
click at [401, 106] on button "[DATE]" at bounding box center [378, 102] width 43 height 21
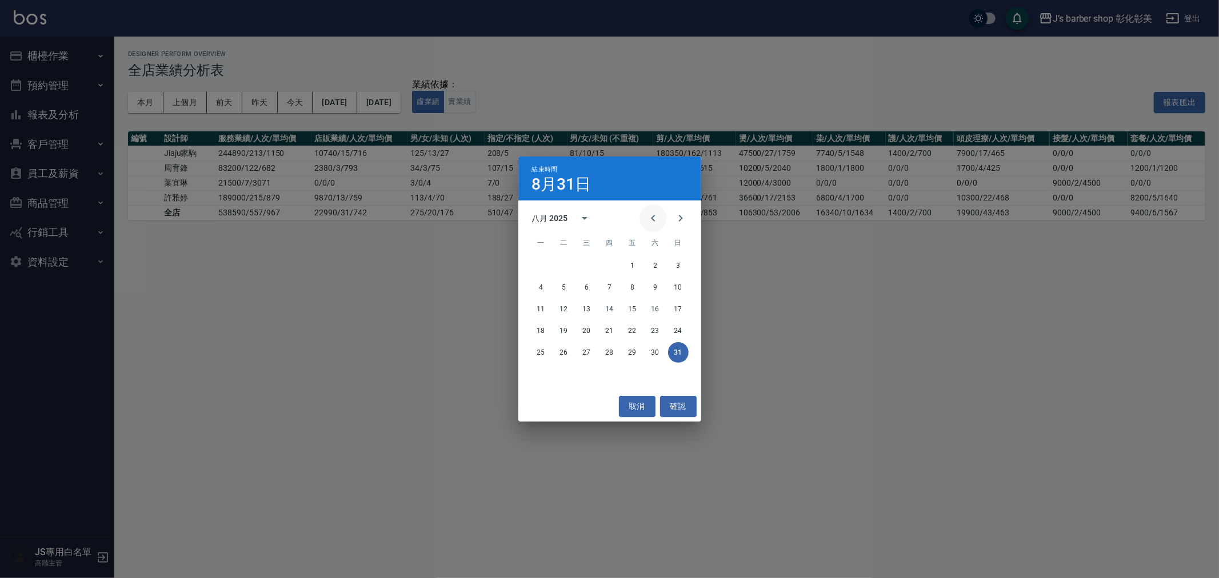
drag, startPoint x: 645, startPoint y: 217, endPoint x: 652, endPoint y: 220, distance: 7.4
click at [652, 220] on button "Previous month" at bounding box center [653, 218] width 27 height 27
click at [607, 356] on button "31" at bounding box center [610, 352] width 21 height 21
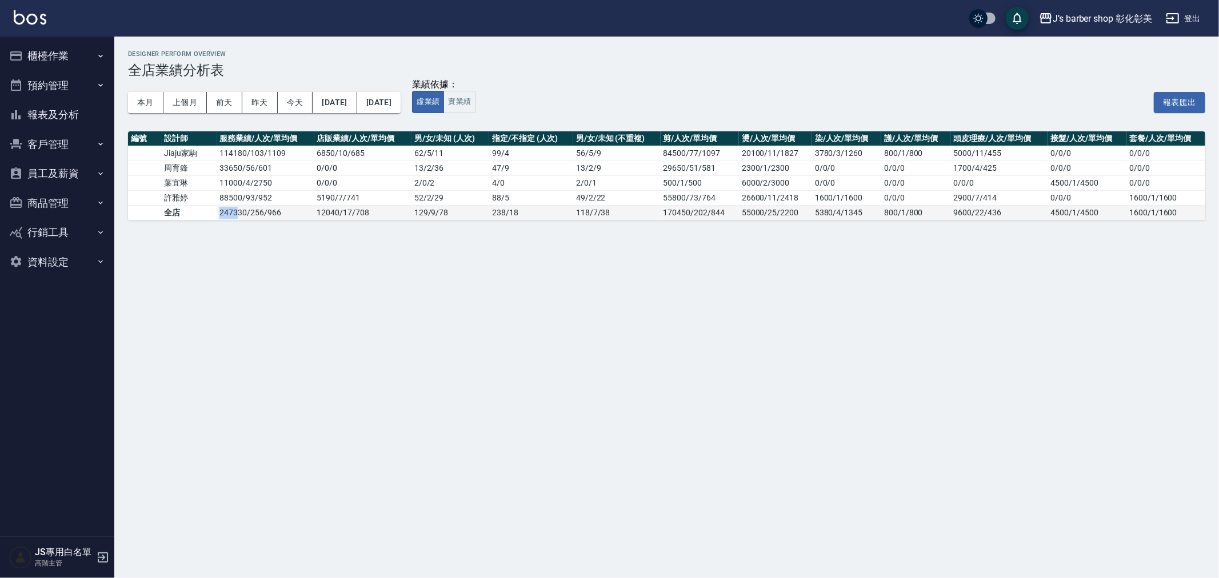
drag, startPoint x: 219, startPoint y: 214, endPoint x: 243, endPoint y: 214, distance: 24.0
click at [243, 214] on td "247330 / 256 / 966" at bounding box center [265, 212] width 97 height 15
click at [1065, 21] on div "J’s barber shop 彰化彰美" at bounding box center [1102, 18] width 99 height 14
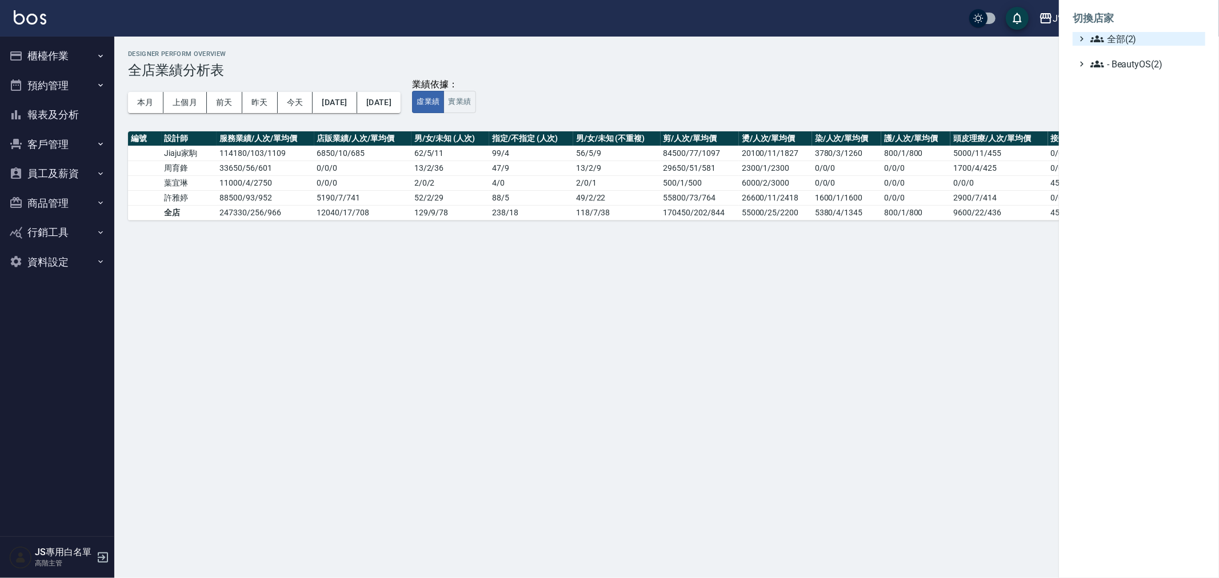
click at [1115, 43] on span "全部(2)" at bounding box center [1146, 39] width 110 height 14
click at [1116, 62] on div "J’s barber shop 台中大隆 J’s barber shop 彰化彰美" at bounding box center [1144, 62] width 121 height 33
click at [1118, 57] on span "J’s barber shop 台中大隆" at bounding box center [1145, 53] width 112 height 14
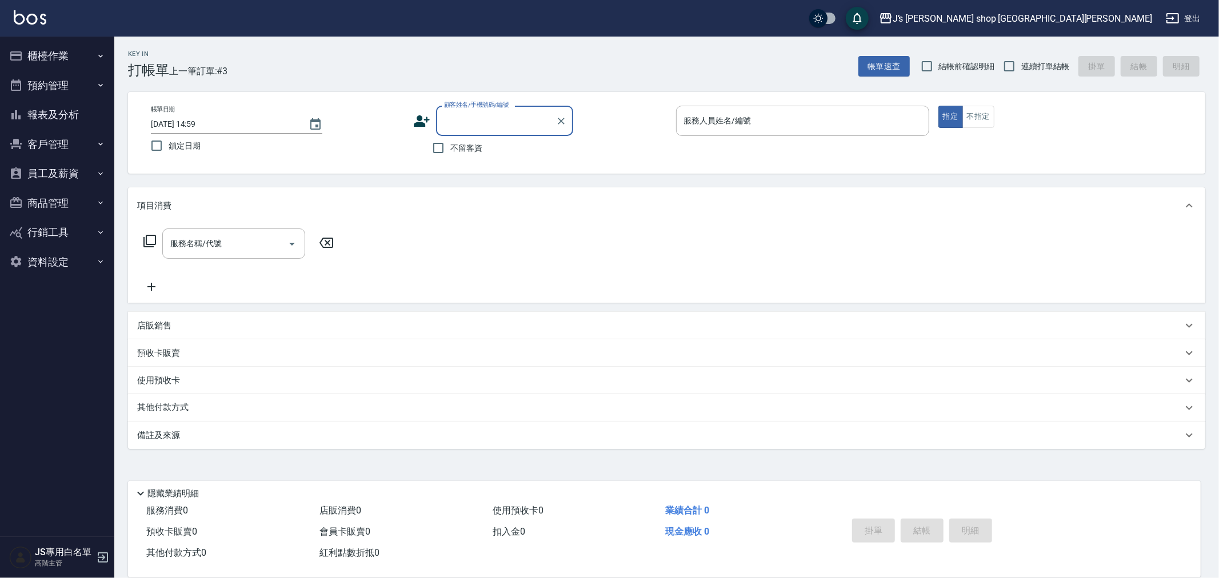
click at [51, 115] on button "報表及分析" at bounding box center [57, 115] width 105 height 30
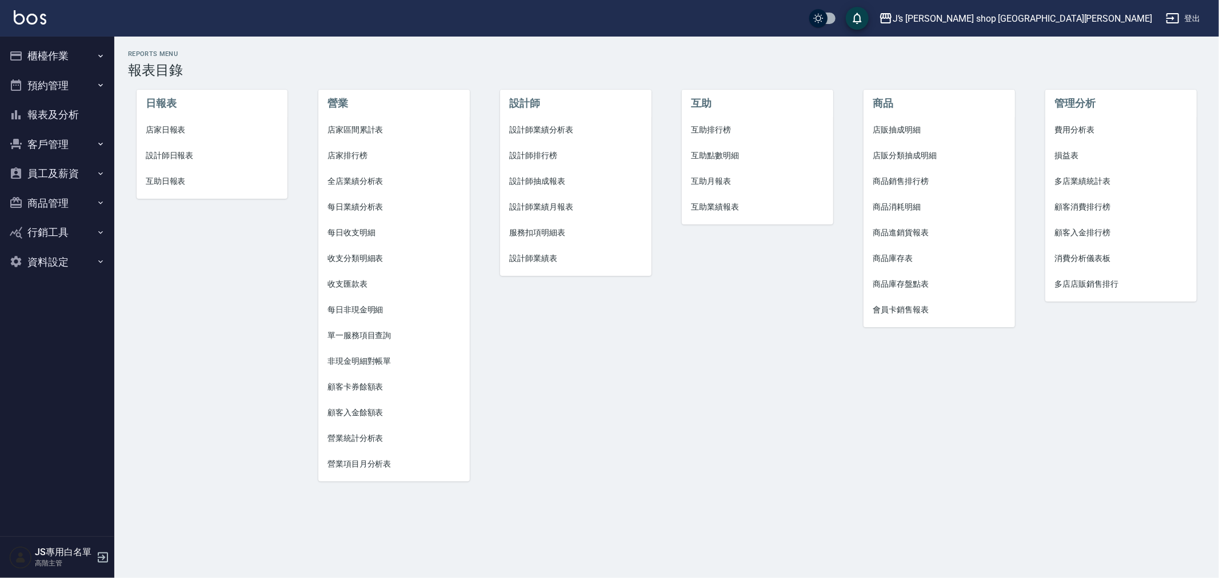
click at [354, 186] on span "全店業績分析表" at bounding box center [394, 181] width 133 height 12
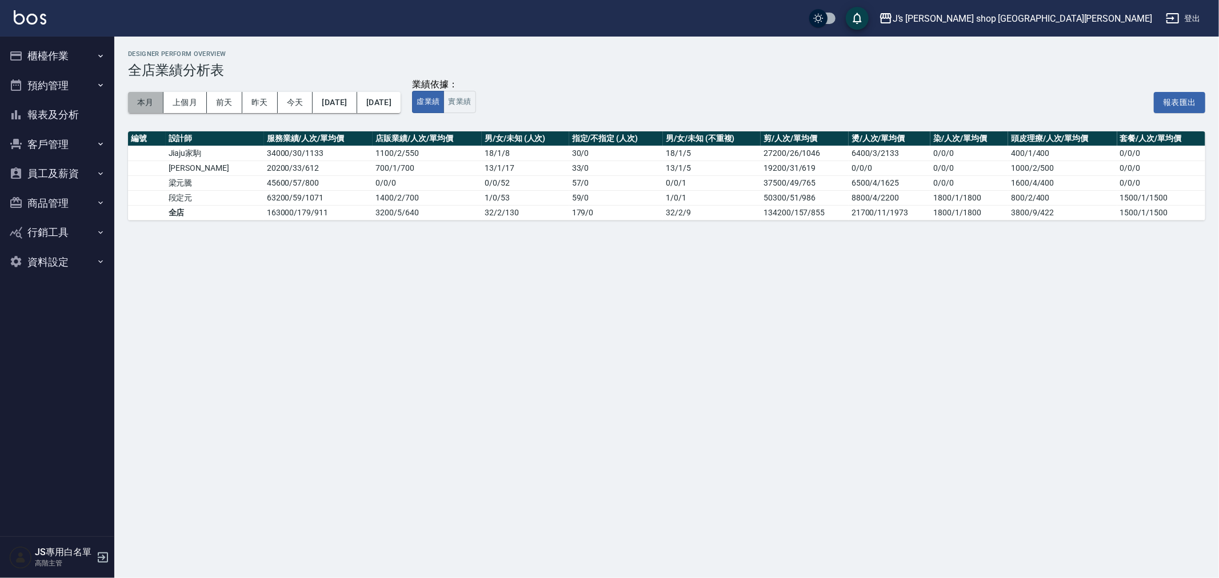
click at [153, 96] on button "本月" at bounding box center [145, 102] width 35 height 21
click at [176, 101] on button "上個月" at bounding box center [184, 102] width 43 height 21
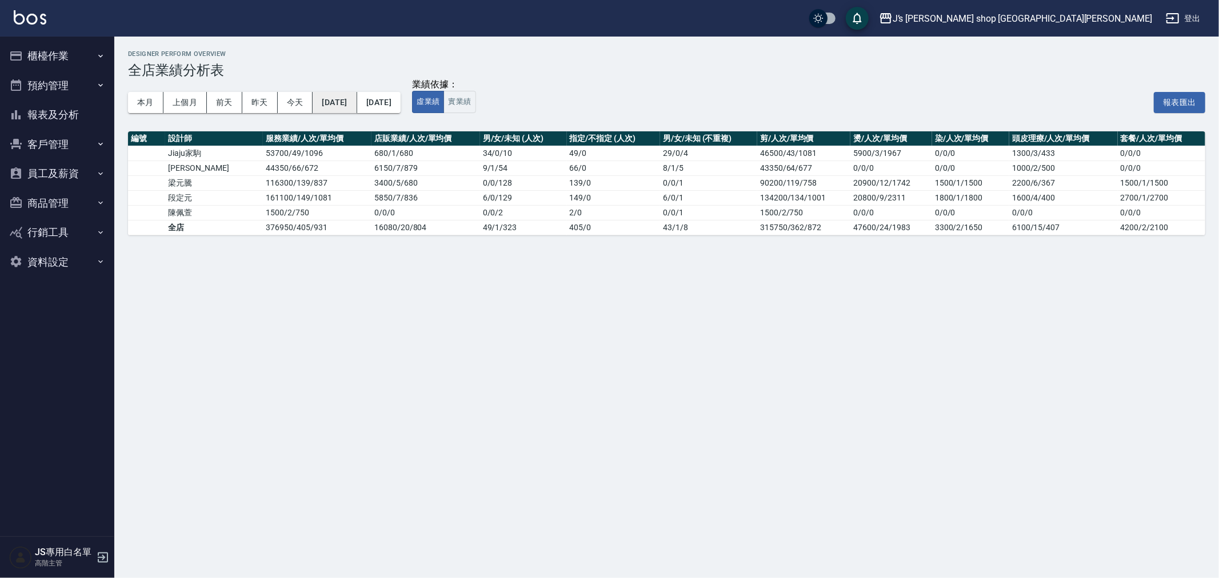
click at [357, 103] on button "2025/08/01" at bounding box center [335, 102] width 44 height 21
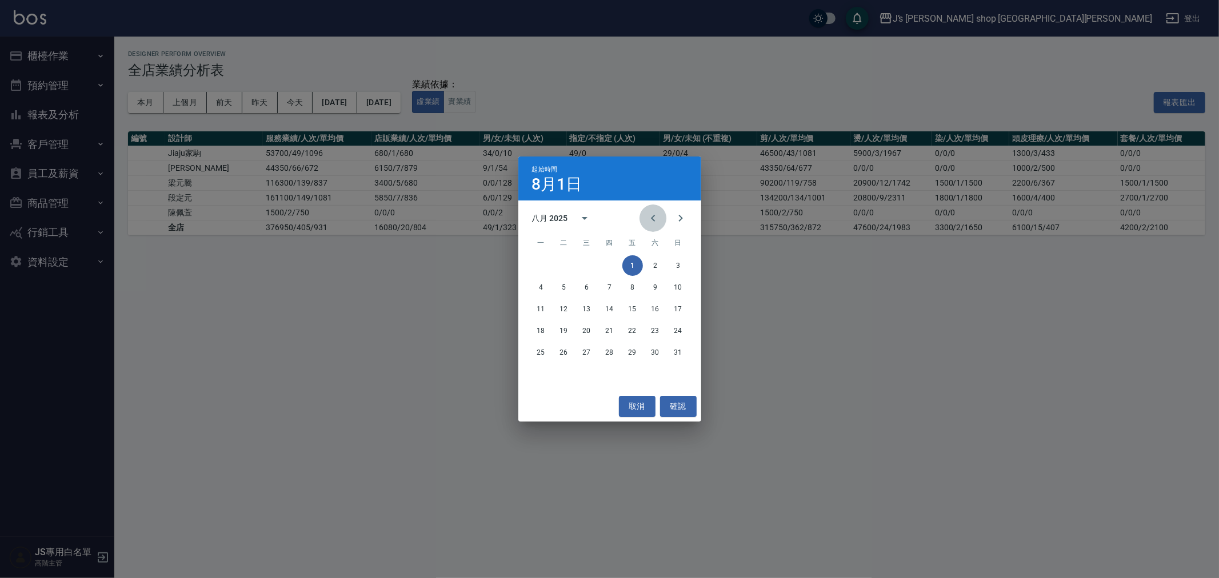
click at [660, 213] on button "Previous month" at bounding box center [653, 218] width 27 height 27
click at [569, 259] on button "1" at bounding box center [564, 265] width 21 height 21
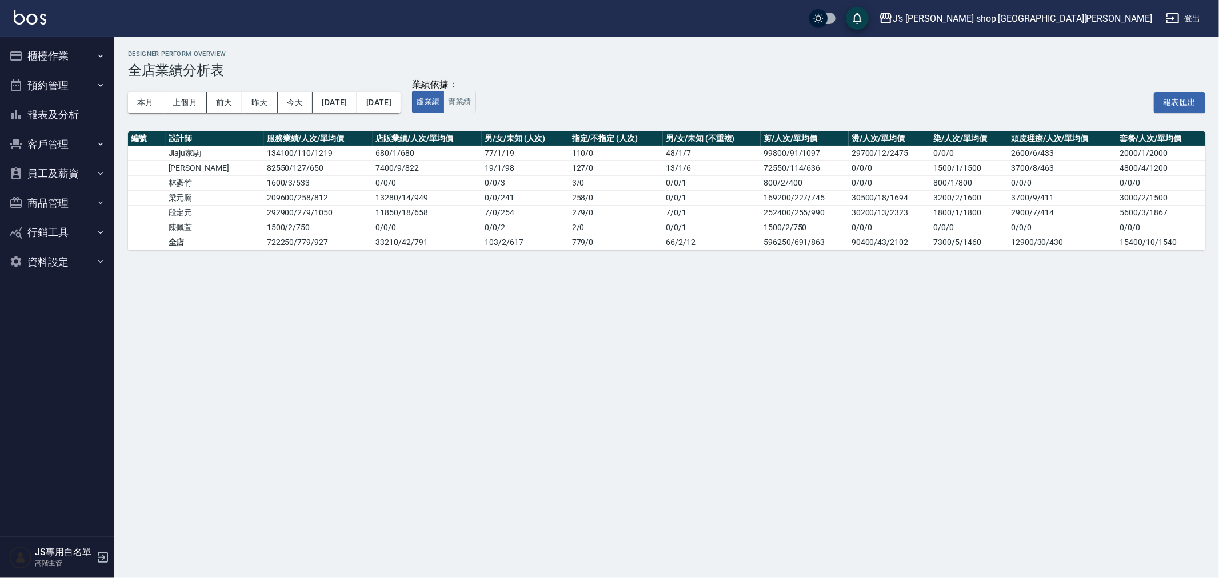
click at [401, 121] on div "本月 上個月 前天 昨天 今天 2025/07/01 2025/08/31" at bounding box center [264, 102] width 273 height 49
click at [401, 112] on button "2025/08/31" at bounding box center [378, 102] width 43 height 21
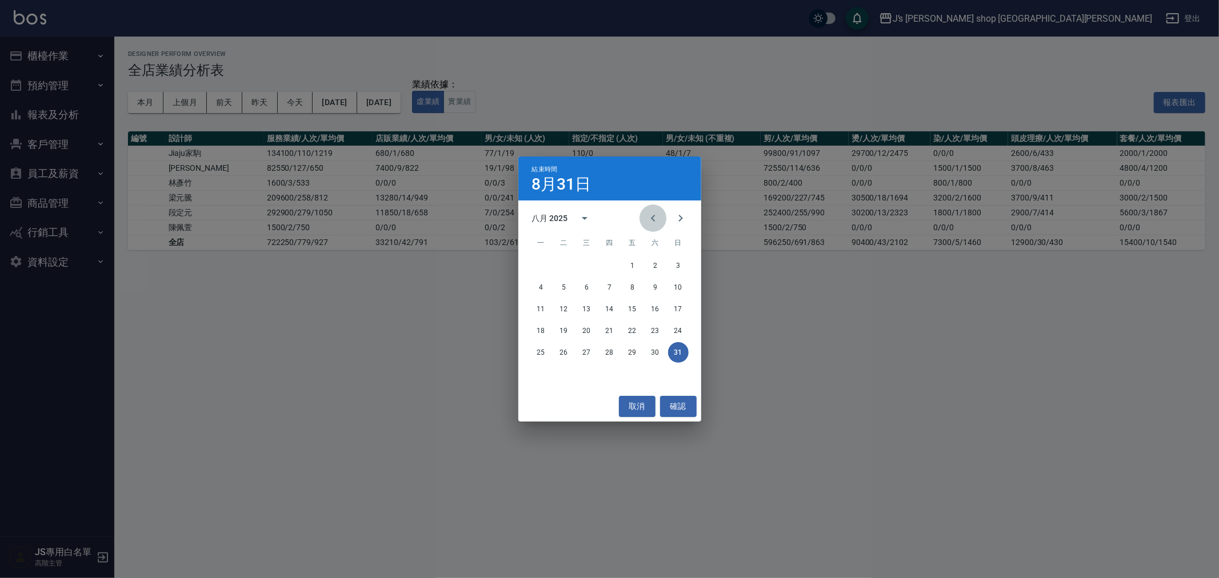
click at [644, 218] on button "Previous month" at bounding box center [653, 218] width 27 height 27
click at [652, 404] on button "取消" at bounding box center [637, 406] width 37 height 21
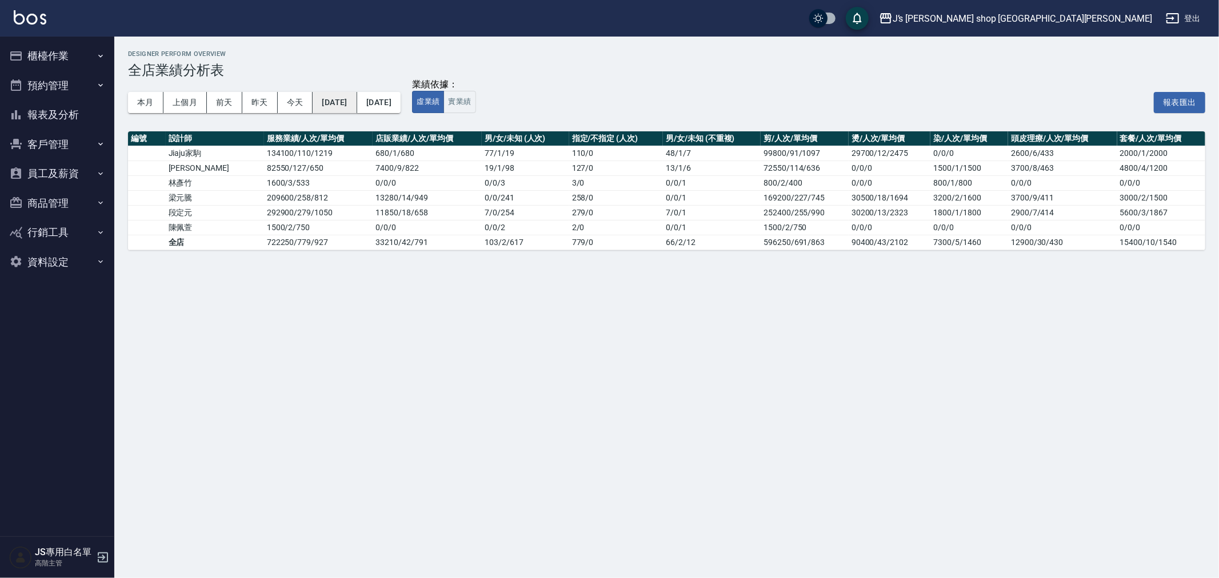
click at [350, 103] on button "2025/07/01" at bounding box center [335, 102] width 44 height 21
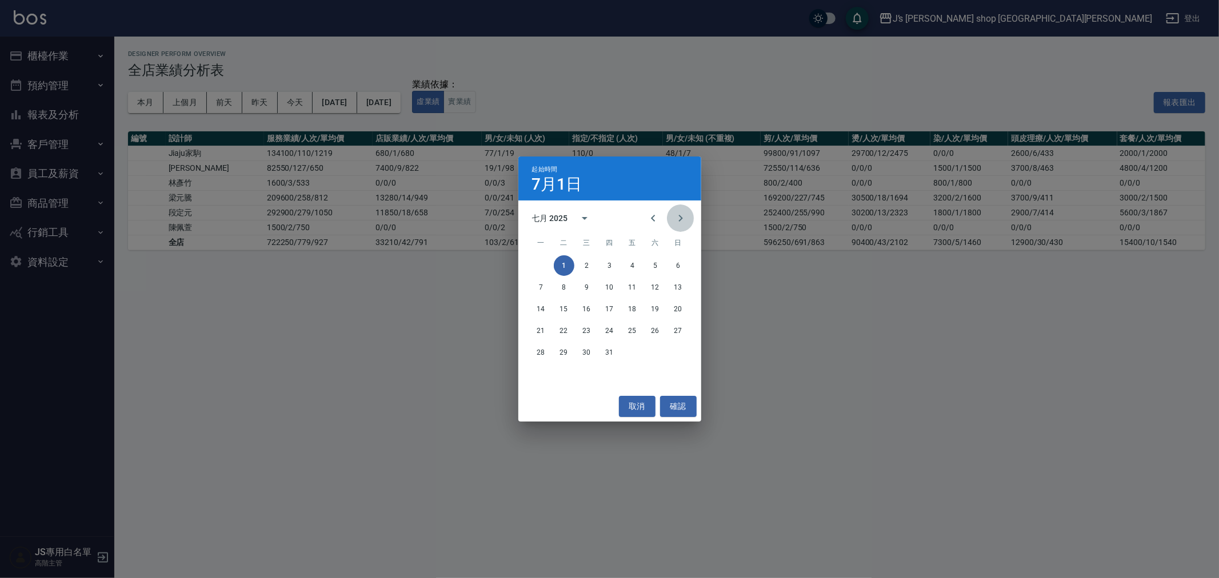
click at [677, 220] on icon "Next month" at bounding box center [681, 218] width 14 height 14
drag, startPoint x: 633, startPoint y: 264, endPoint x: 623, endPoint y: 259, distance: 11.5
click at [634, 263] on button "1" at bounding box center [632, 265] width 21 height 21
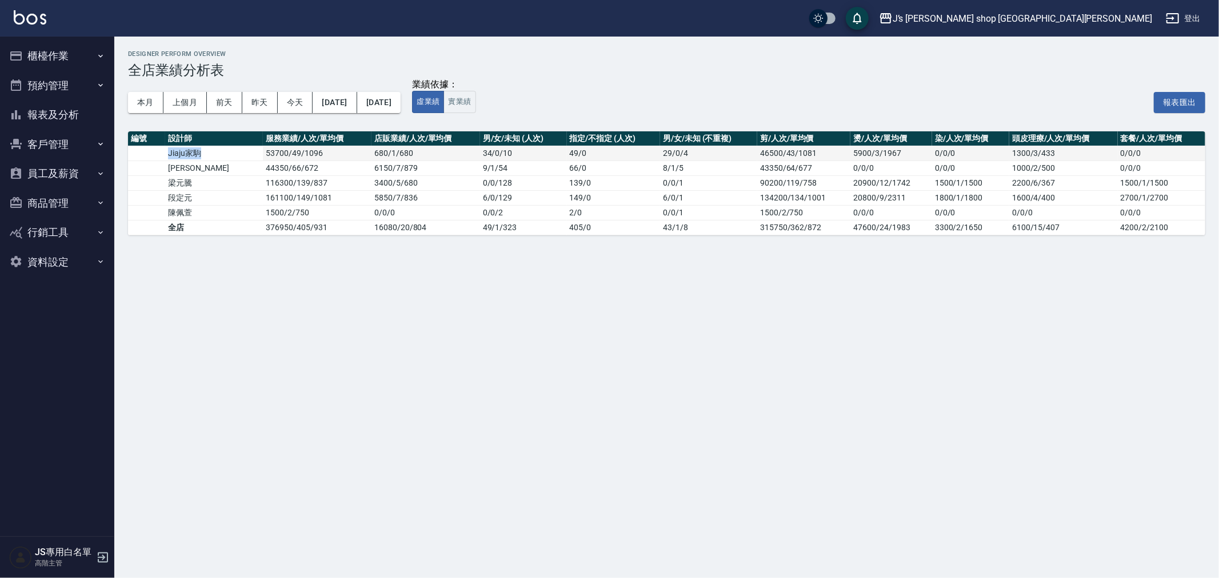
drag, startPoint x: 168, startPoint y: 150, endPoint x: 204, endPoint y: 153, distance: 36.2
click at [204, 153] on td "Jiaju家駒" at bounding box center [214, 153] width 98 height 15
drag, startPoint x: 206, startPoint y: 154, endPoint x: 172, endPoint y: 153, distance: 33.7
click at [174, 154] on td "Jiaju家駒" at bounding box center [214, 153] width 98 height 15
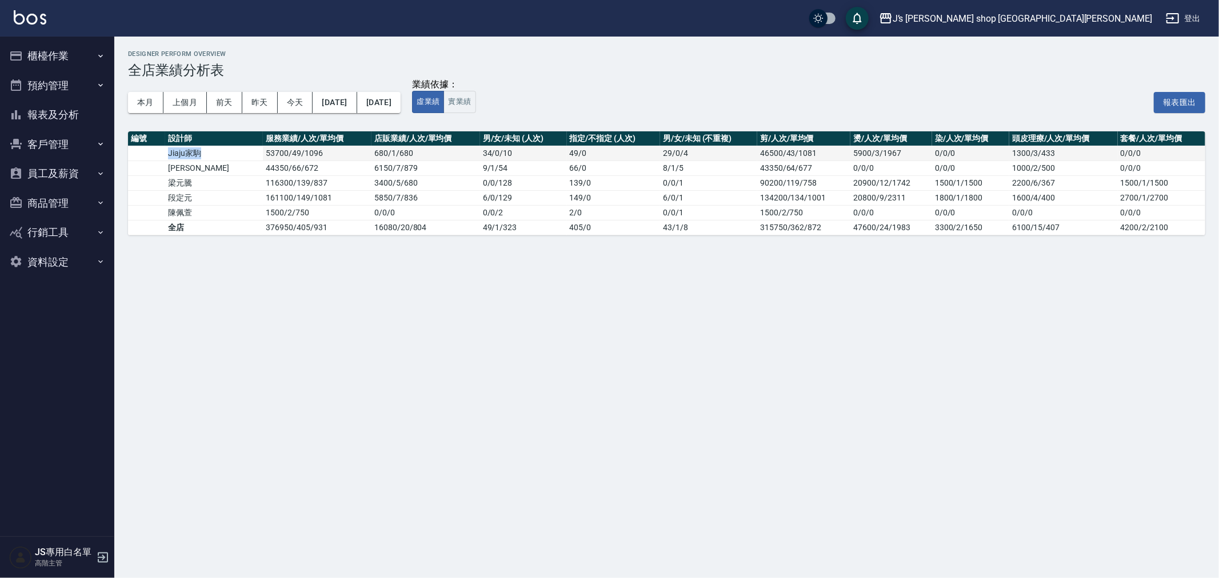
click at [172, 153] on td "Jiaju家駒" at bounding box center [214, 153] width 98 height 15
drag, startPoint x: 163, startPoint y: 154, endPoint x: 304, endPoint y: 158, distance: 140.7
click at [304, 158] on tr "Jiaju家駒 53700 / 49 / 1096 680 / 1 / 680 34 / 0 / 10 49 / 0 29 / 0 / 4 46500/43/…" at bounding box center [666, 153] width 1077 height 15
click at [304, 158] on td "53700 / 49 / 1096" at bounding box center [317, 153] width 109 height 15
click at [357, 102] on button "[DATE]" at bounding box center [335, 102] width 44 height 21
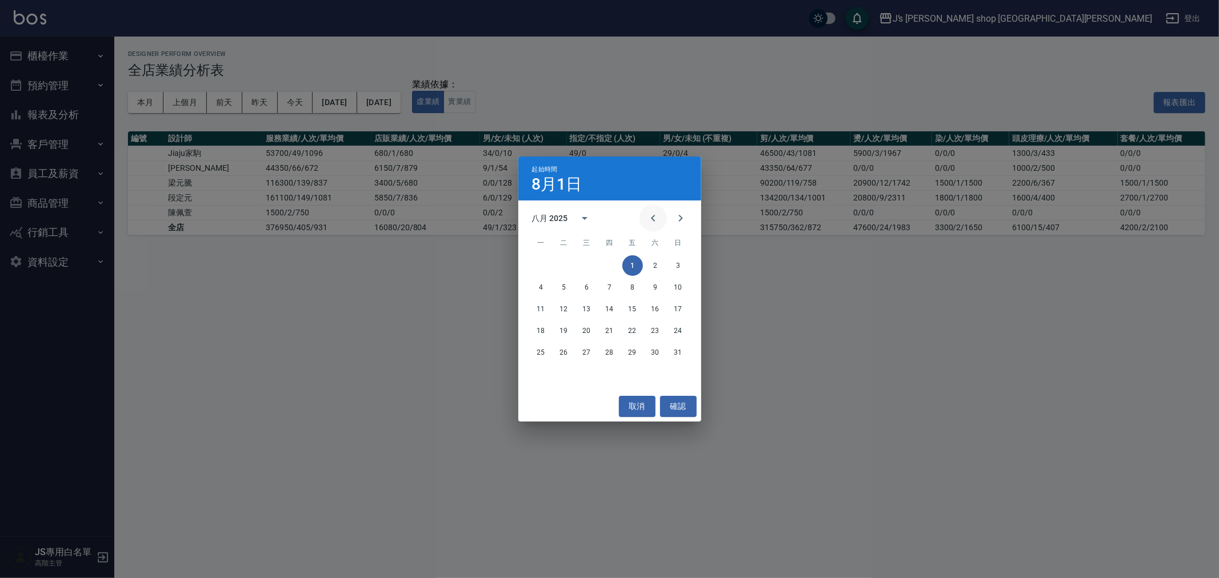
click at [653, 220] on icon "Previous month" at bounding box center [653, 218] width 4 height 7
drag, startPoint x: 563, startPoint y: 260, endPoint x: 550, endPoint y: 242, distance: 22.5
click at [563, 261] on button "1" at bounding box center [564, 265] width 21 height 21
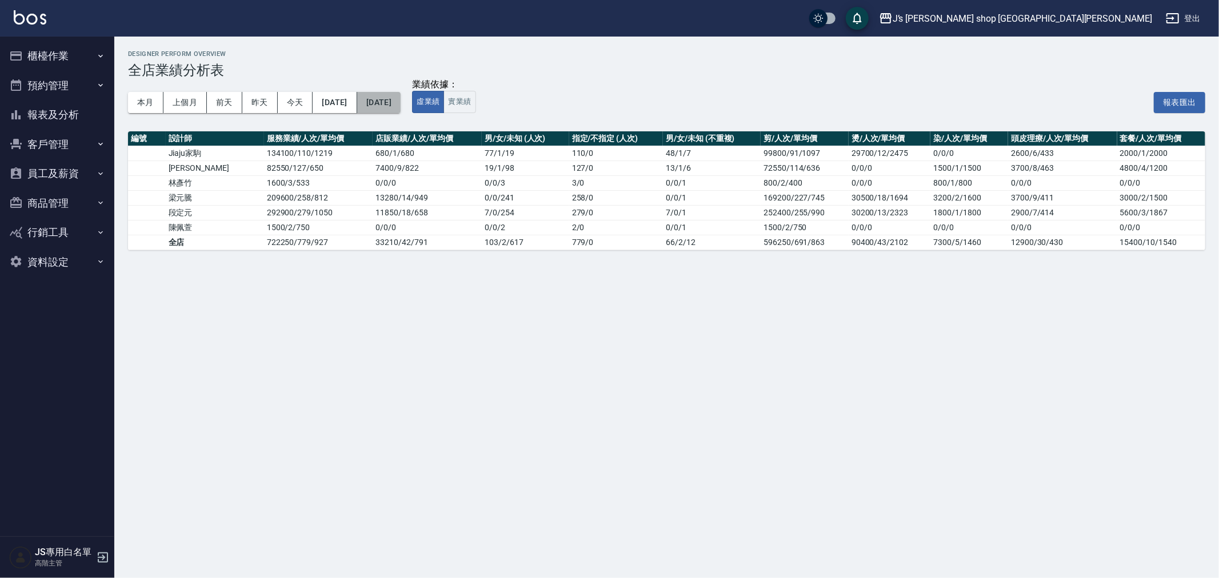
click at [401, 106] on button "[DATE]" at bounding box center [378, 102] width 43 height 21
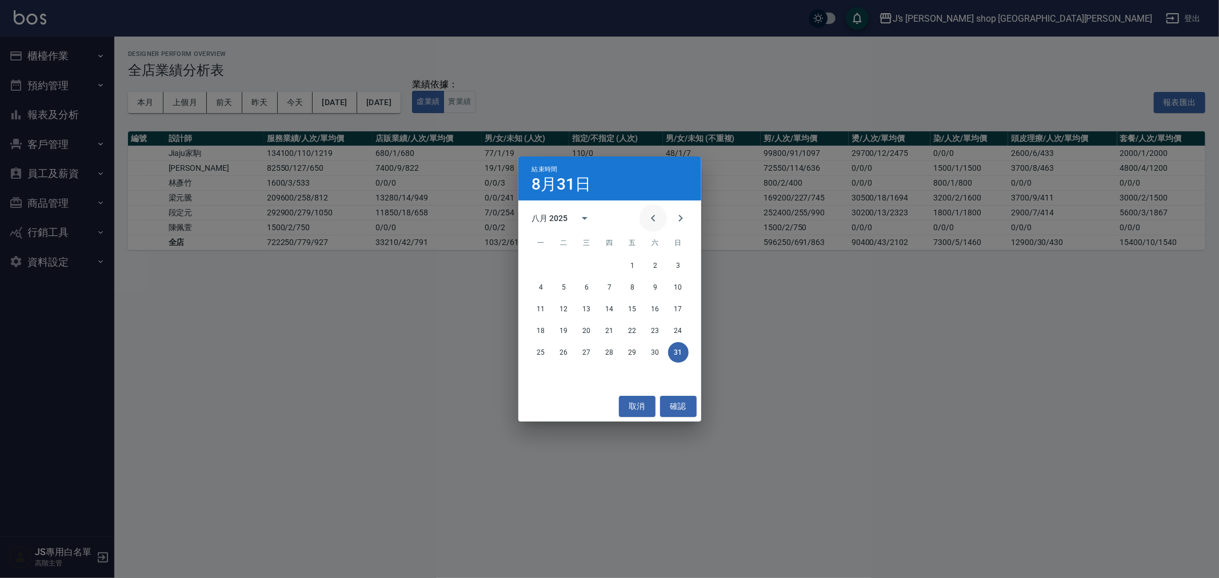
click at [653, 215] on icon "Previous month" at bounding box center [653, 218] width 4 height 7
click at [612, 350] on button "31" at bounding box center [610, 352] width 21 height 21
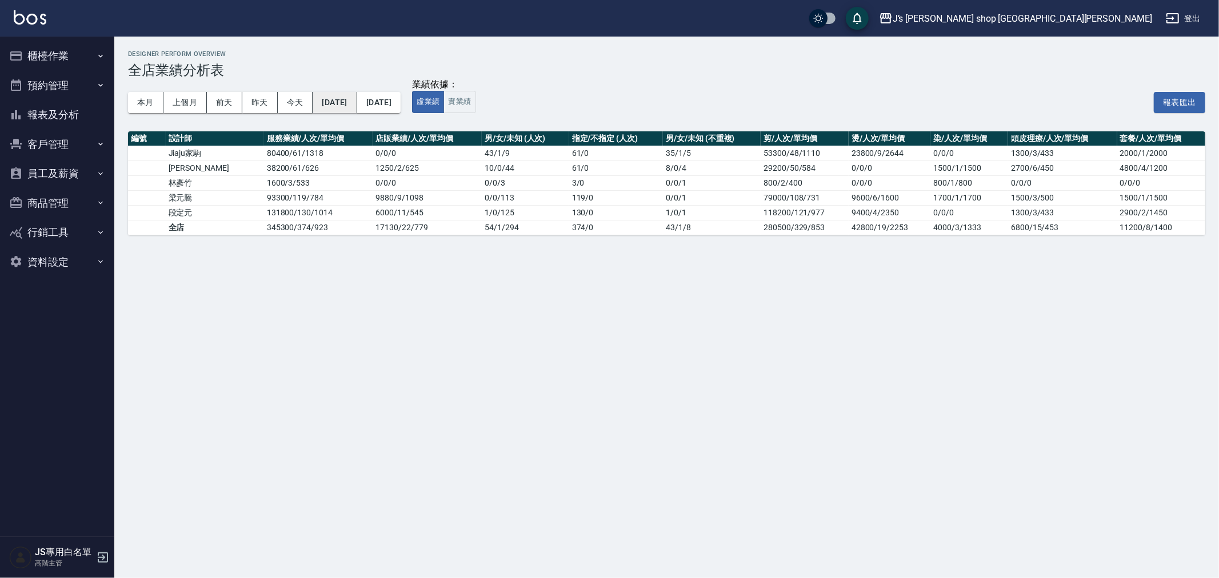
click at [357, 100] on button "2025/07/01" at bounding box center [335, 102] width 44 height 21
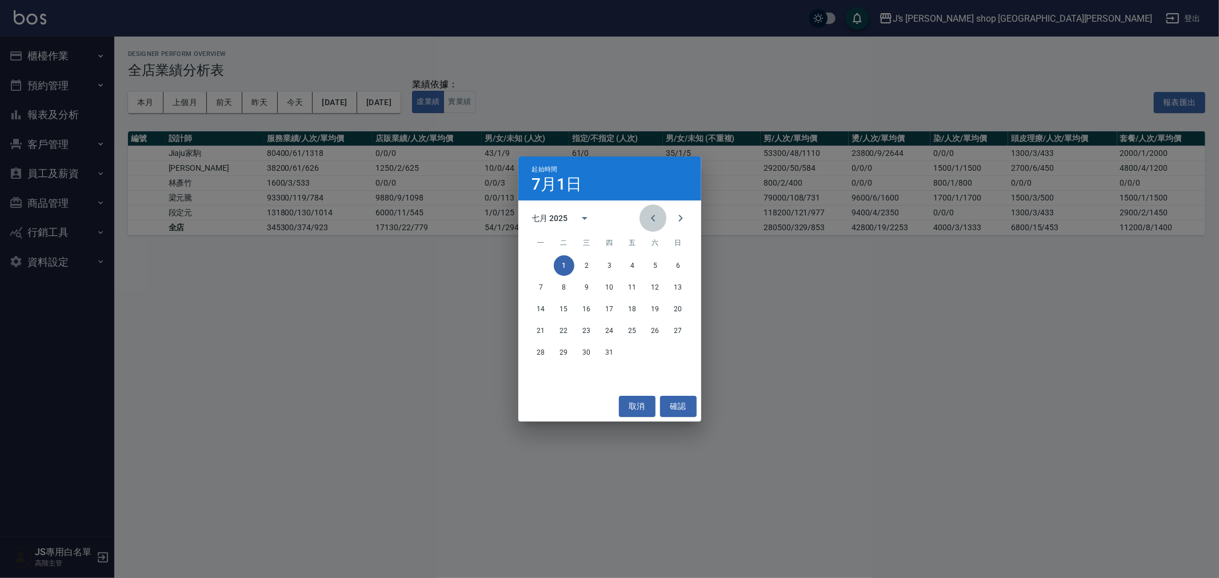
click at [652, 212] on icon "Previous month" at bounding box center [653, 218] width 14 height 14
click at [678, 261] on button "1" at bounding box center [678, 265] width 21 height 21
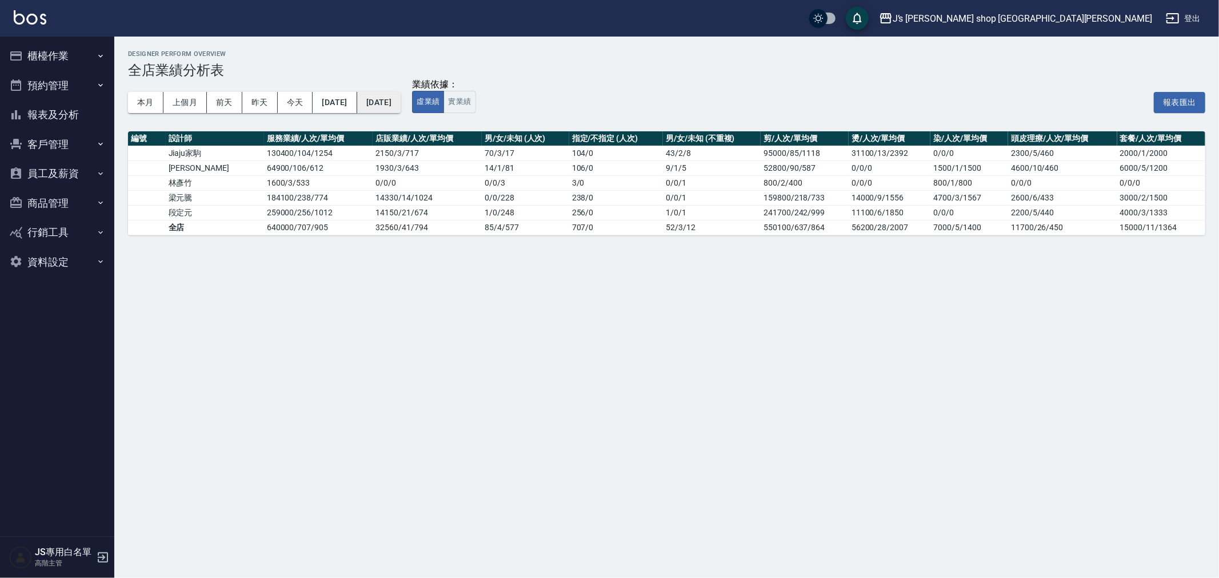
click at [401, 102] on button "2025/07/31" at bounding box center [378, 102] width 43 height 21
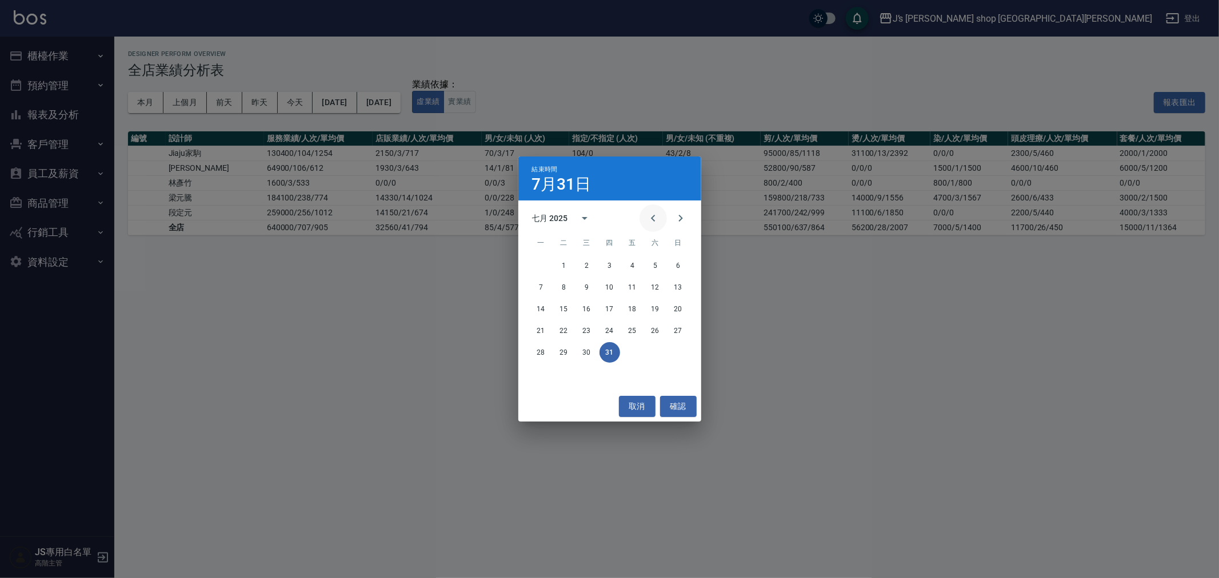
click at [658, 215] on icon "Previous month" at bounding box center [653, 218] width 14 height 14
click at [549, 370] on button "30" at bounding box center [541, 374] width 21 height 21
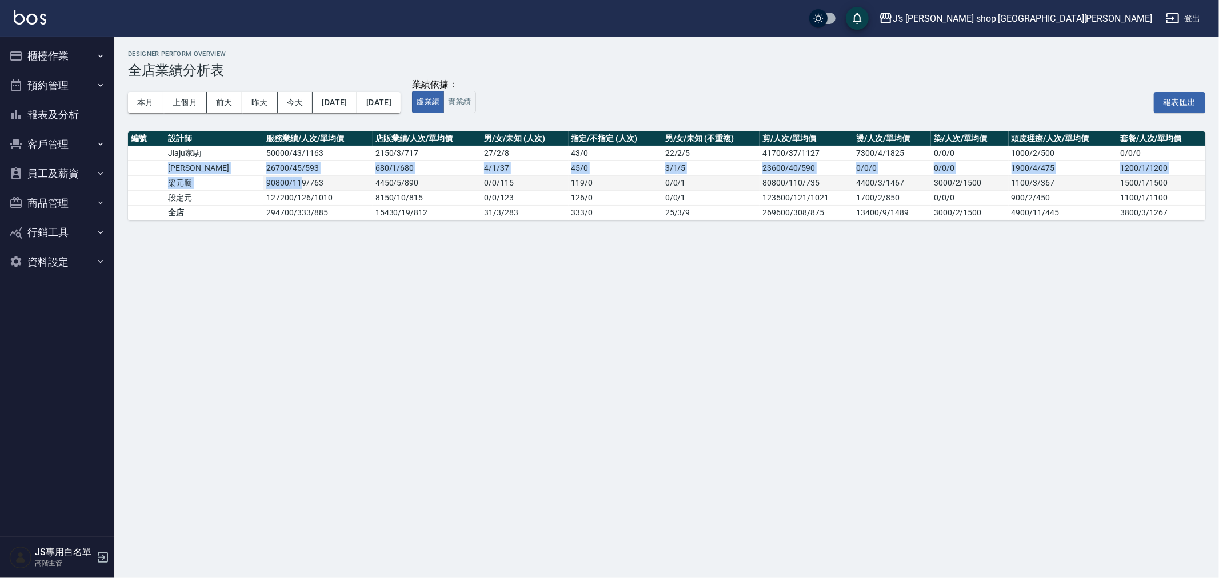
drag, startPoint x: 170, startPoint y: 161, endPoint x: 274, endPoint y: 186, distance: 106.9
click at [274, 186] on tbody "Jiaju家駒 50000 / 43 / 1163 2150 / 3 / 717 27 / 2 / 8 43 / 0 22 / 2 / 5 41700/37/…" at bounding box center [666, 183] width 1077 height 74
click at [275, 186] on td "90800 / 119 / 763" at bounding box center [317, 182] width 109 height 15
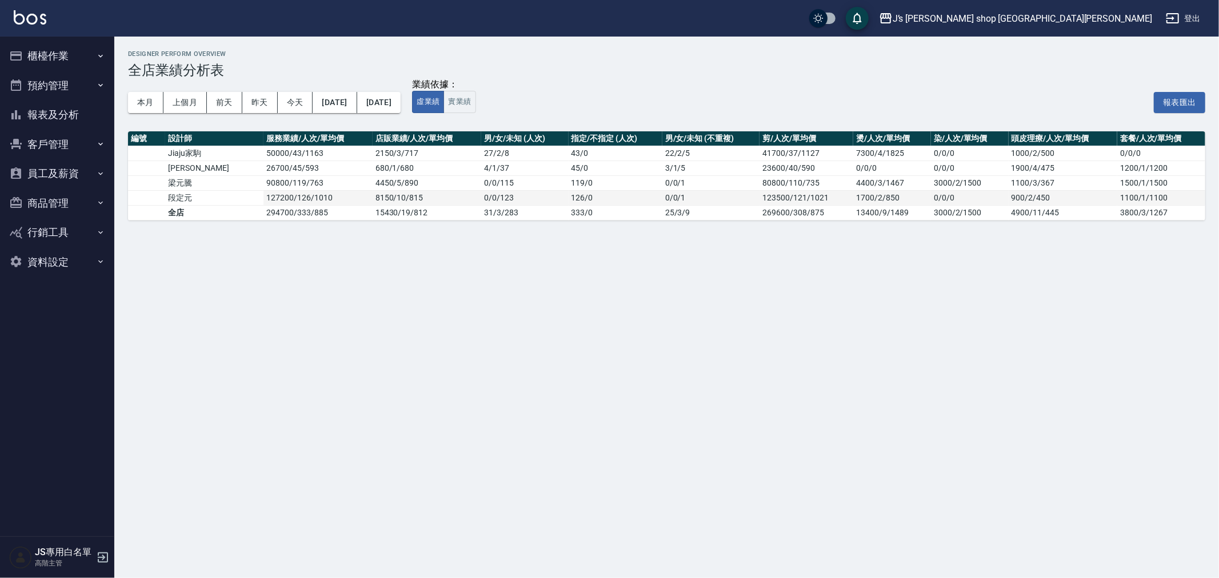
click at [304, 194] on td "127200 / 126 / 1010" at bounding box center [317, 197] width 109 height 15
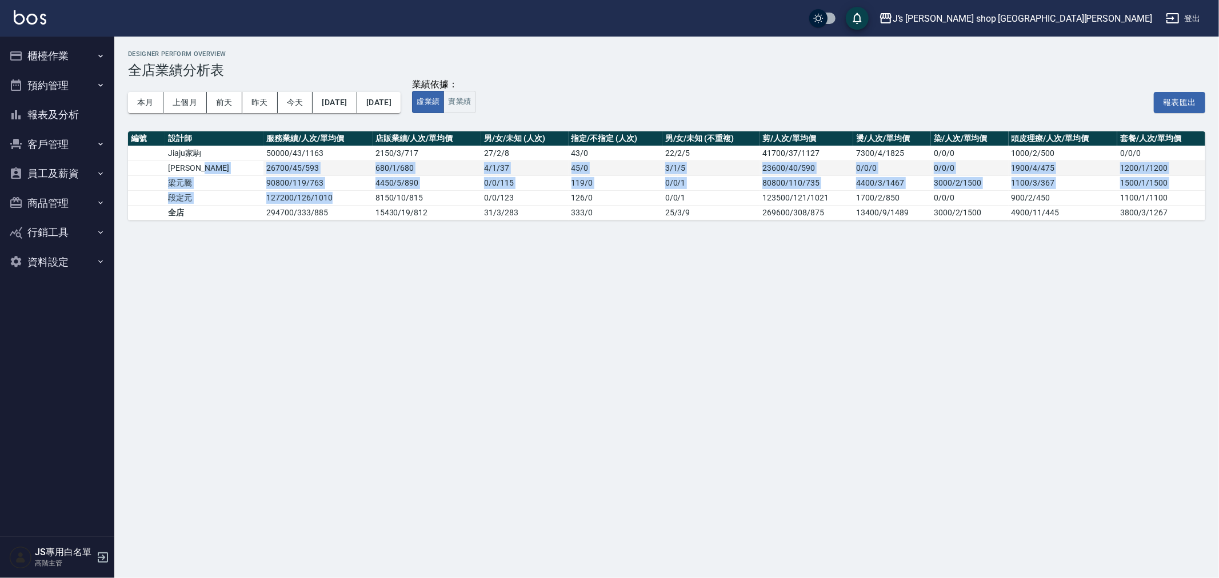
drag, startPoint x: 304, startPoint y: 194, endPoint x: 214, endPoint y: 173, distance: 92.8
click at [214, 173] on tbody "Jiaju家駒 50000 / 43 / 1163 2150 / 3 / 717 27 / 2 / 8 43 / 0 22 / 2 / 5 41700/37/…" at bounding box center [666, 183] width 1077 height 74
click at [214, 173] on td "易明Edison" at bounding box center [214, 168] width 98 height 15
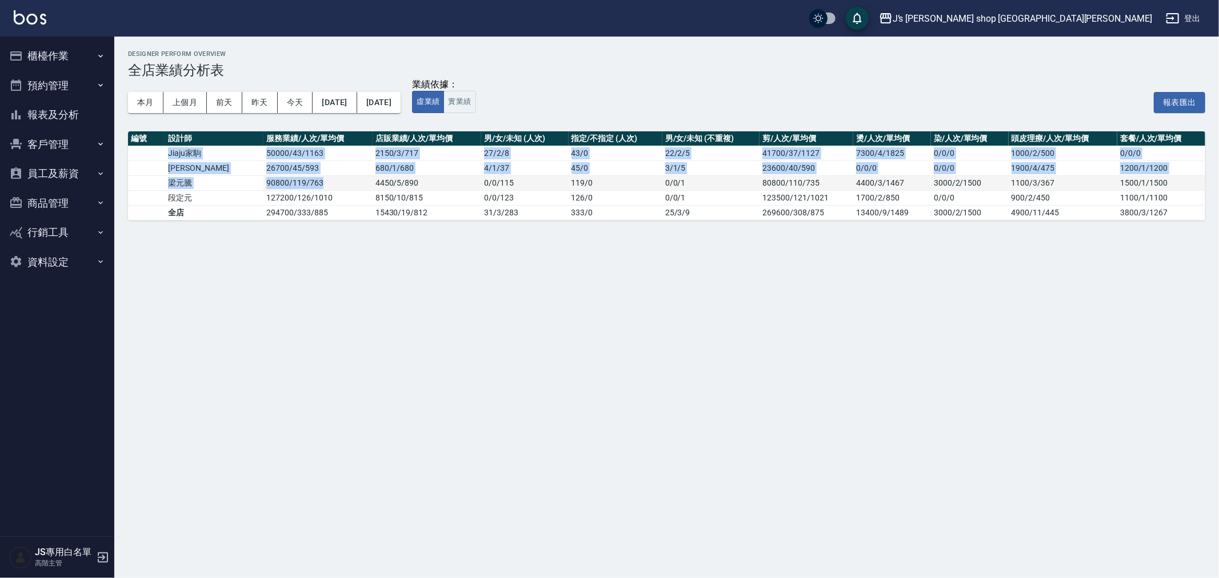
drag, startPoint x: 162, startPoint y: 153, endPoint x: 351, endPoint y: 180, distance: 191.1
click at [351, 180] on tbody "Jiaju家駒 50000 / 43 / 1163 2150 / 3 / 717 27 / 2 / 8 43 / 0 22 / 2 / 5 41700/37/…" at bounding box center [666, 183] width 1077 height 74
click at [373, 180] on td "4450 / 5 / 890" at bounding box center [427, 182] width 109 height 15
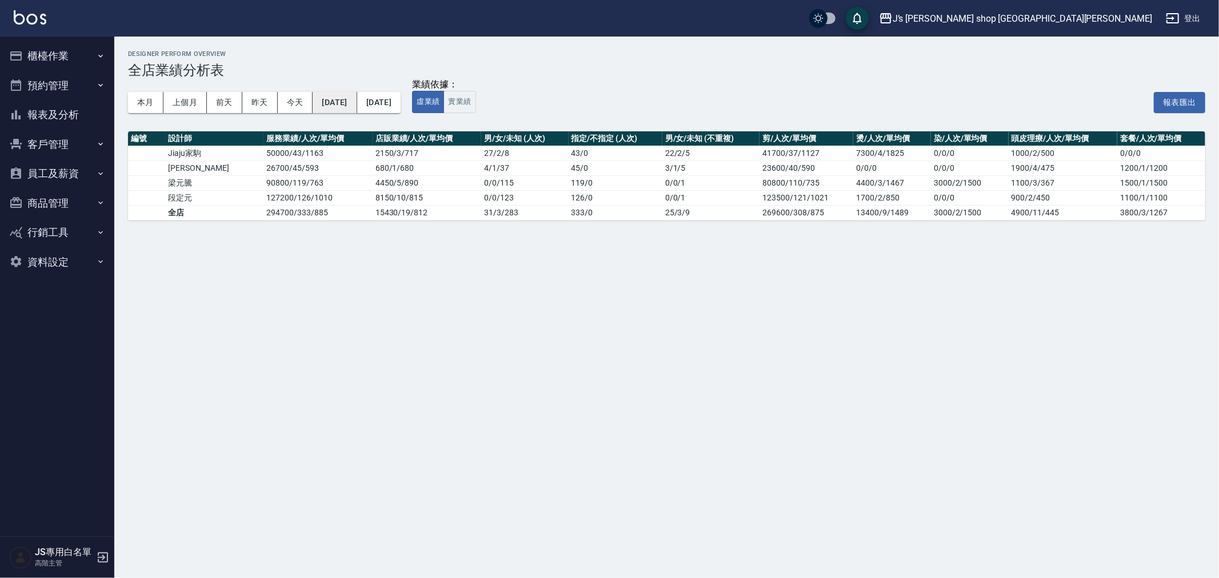
click at [338, 100] on button "2025/06/01" at bounding box center [335, 102] width 44 height 21
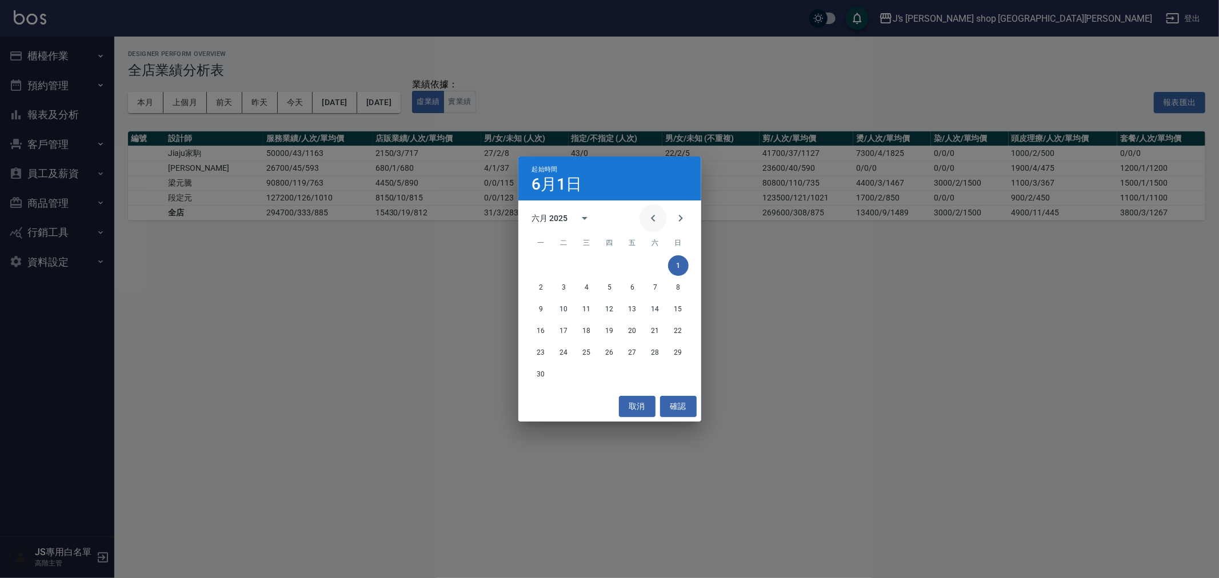
click at [647, 216] on icon "Previous month" at bounding box center [653, 218] width 14 height 14
click at [610, 270] on button "1" at bounding box center [610, 265] width 21 height 21
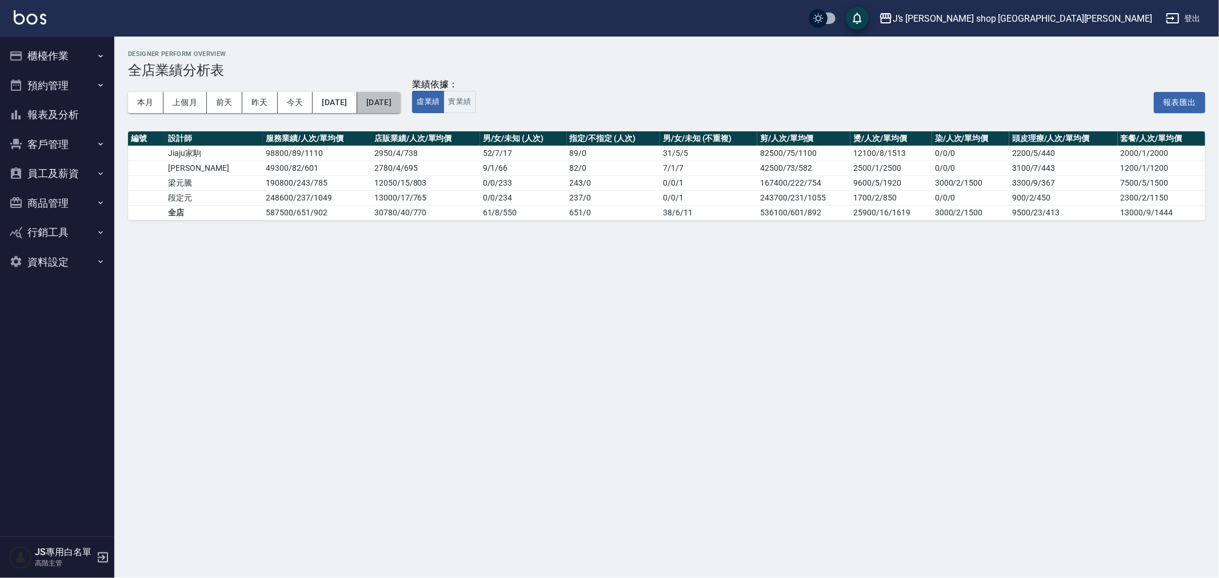
click at [401, 110] on button "2025/06/30" at bounding box center [378, 102] width 43 height 21
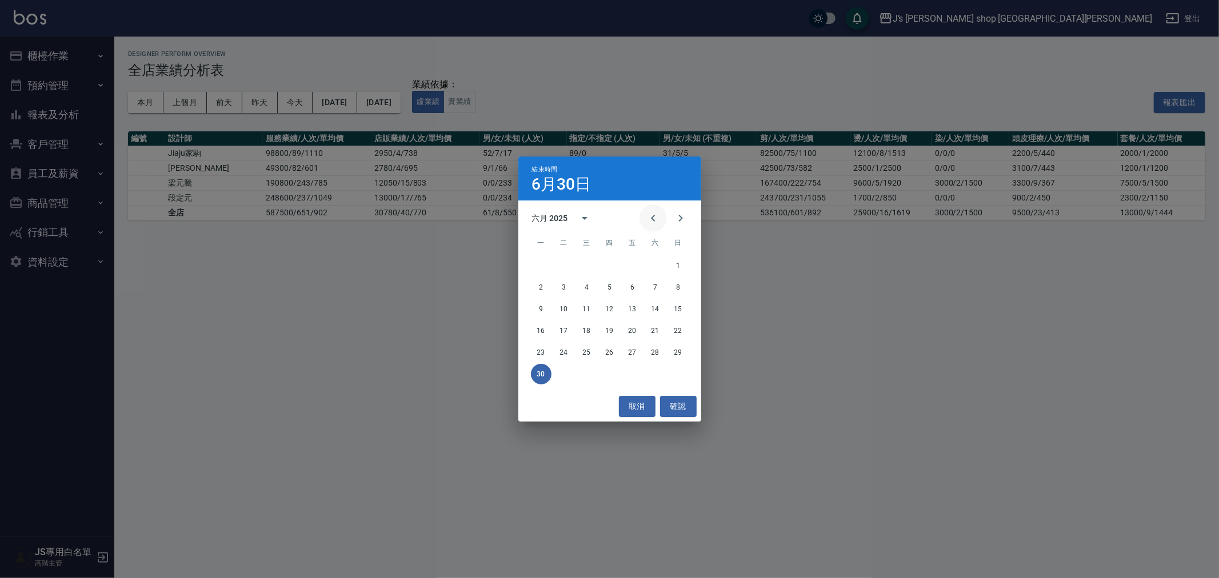
click at [650, 220] on icon "Previous month" at bounding box center [653, 218] width 14 height 14
click at [645, 350] on div "26 27 28 29 30 31" at bounding box center [609, 352] width 183 height 21
click at [656, 351] on button "31" at bounding box center [655, 352] width 21 height 21
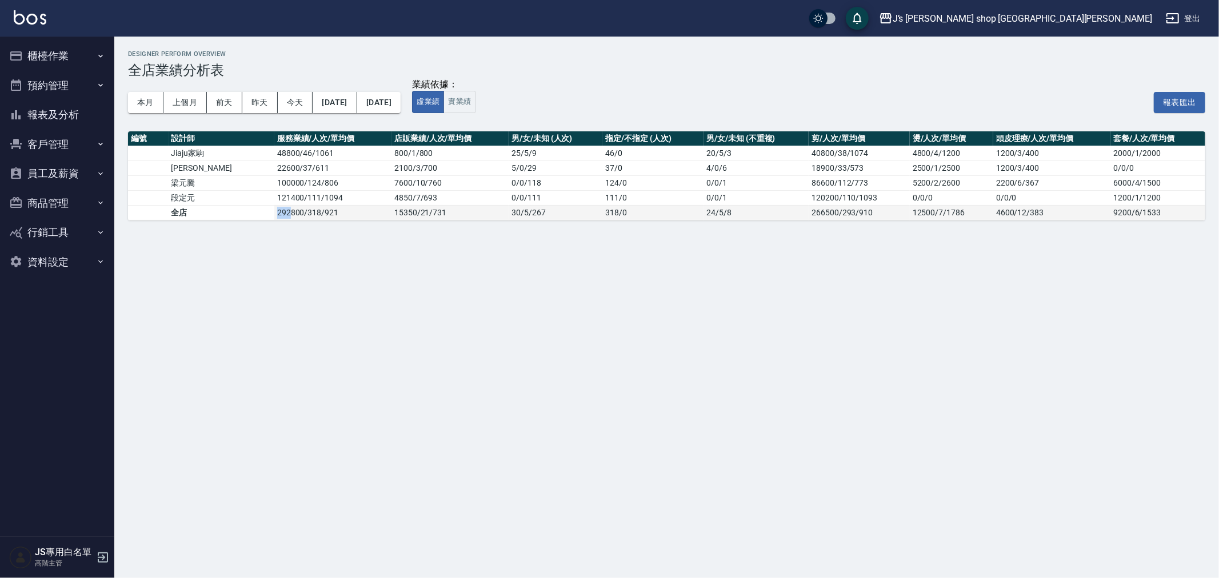
drag, startPoint x: 247, startPoint y: 218, endPoint x: 263, endPoint y: 218, distance: 16.6
click at [263, 218] on tr "全店 292800 / 318 / 921 15350 / 21 / 731 30 / 5 / 267 318 / 0 24 / 5 / 8 266500/2…" at bounding box center [666, 212] width 1077 height 15
click at [274, 218] on td "292800 / 318 / 921" at bounding box center [332, 212] width 117 height 15
click at [340, 105] on button "2025/05/01" at bounding box center [335, 102] width 44 height 21
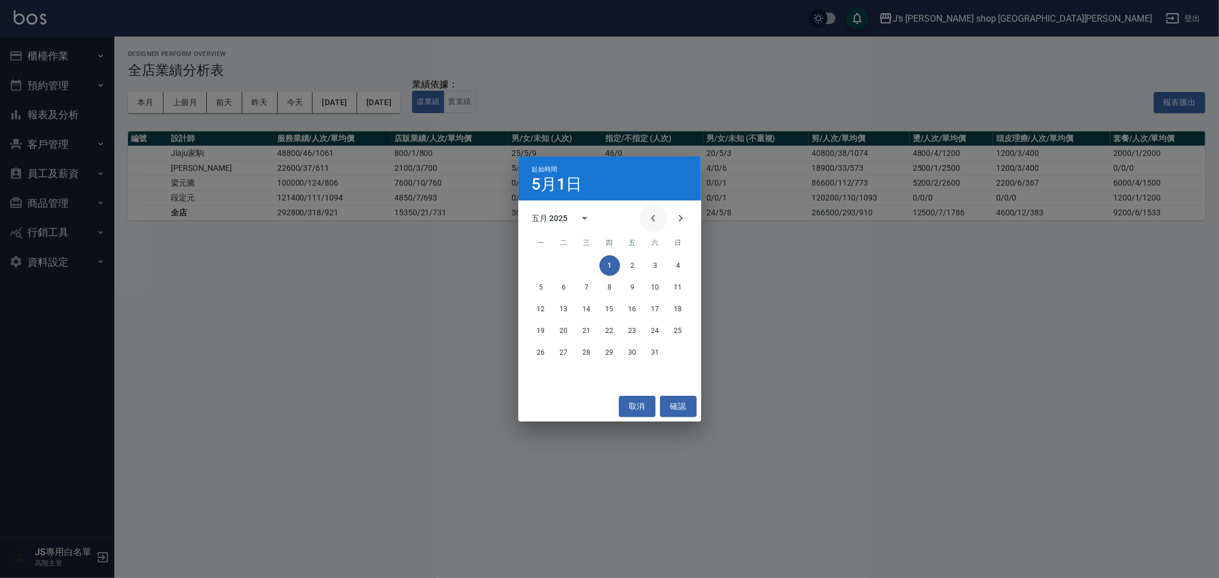
click at [652, 219] on icon "Previous month" at bounding box center [653, 218] width 14 height 14
click at [562, 264] on button "1" at bounding box center [564, 265] width 21 height 21
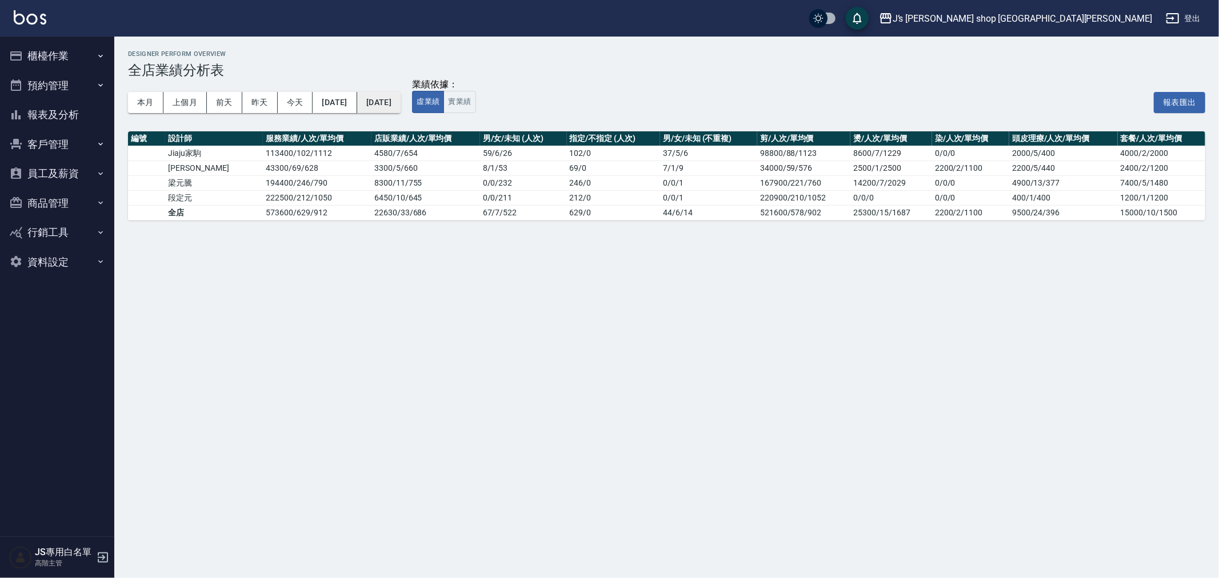
click at [401, 110] on button "2025/05/31" at bounding box center [378, 102] width 43 height 21
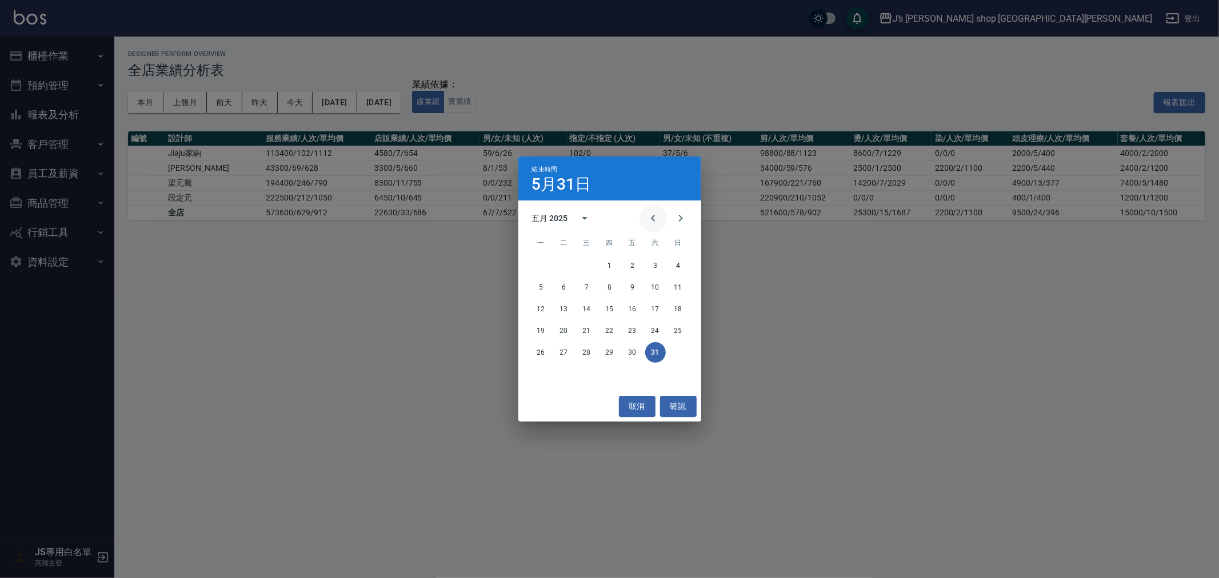
click at [654, 225] on icon "Previous month" at bounding box center [653, 218] width 14 height 14
click at [591, 352] on button "30" at bounding box center [587, 352] width 21 height 21
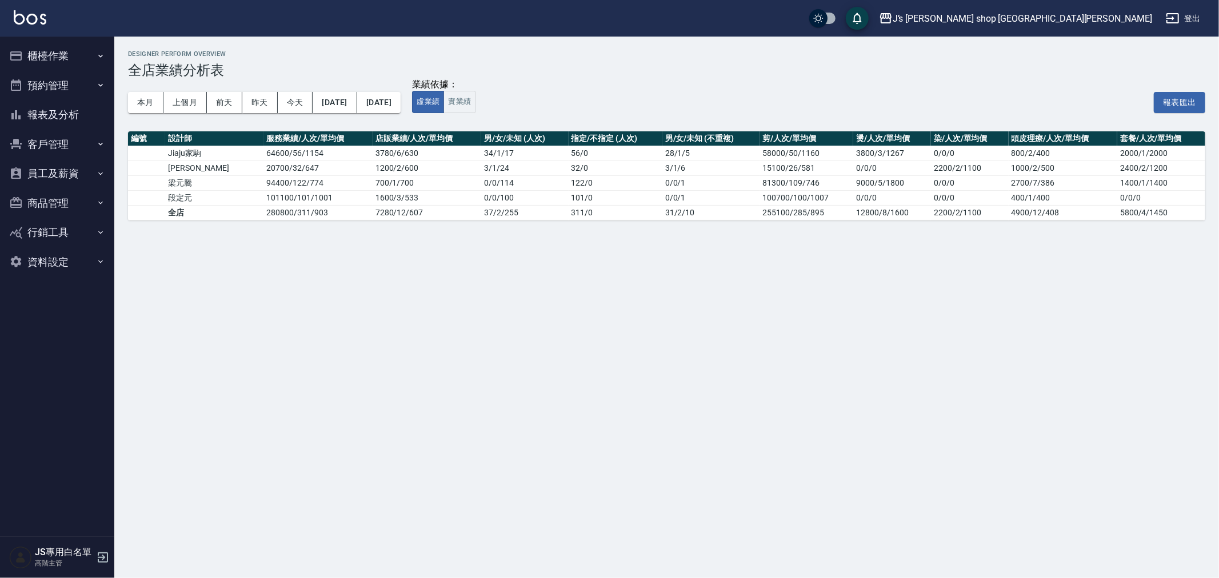
click at [1191, 18] on button "登出" at bounding box center [1183, 18] width 44 height 21
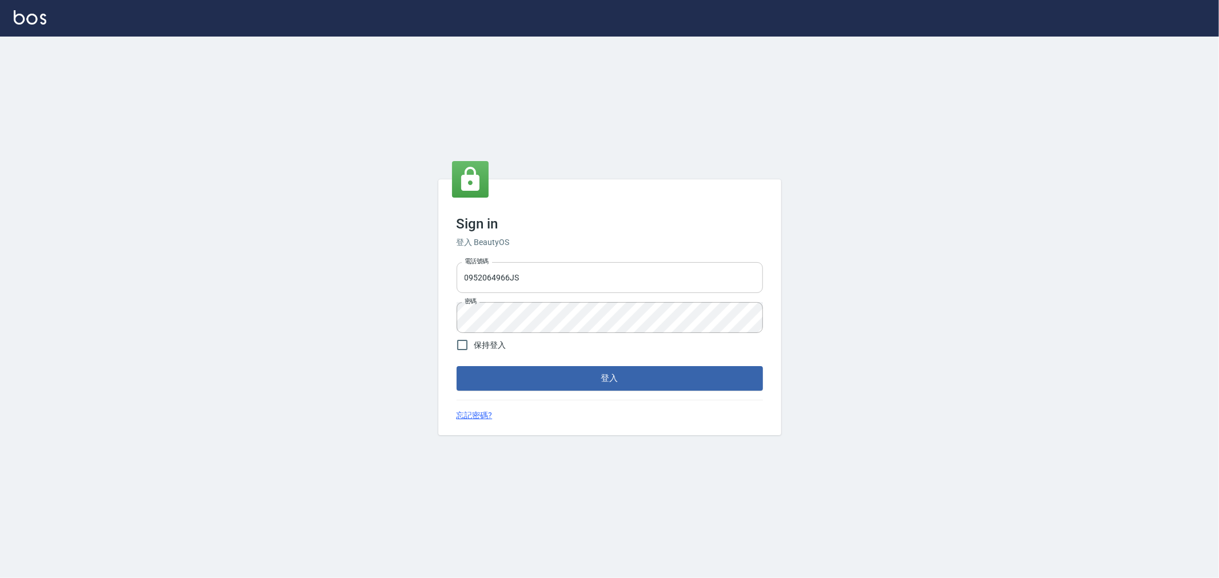
click at [568, 289] on input "0952064966JS" at bounding box center [610, 277] width 306 height 31
type input "0952064966"
click at [581, 366] on form "電話號碼 [PHONE_NUMBER] 電話號碼 密碼 密碼 保持登入 登入" at bounding box center [610, 324] width 306 height 133
click at [581, 380] on button "登入" at bounding box center [610, 378] width 306 height 24
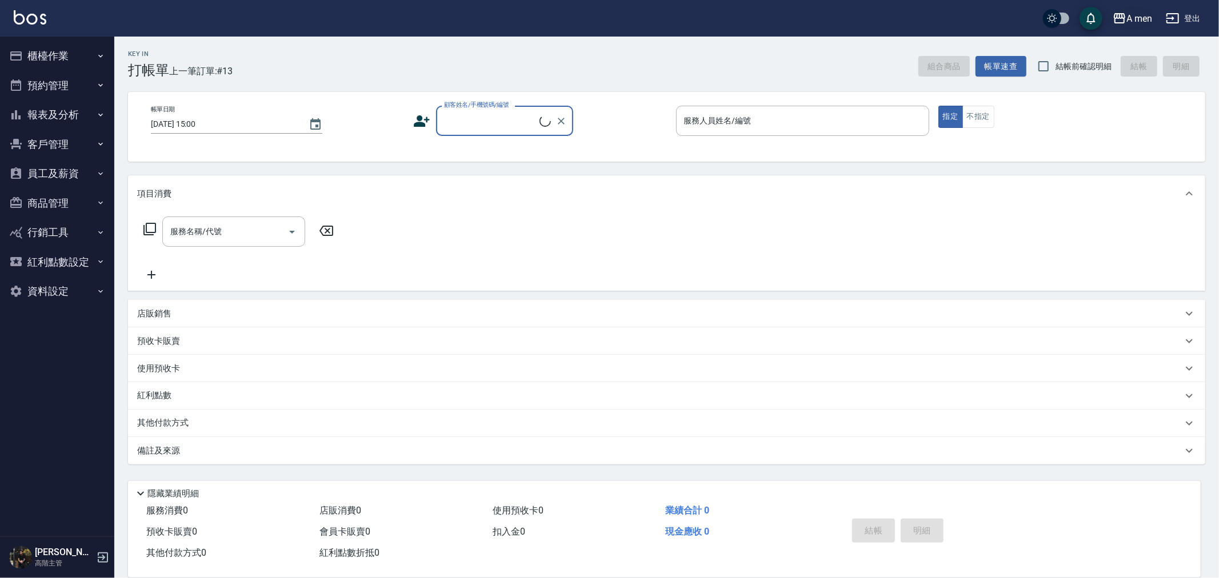
click at [1129, 22] on div "A men" at bounding box center [1140, 18] width 26 height 14
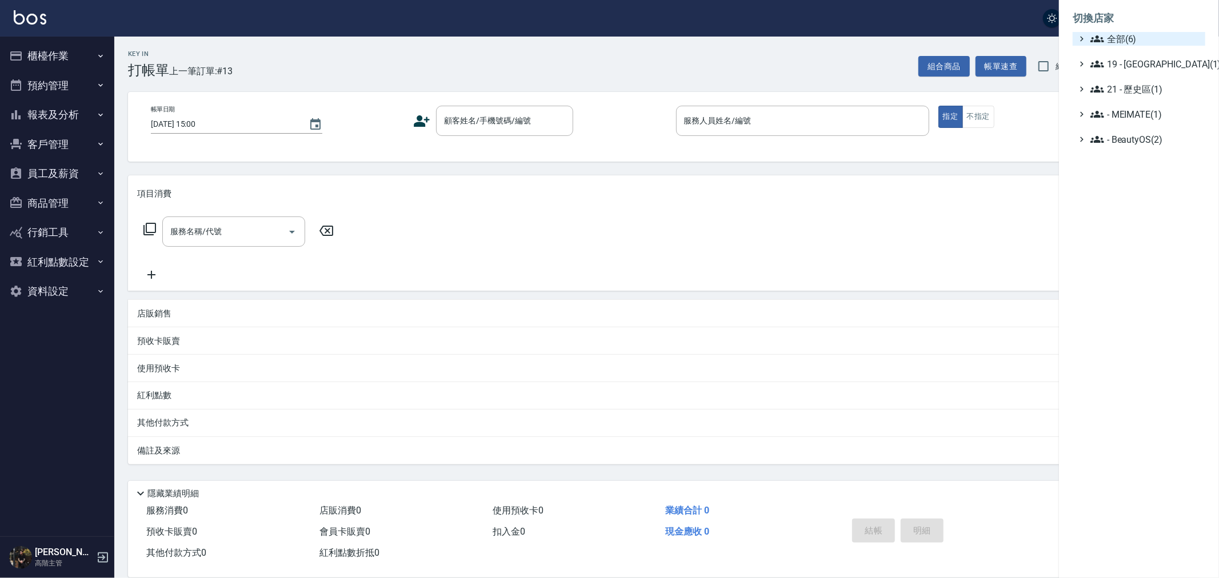
click at [1124, 40] on span "全部(6)" at bounding box center [1146, 39] width 110 height 14
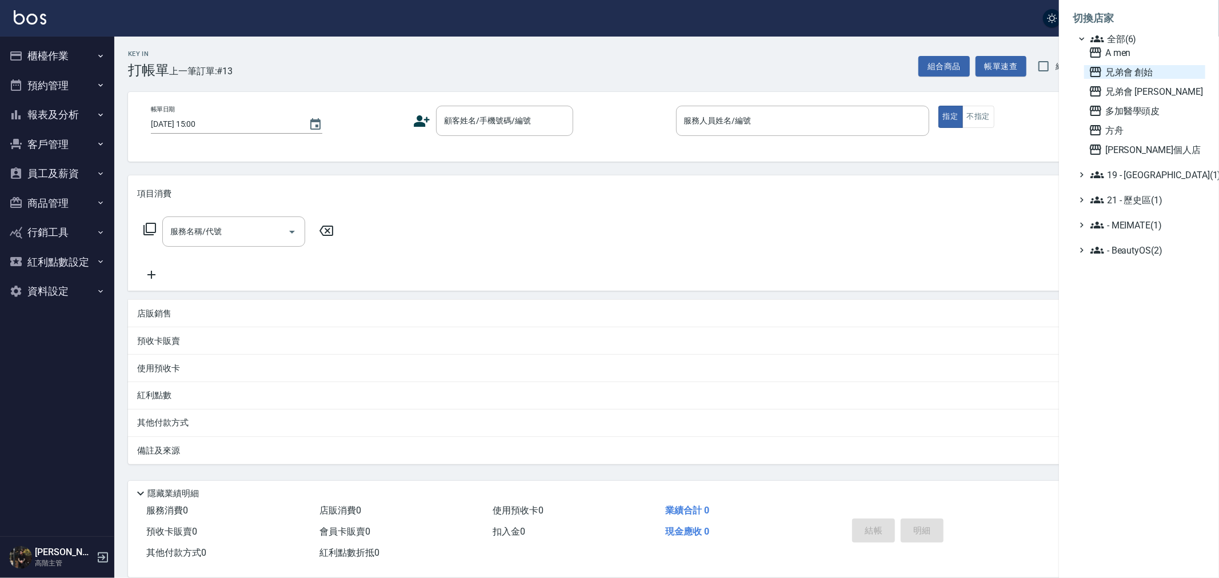
click at [1138, 75] on span "兄弟會 創始" at bounding box center [1145, 72] width 112 height 14
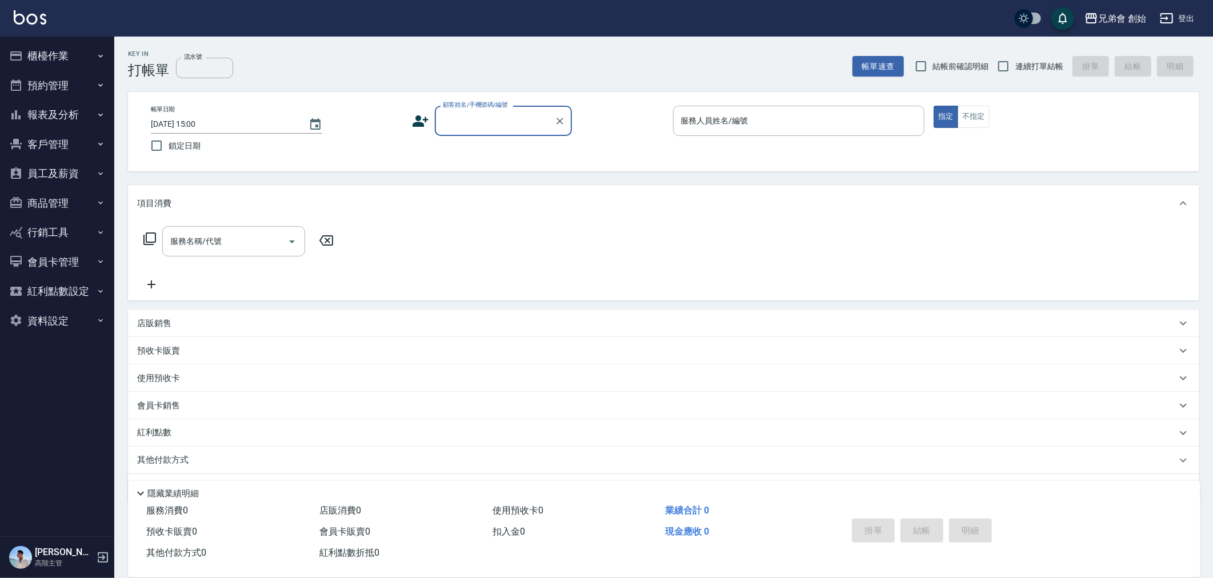
click at [72, 83] on button "預約管理" at bounding box center [57, 86] width 105 height 30
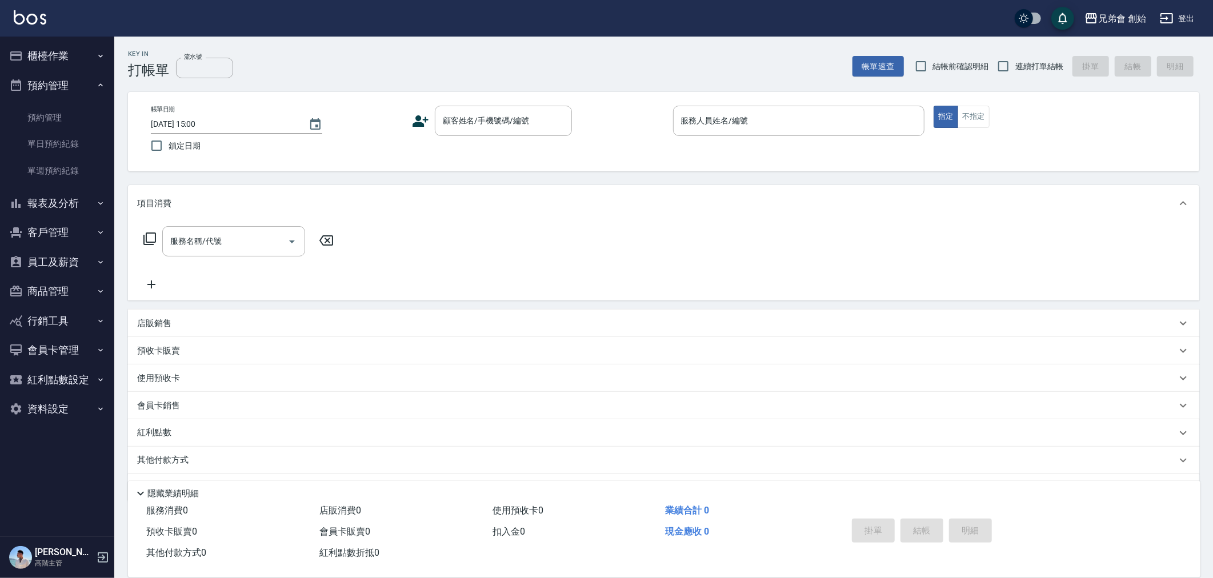
click at [75, 83] on button "預約管理" at bounding box center [57, 86] width 105 height 30
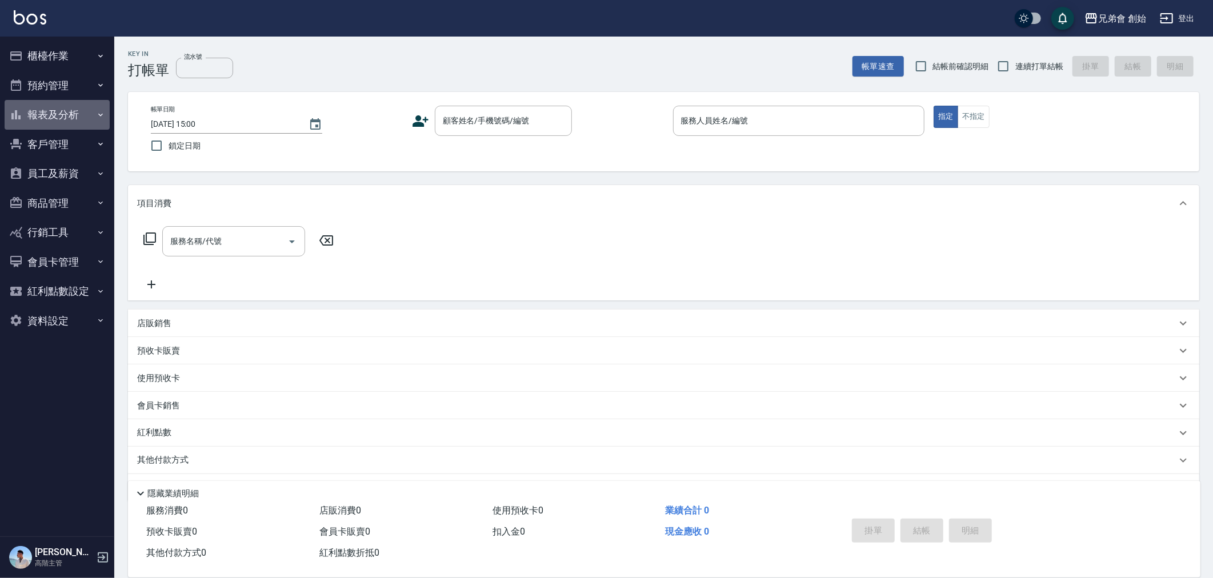
click at [82, 110] on button "報表及分析" at bounding box center [57, 115] width 105 height 30
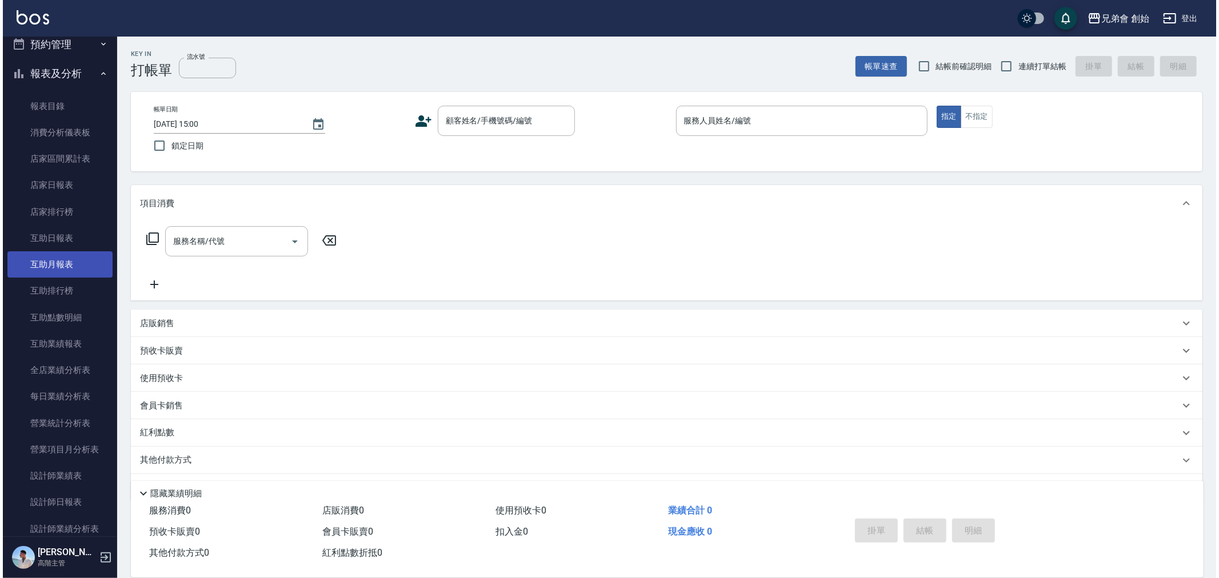
scroll to position [63, 0]
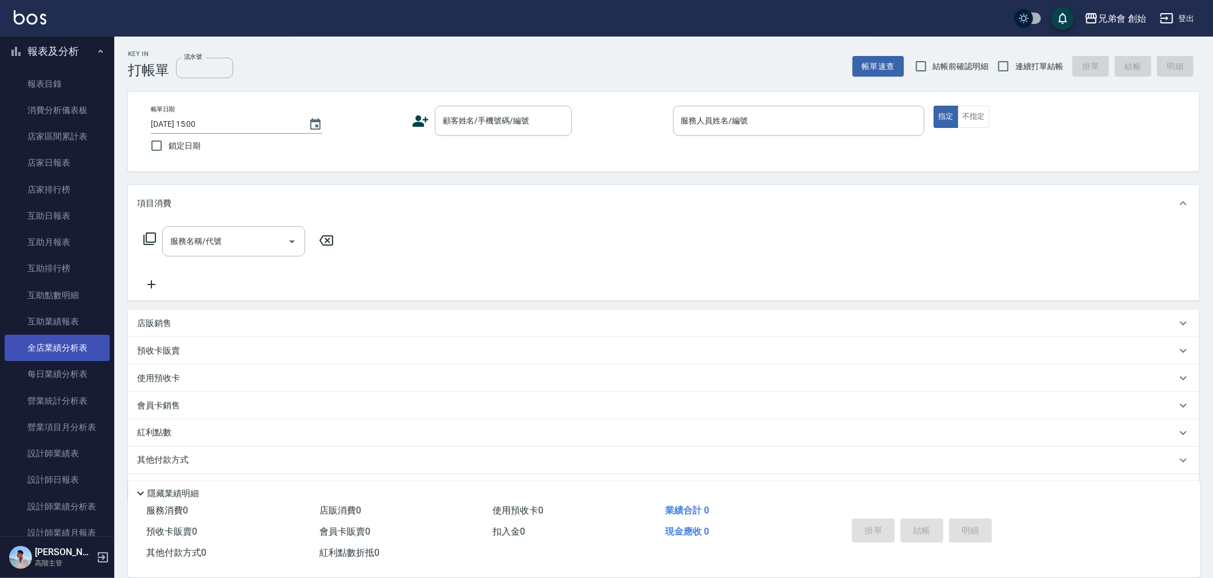
click at [69, 338] on link "全店業績分析表" at bounding box center [57, 348] width 105 height 26
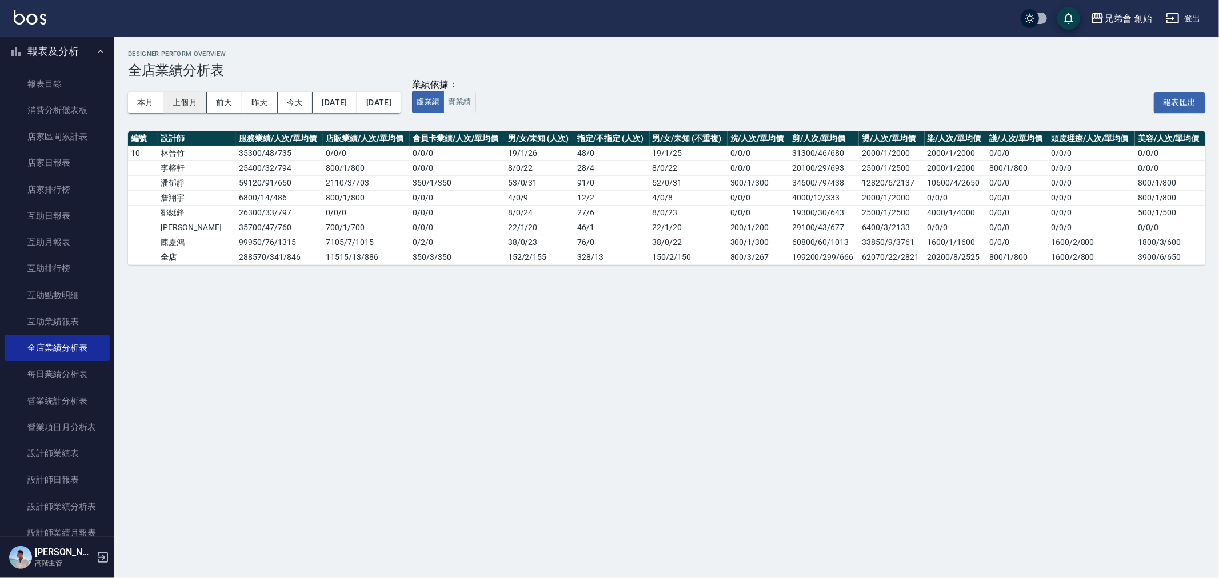
click at [181, 105] on button "上個月" at bounding box center [184, 102] width 43 height 21
click at [383, 98] on button "[DATE]" at bounding box center [378, 102] width 43 height 21
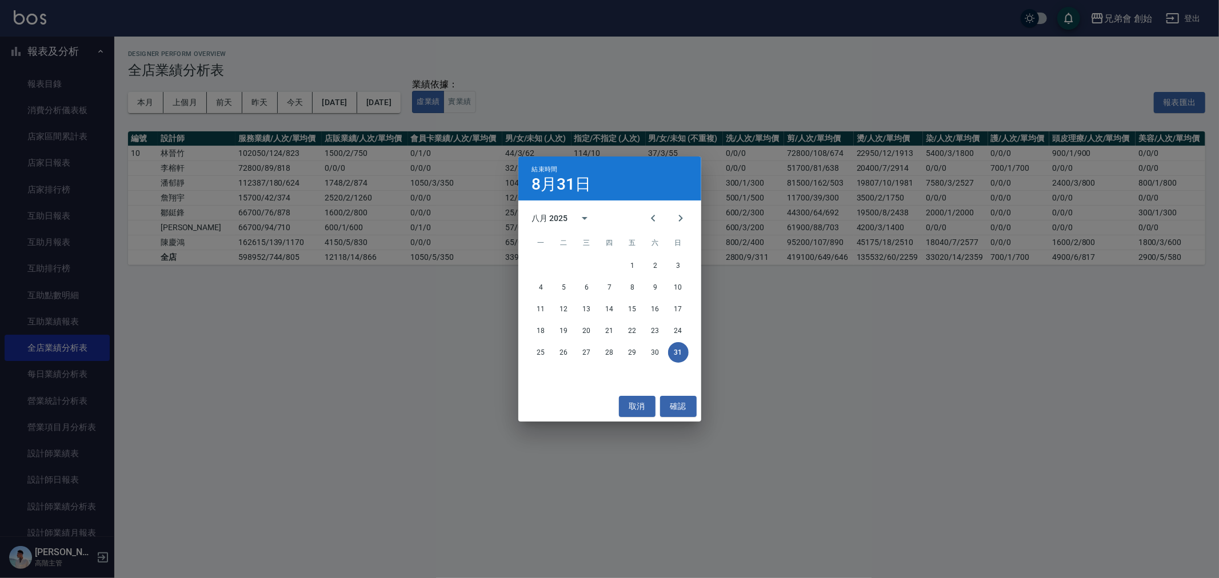
click at [374, 96] on div "結束時間 8月31日 八月 2025 一 二 三 四 五 六 日 1 2 3 4 5 6 7 8 9 10 11 12 13 14 15 16 17 18 1…" at bounding box center [609, 289] width 1219 height 578
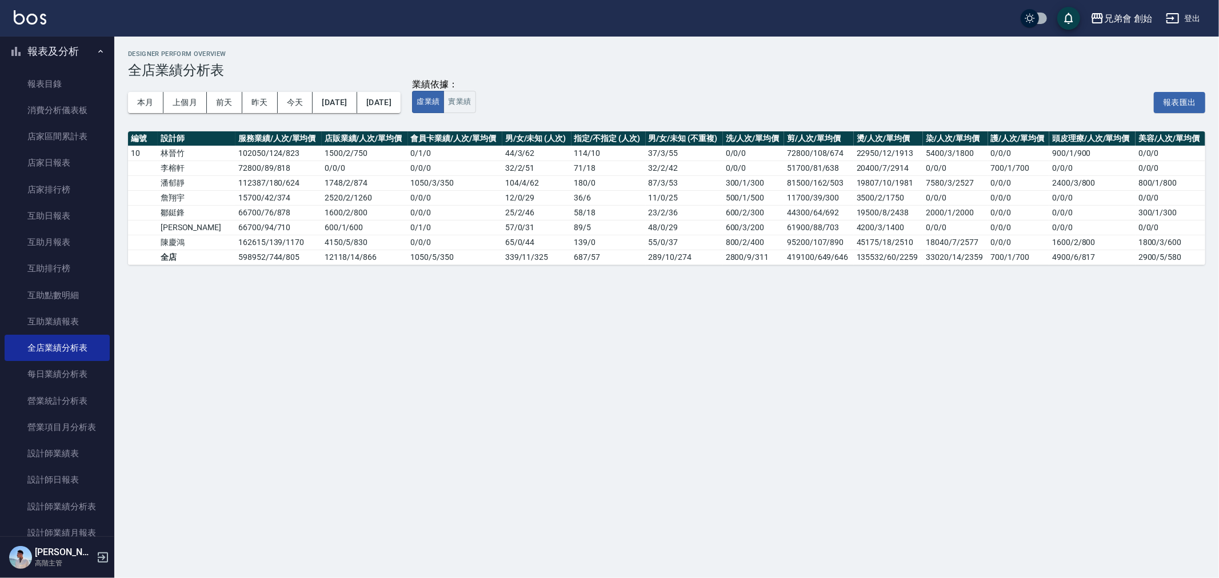
click at [769, 432] on div "Designer Perform Overview 全店業績分析表 本月 上個月 [DATE] [DATE] [DATE] [DATE] [DATE] 業績依…" at bounding box center [609, 289] width 1219 height 578
